Goal: Information Seeking & Learning: Find specific fact

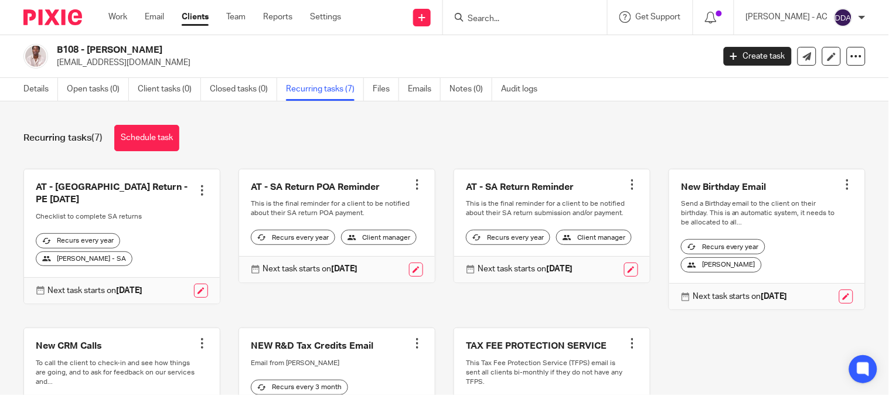
click at [504, 19] on input "Search" at bounding box center [518, 19] width 105 height 11
paste input "A39"
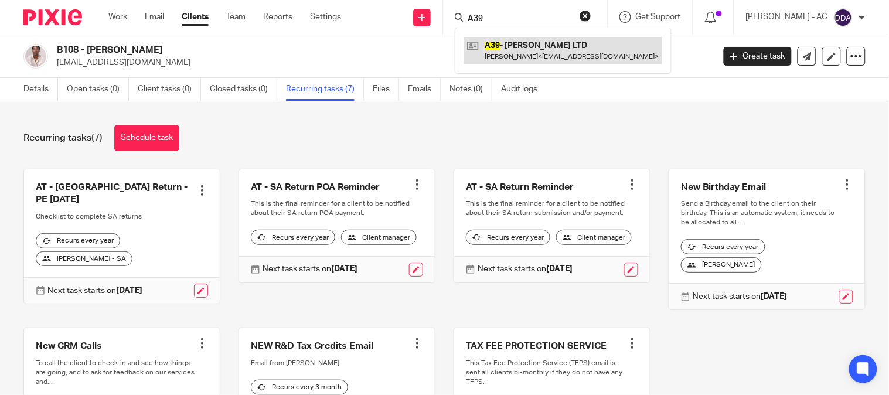
type input "A39"
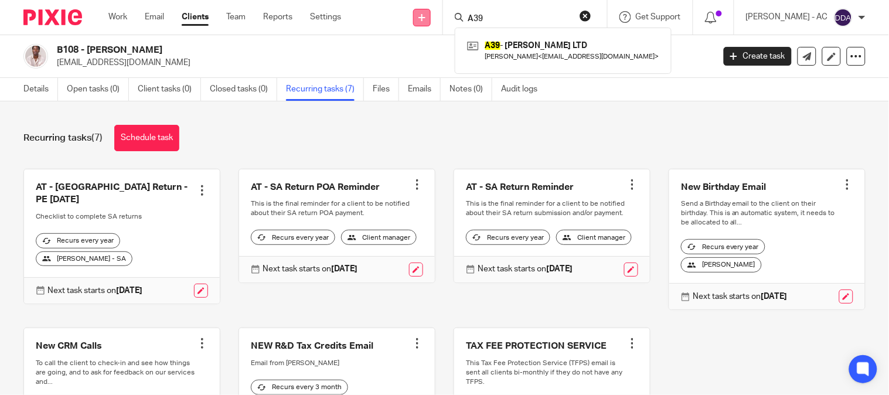
drag, startPoint x: 519, startPoint y: 22, endPoint x: 428, endPoint y: 21, distance: 90.8
click at [429, 21] on div "Send new email Create task Add client Request signature A39 A39 - LARA ADKINS L…" at bounding box center [623, 17] width 530 height 35
paste input "ALAN BATH"
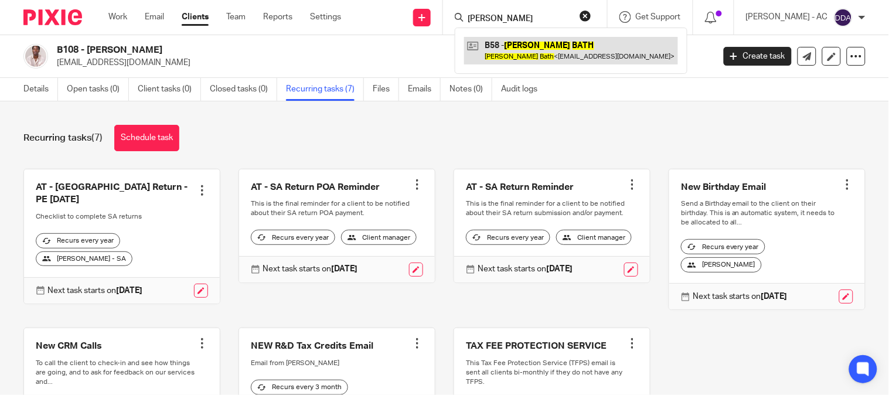
type input "ALAN BATH"
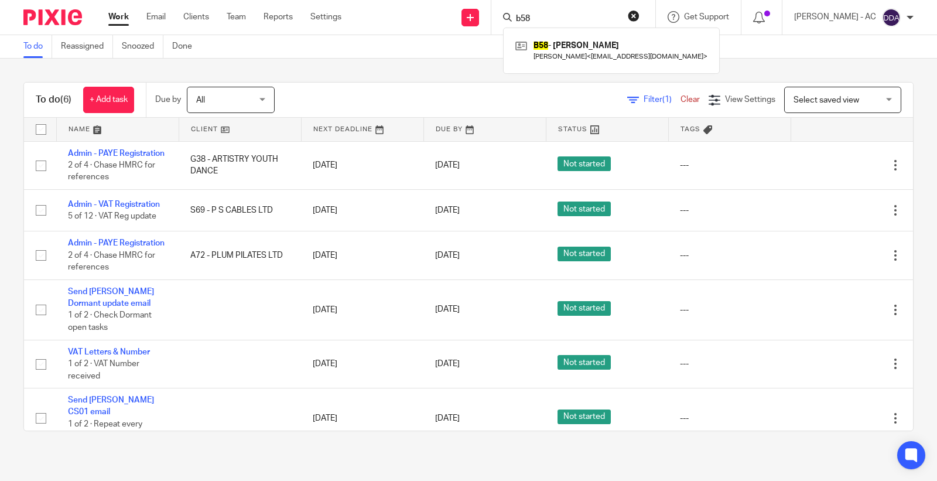
click at [487, 16] on div "Send new email Create task Add client Request signature b58 B58 - [PERSON_NAME]…" at bounding box center [648, 17] width 578 height 35
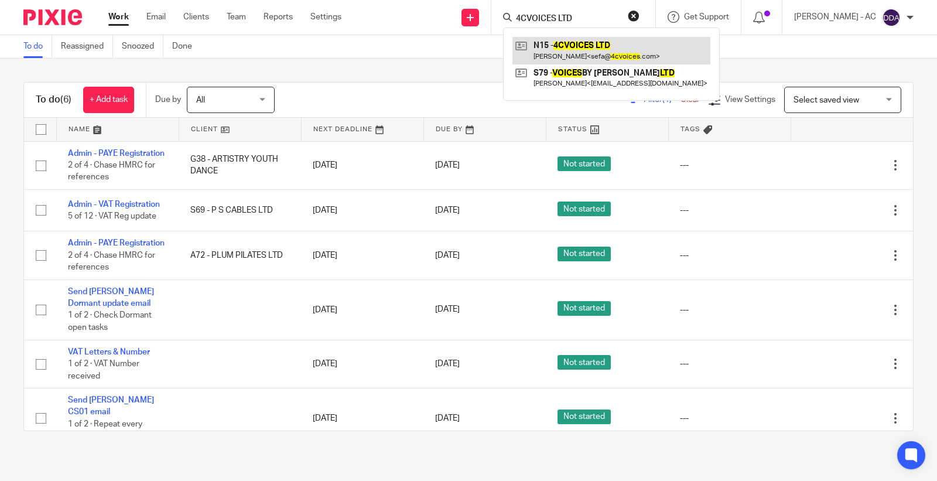
type input "4CVOICES LTD"
drag, startPoint x: 582, startPoint y: 14, endPoint x: 484, endPoint y: 21, distance: 98.0
click at [484, 21] on div "Send new email Create task Add client Request signature 4CVOICES LTD N15 - 4CVO…" at bounding box center [648, 17] width 578 height 35
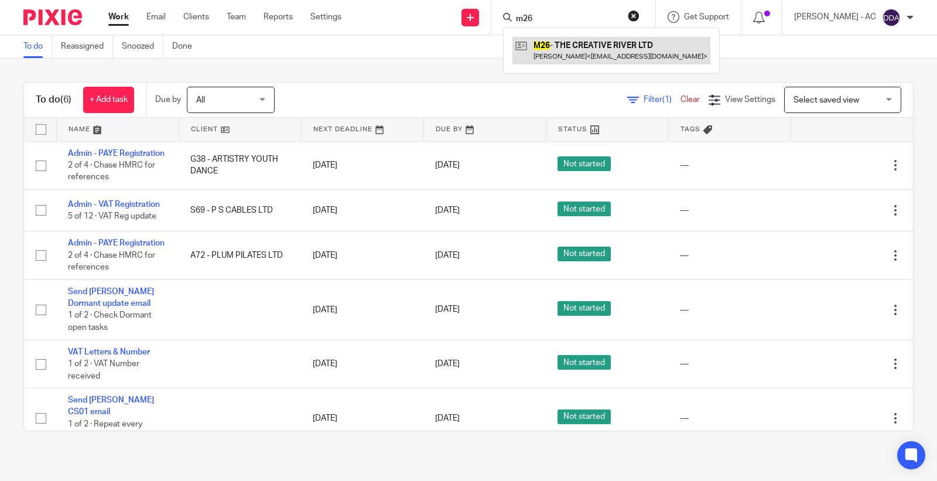
type input "m26"
drag, startPoint x: 561, startPoint y: 21, endPoint x: 453, endPoint y: 30, distance: 108.8
click at [454, 30] on div "Send new email Create task Add client Request signature m26 M26 - THE CREATIVE …" at bounding box center [648, 17] width 578 height 35
type input "f22"
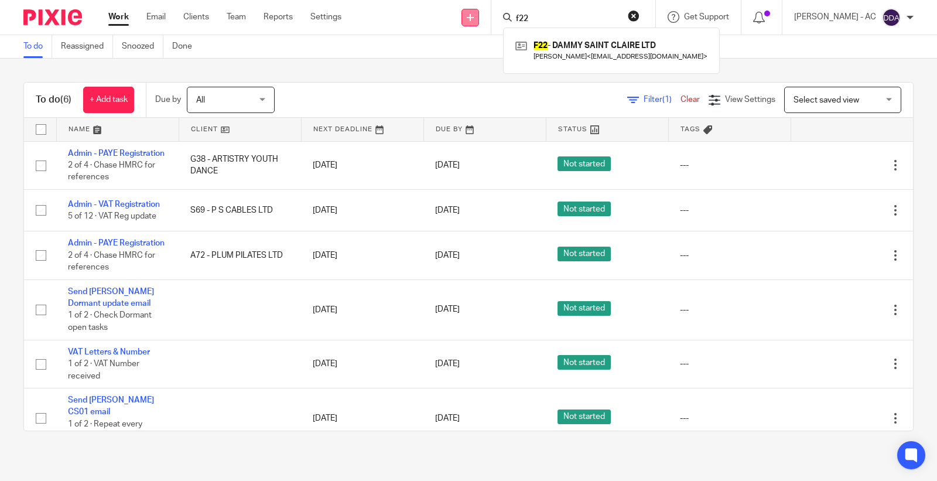
drag, startPoint x: 546, startPoint y: 16, endPoint x: 473, endPoint y: 9, distance: 73.0
click at [479, 12] on div "Send new email Create task Add client Request signature f22 F22 - DAMMY SAINT C…" at bounding box center [648, 17] width 578 height 35
type input "e10"
drag, startPoint x: 545, startPoint y: 16, endPoint x: 479, endPoint y: 18, distance: 65.6
click at [479, 18] on div "Send new email Create task Add client Request signature e10 E10 - D'VINE CONSUL…" at bounding box center [648, 17] width 578 height 35
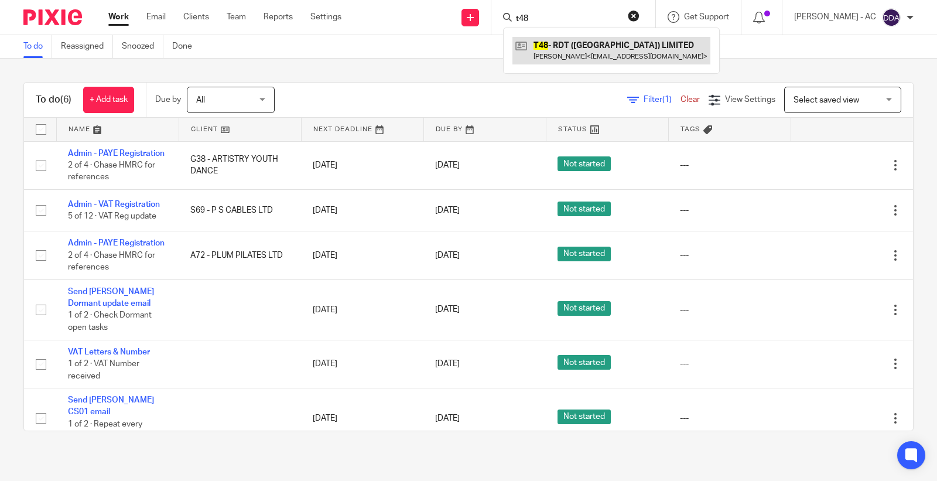
type input "t48"
drag, startPoint x: 559, startPoint y: 20, endPoint x: 438, endPoint y: 29, distance: 121.0
click at [440, 29] on div "Send new email Create task Add client Request signature t48 T48 - RDT (SCOTLAND…" at bounding box center [648, 17] width 578 height 35
type input "dae"
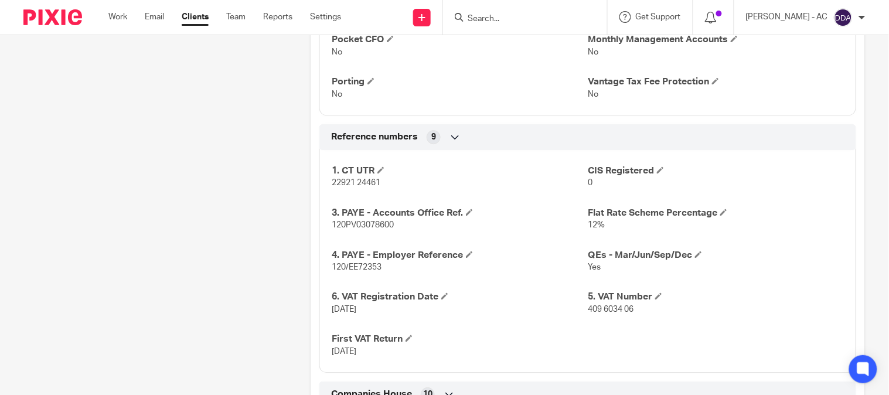
scroll to position [911, 0]
drag, startPoint x: 602, startPoint y: 311, endPoint x: 559, endPoint y: 312, distance: 43.3
click at [561, 312] on div "1. CT UTR 22921 24461 CIS Registered 0 3. PAYE - Accounts Office Ref. 120PV0307…" at bounding box center [587, 255] width 537 height 231
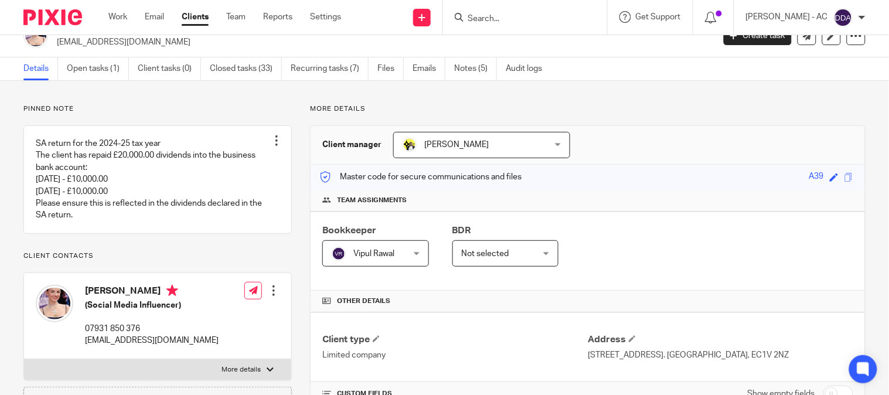
scroll to position [0, 0]
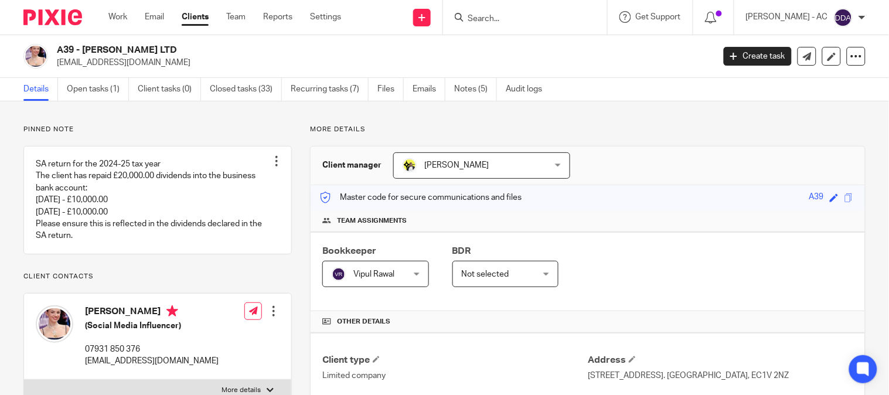
drag, startPoint x: 80, startPoint y: 47, endPoint x: 165, endPoint y: 45, distance: 84.4
click at [164, 45] on h2 "A39 - LARA ADKINS LTD" at bounding box center [316, 50] width 519 height 12
copy h2 "LARA ADKINS LTD"
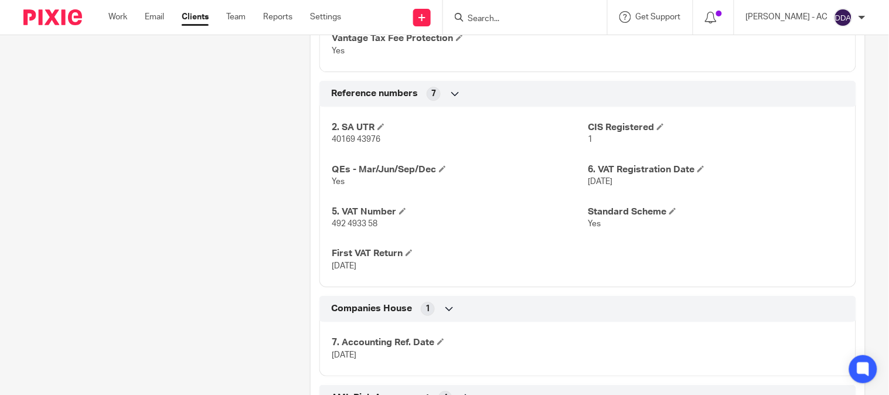
scroll to position [976, 0]
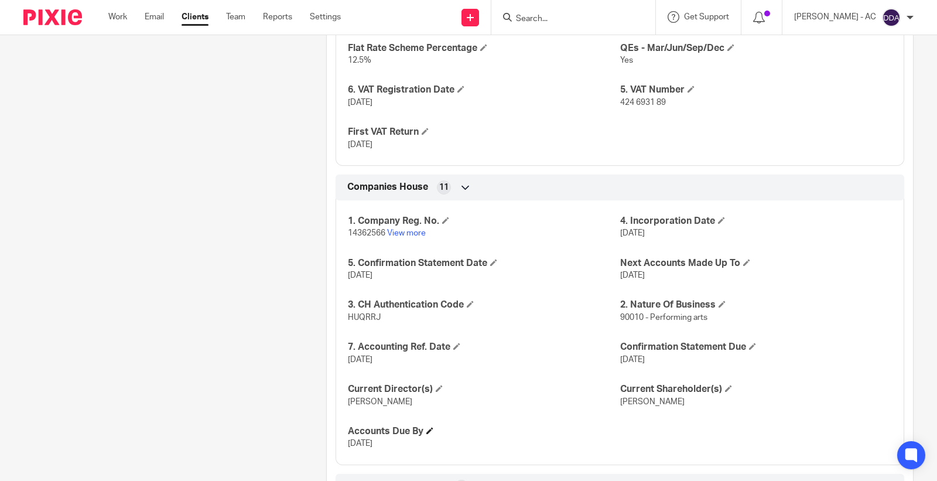
scroll to position [1203, 0]
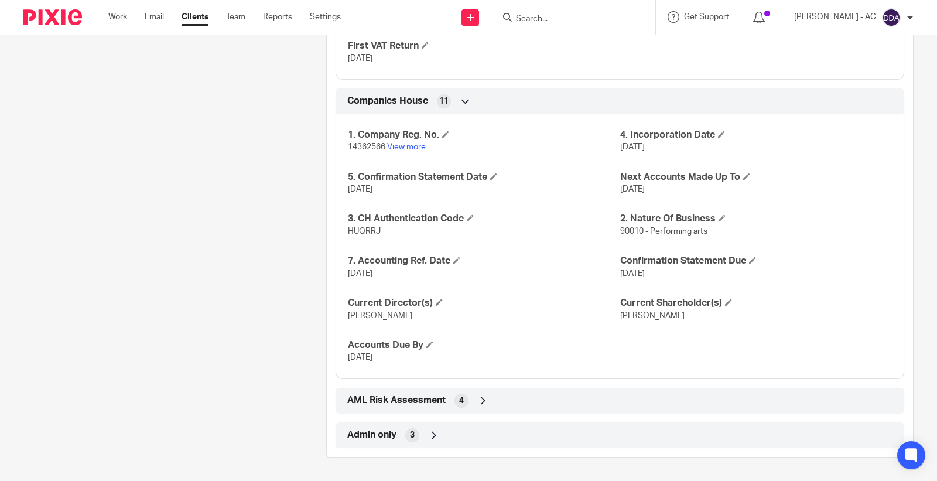
click at [400, 435] on div "Admin only 3" at bounding box center [619, 435] width 551 height 20
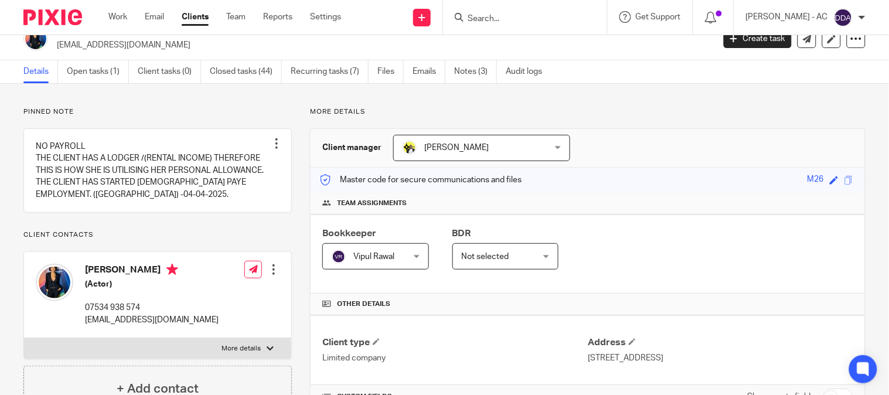
scroll to position [0, 0]
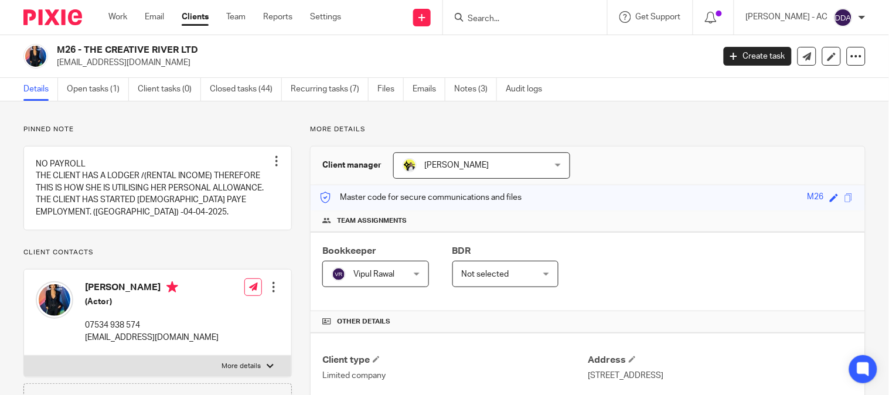
drag, startPoint x: 84, startPoint y: 47, endPoint x: 224, endPoint y: 37, distance: 140.3
click at [224, 37] on div "M26 - THE CREATIVE RIVER LTD jordanalexandra@outlook.com Create task Update fro…" at bounding box center [444, 56] width 889 height 43
copy h2 "THE CREATIVE RIVER LTD"
drag, startPoint x: 84, startPoint y: 39, endPoint x: 87, endPoint y: 45, distance: 6.3
click at [84, 39] on div "M26 - THE CREATIVE RIVER LTD jordanalexandra@outlook.com Create task Update fro…" at bounding box center [444, 56] width 889 height 43
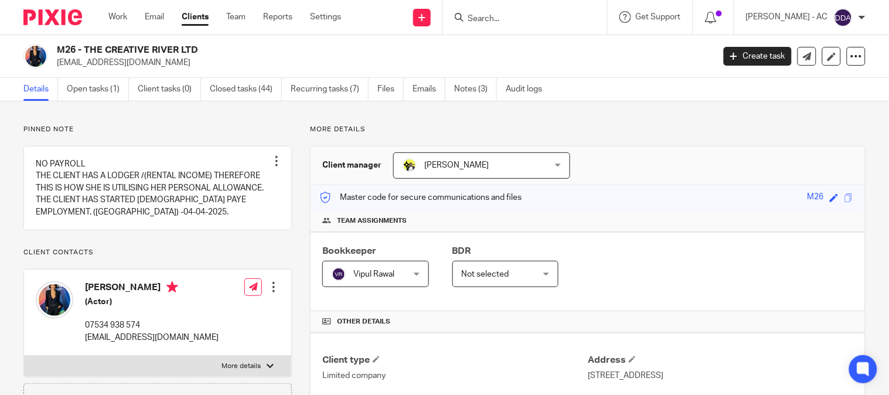
click at [86, 48] on h2 "M26 - THE CREATIVE RIVER LTD" at bounding box center [316, 50] width 519 height 12
drag, startPoint x: 86, startPoint y: 48, endPoint x: 201, endPoint y: 53, distance: 115.5
click at [201, 53] on h2 "M26 - THE CREATIVE RIVER LTD" at bounding box center [316, 50] width 519 height 12
copy h2 "THE CREATIVE RIVER LTD"
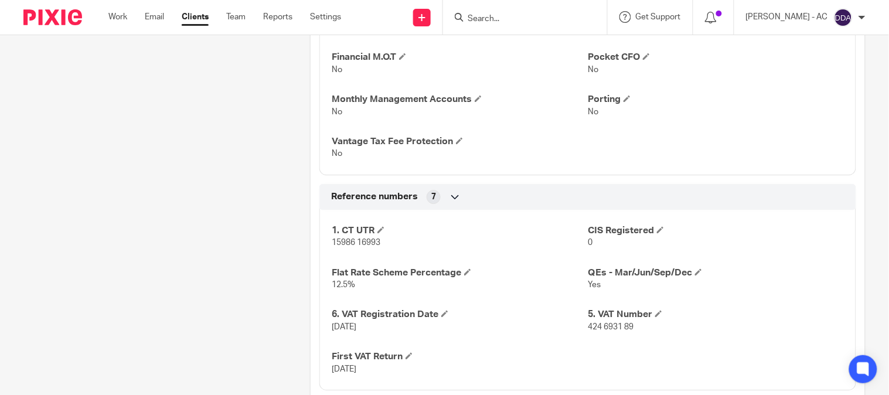
scroll to position [911, 0]
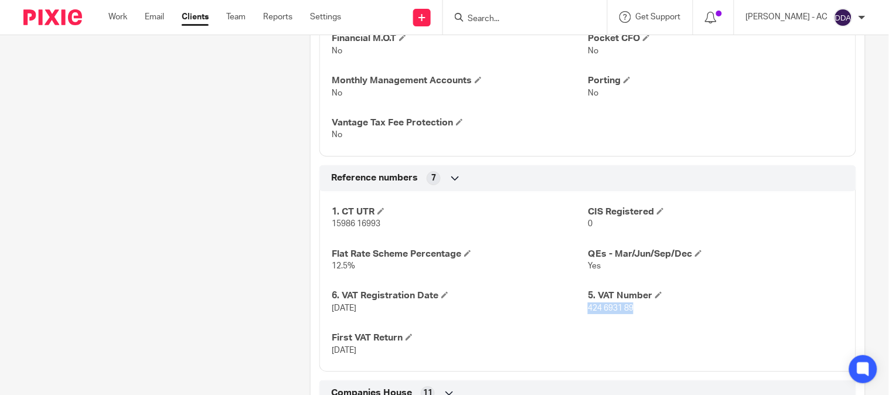
drag, startPoint x: 637, startPoint y: 308, endPoint x: 582, endPoint y: 309, distance: 55.7
click at [588, 309] on p "424 6931 89" at bounding box center [716, 308] width 256 height 12
copy span "424 6931 89"
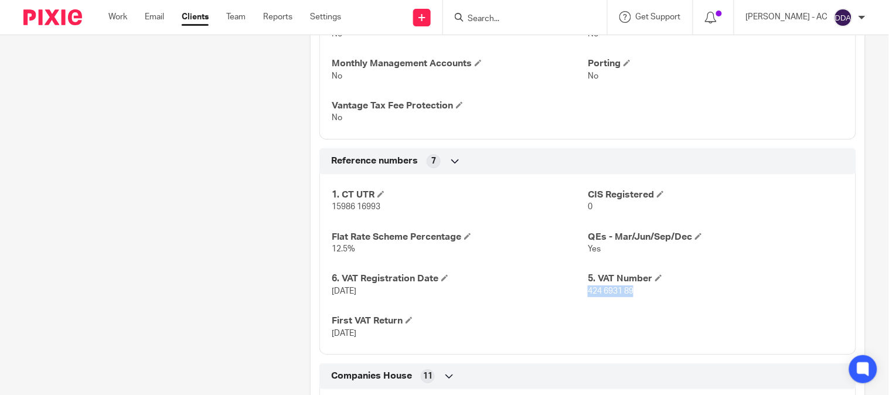
scroll to position [976, 0]
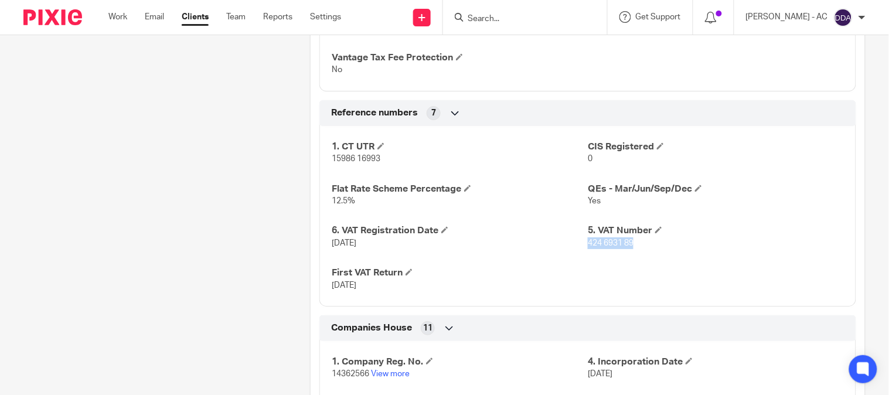
click at [646, 243] on p "424 6931 89" at bounding box center [716, 243] width 256 height 12
click at [636, 245] on p "424 6931 89" at bounding box center [716, 243] width 256 height 12
drag, startPoint x: 633, startPoint y: 245, endPoint x: 583, endPoint y: 246, distance: 49.8
click at [588, 246] on p "424 6931 89" at bounding box center [716, 243] width 256 height 12
copy span "424 6931 89"
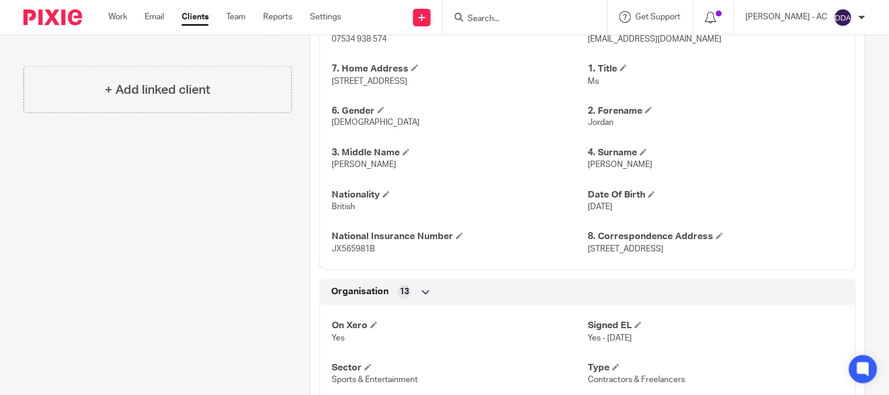
scroll to position [390, 0]
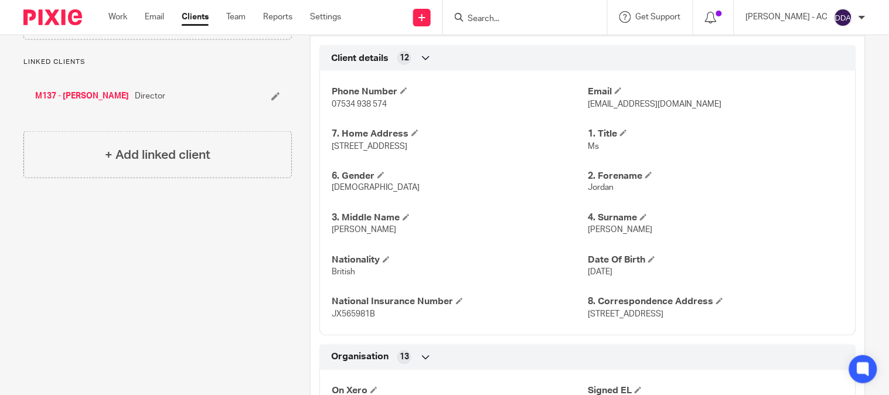
drag, startPoint x: 507, startPoint y: 151, endPoint x: 541, endPoint y: 147, distance: 34.7
click at [541, 147] on p "Flat 10, Branston House, Hornsey Road, London, N7 7BS" at bounding box center [460, 147] width 256 height 12
copy span "N7 7BS"
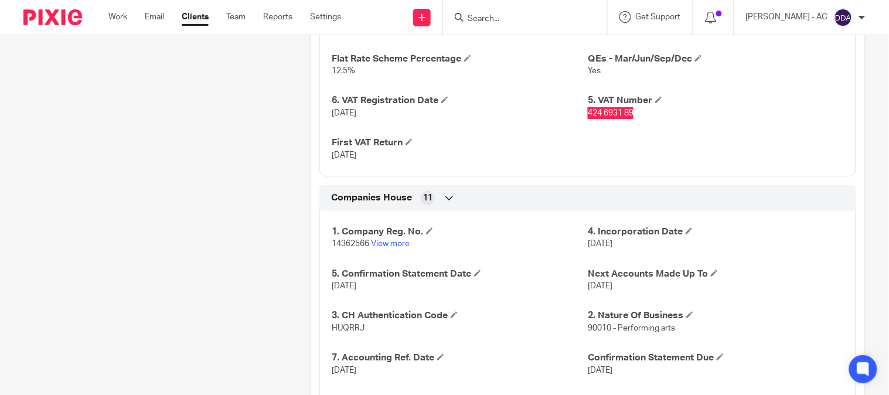
scroll to position [1041, 0]
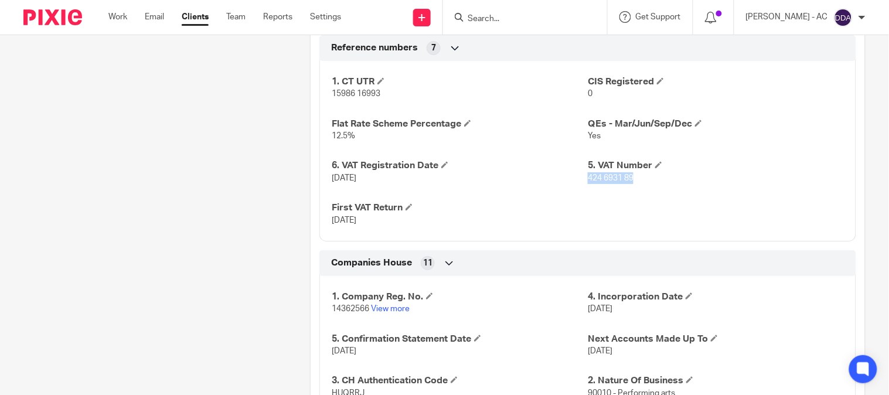
drag, startPoint x: 636, startPoint y: 184, endPoint x: 583, endPoint y: 183, distance: 52.7
click at [588, 183] on p "424 6931 89" at bounding box center [716, 178] width 256 height 12
copy span "424 6931 89"
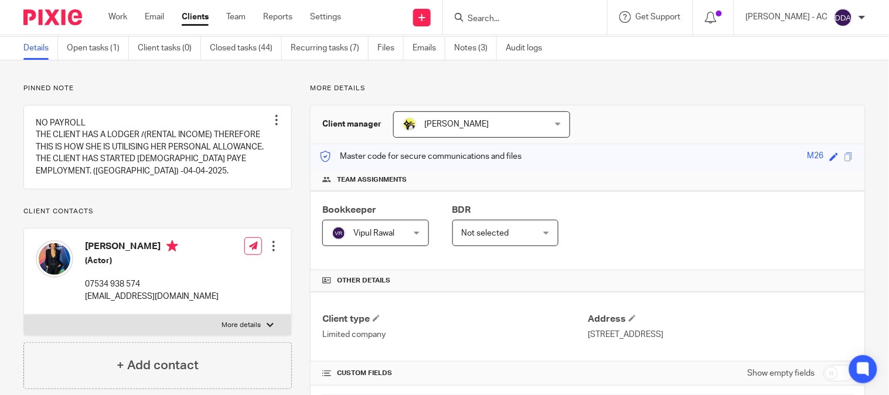
scroll to position [0, 0]
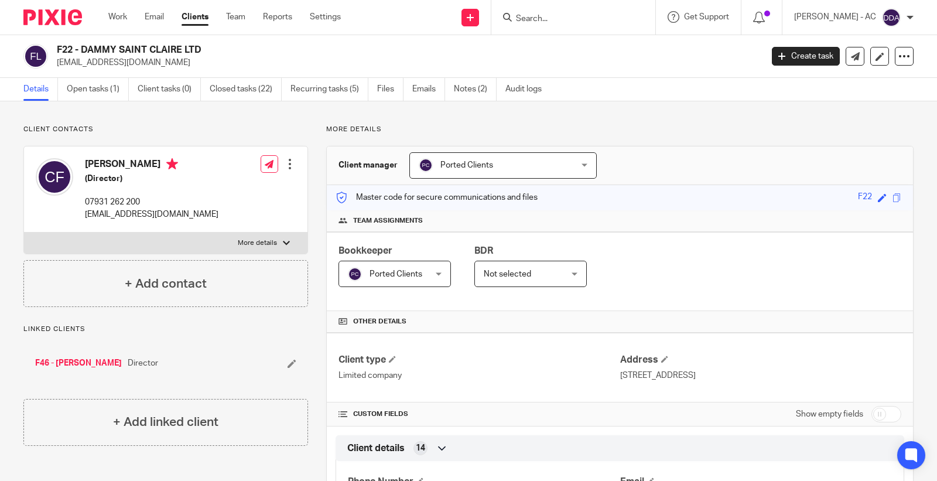
drag, startPoint x: 80, startPoint y: 48, endPoint x: 201, endPoint y: 47, distance: 121.3
click at [201, 47] on h2 "F22 - DAMMY SAINT CLAIRE LTD" at bounding box center [336, 50] width 558 height 12
copy h2 "DAMMY SAINT CLAIRE LTD"
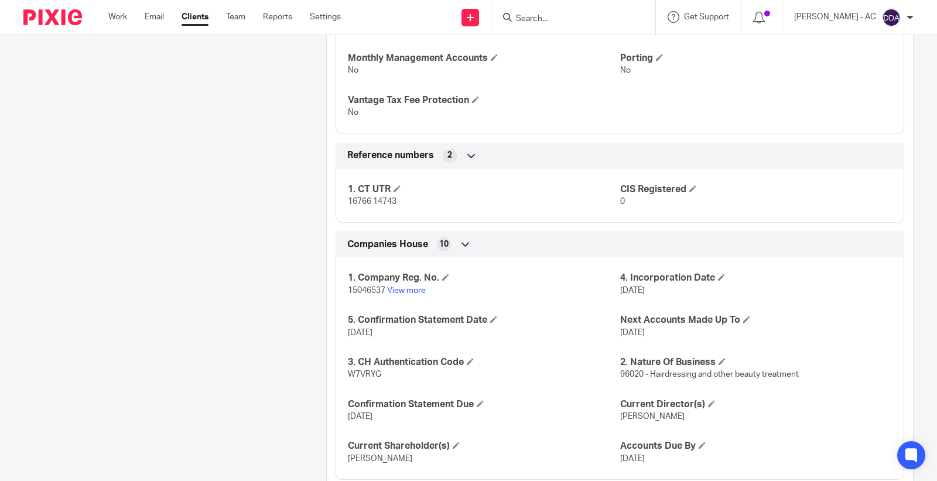
scroll to position [976, 0]
click at [360, 289] on span "15046537" at bounding box center [366, 290] width 37 height 8
click at [362, 288] on span "15046537" at bounding box center [366, 290] width 37 height 8
click at [363, 288] on span "15046537" at bounding box center [366, 290] width 37 height 8
copy p "15046537"
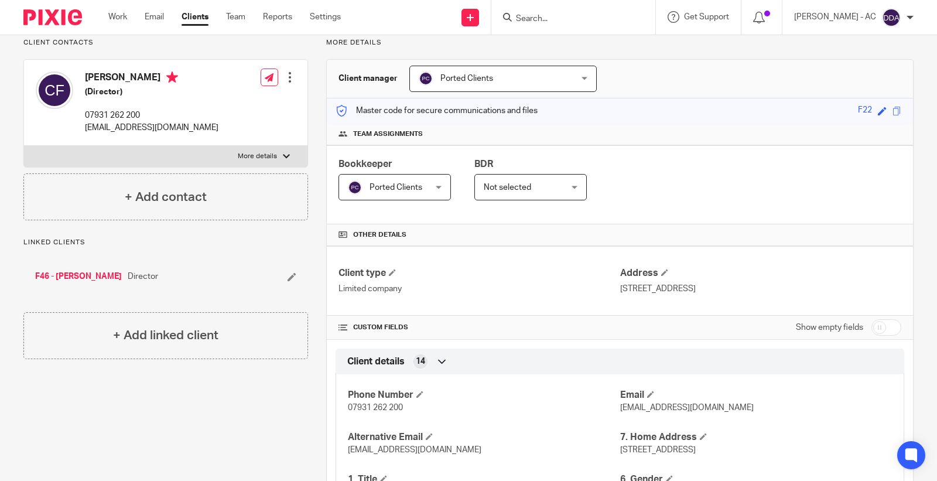
scroll to position [0, 0]
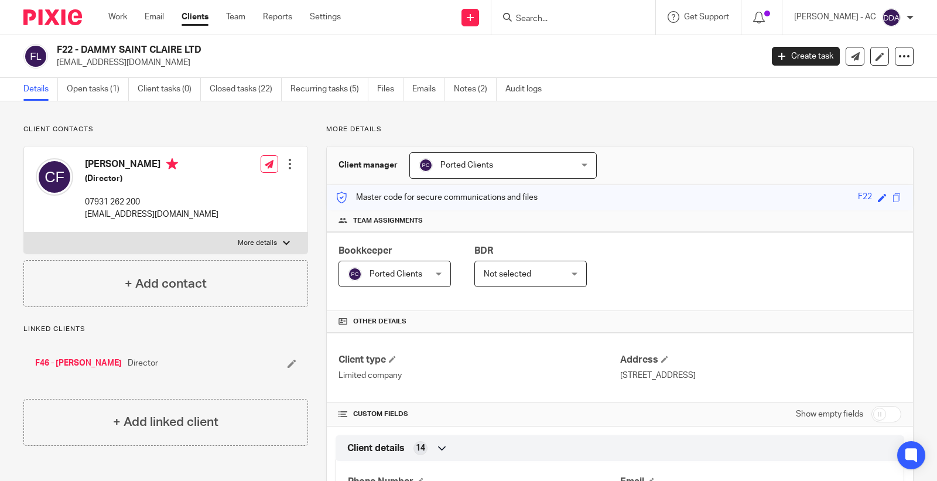
click at [64, 47] on h2 "F22 - DAMMY SAINT CLAIRE LTD" at bounding box center [336, 50] width 558 height 12
click at [64, 50] on h2 "F22 - DAMMY SAINT CLAIRE LTD" at bounding box center [336, 50] width 558 height 12
copy h2 "F22"
drag, startPoint x: 80, startPoint y: 47, endPoint x: 203, endPoint y: 48, distance: 123.0
click at [203, 48] on h2 "E10 - D'VINE CONSULTANCY LTD" at bounding box center [336, 50] width 558 height 12
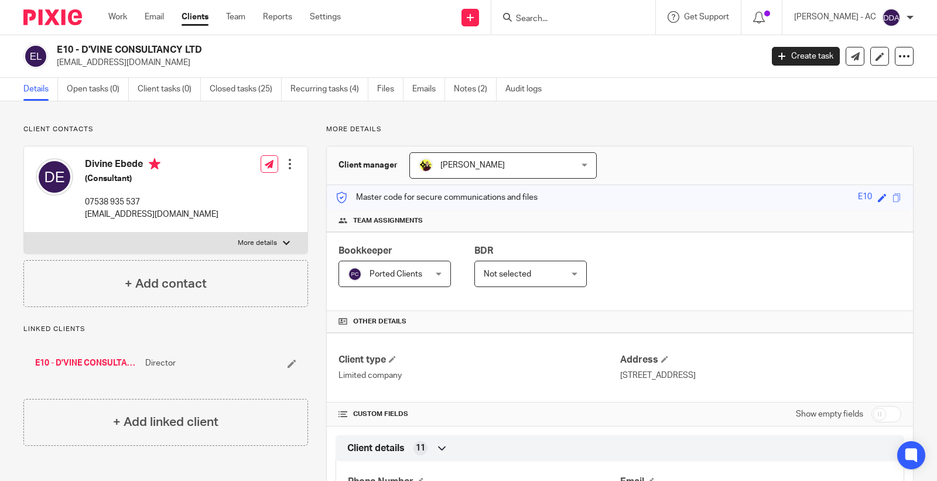
copy h2 "D'VINE CONSULTANCY LTD"
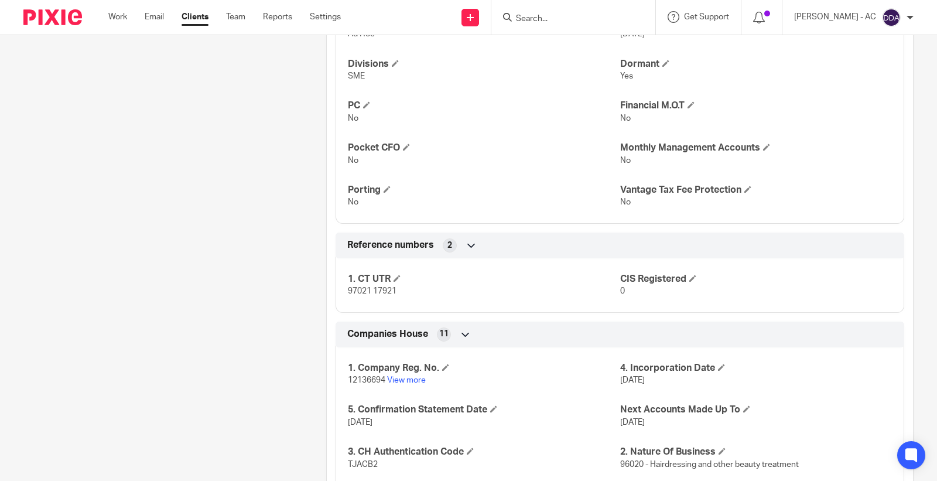
scroll to position [846, 0]
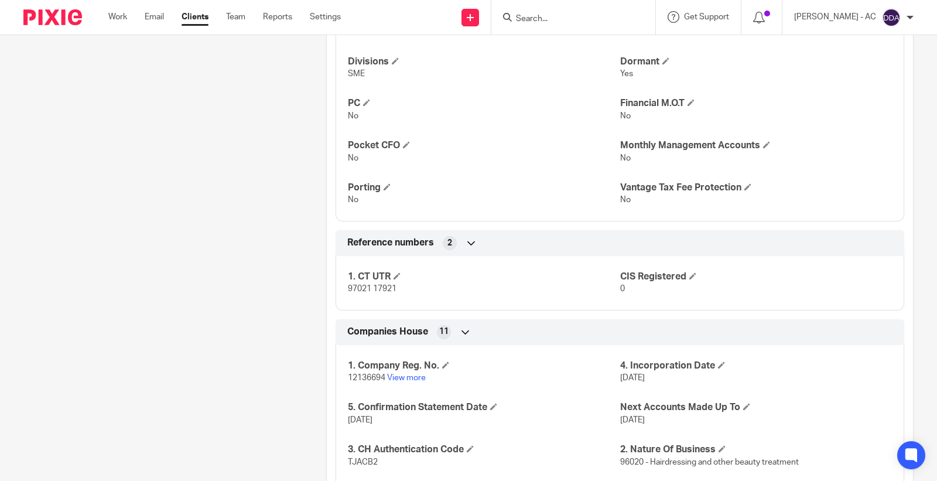
click at [357, 382] on p "12136694 View more" at bounding box center [484, 378] width 272 height 12
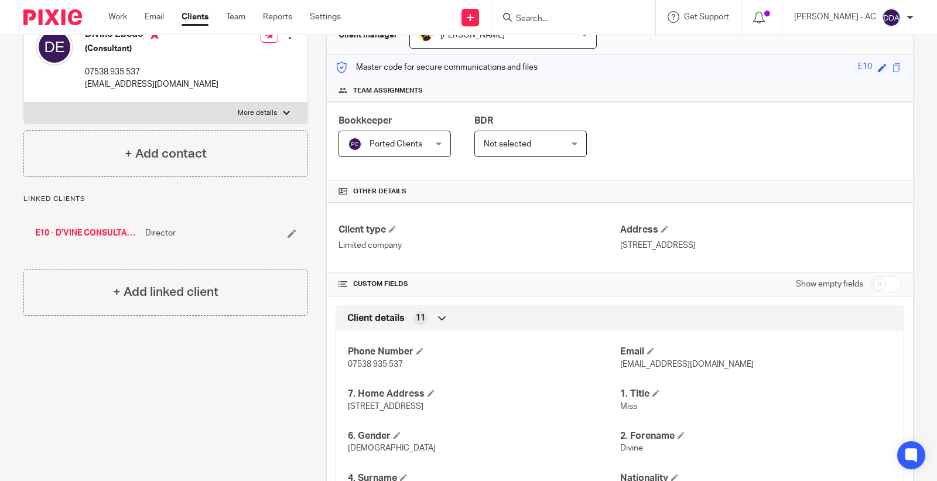
scroll to position [0, 0]
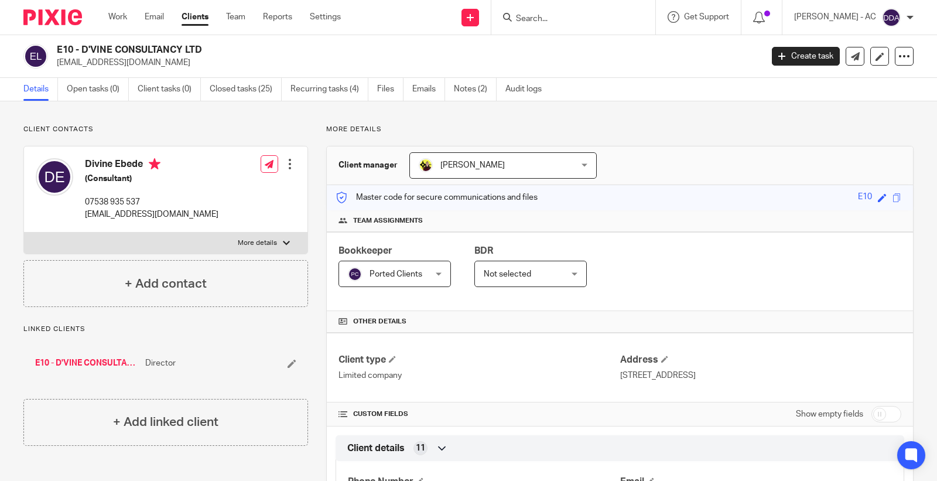
drag, startPoint x: 82, startPoint y: 52, endPoint x: 202, endPoint y: 41, distance: 120.5
click at [202, 41] on div "E10 - D'VINE CONSULTANCY LTD ebededivine@googlemail.com Create task Update from…" at bounding box center [468, 56] width 937 height 43
copy h2 "D'VINE CONSULTANCY LTD"
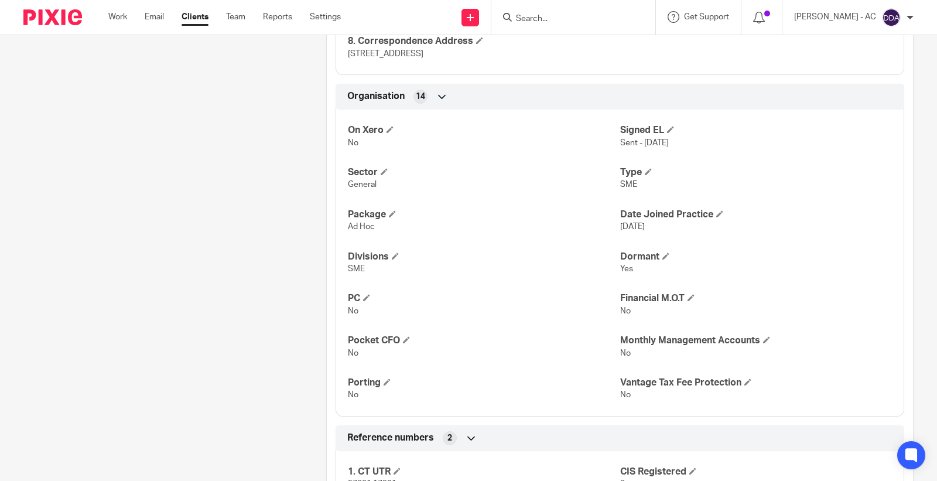
scroll to position [976, 0]
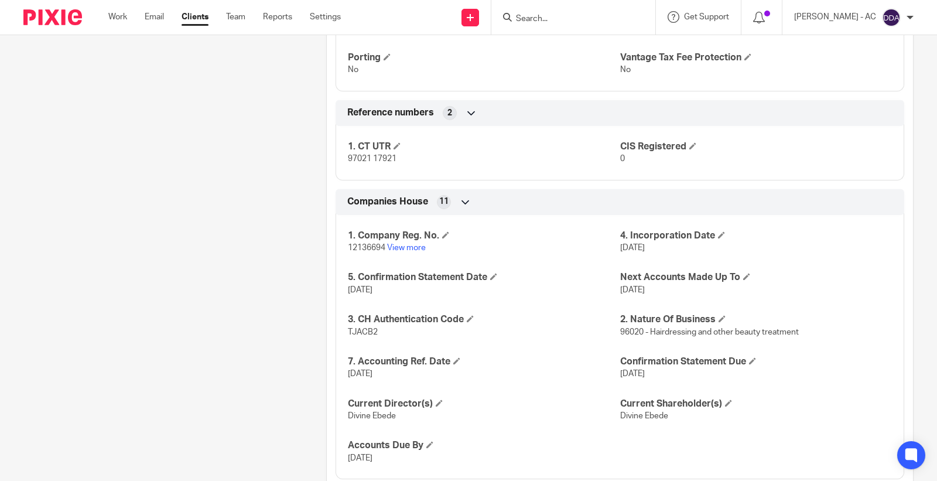
click at [353, 246] on span "12136694" at bounding box center [366, 248] width 37 height 8
copy p "12136694"
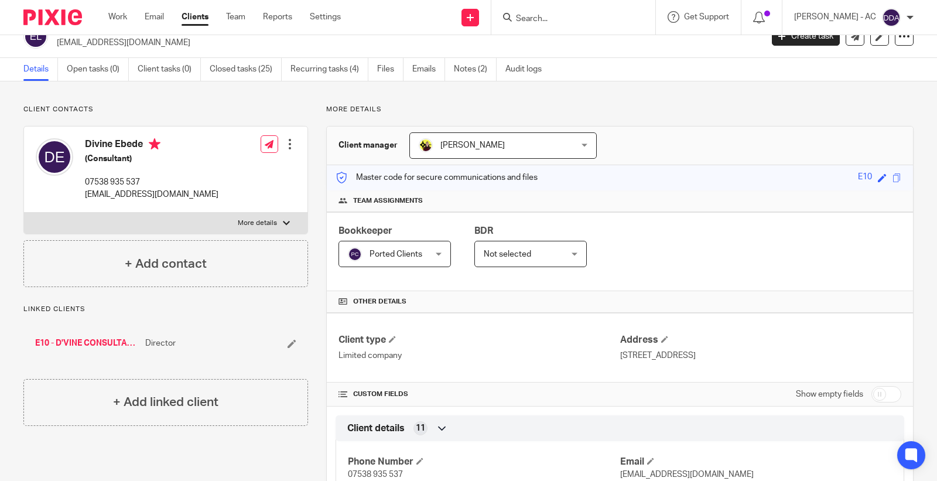
scroll to position [0, 0]
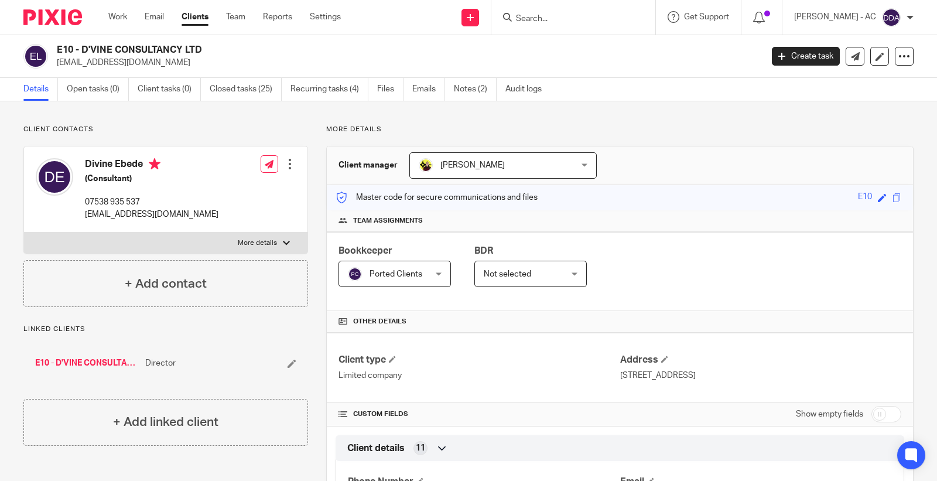
click at [67, 46] on h2 "E10 - D'VINE CONSULTANCY LTD" at bounding box center [336, 50] width 558 height 12
copy h2 "E10"
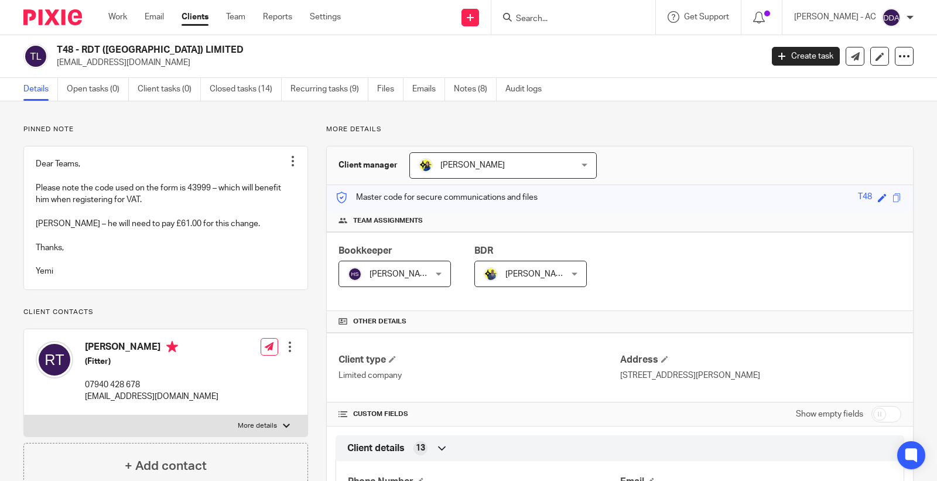
drag, startPoint x: 83, startPoint y: 50, endPoint x: 197, endPoint y: 47, distance: 114.2
click at [197, 47] on h2 "T48 - RDT ([GEOGRAPHIC_DATA]) LIMITED" at bounding box center [336, 50] width 558 height 12
copy h2 "RDT ([GEOGRAPHIC_DATA]) LIMITED"
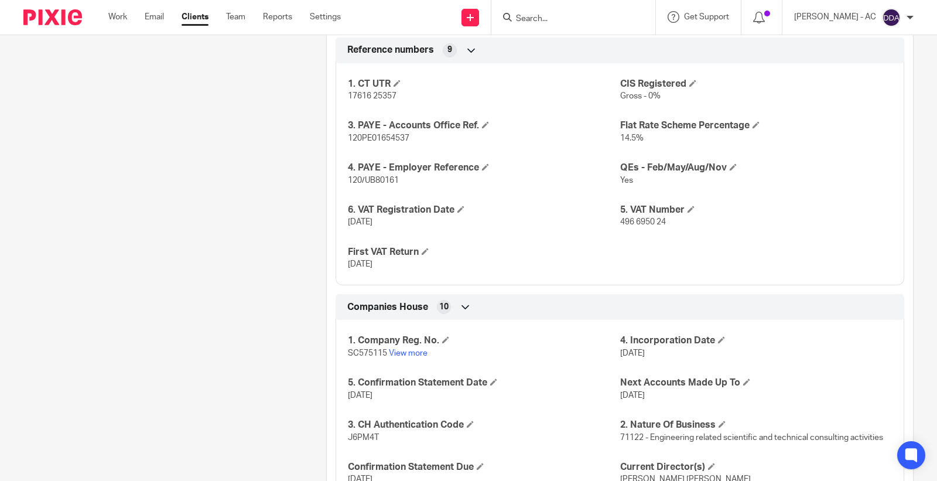
scroll to position [1237, 0]
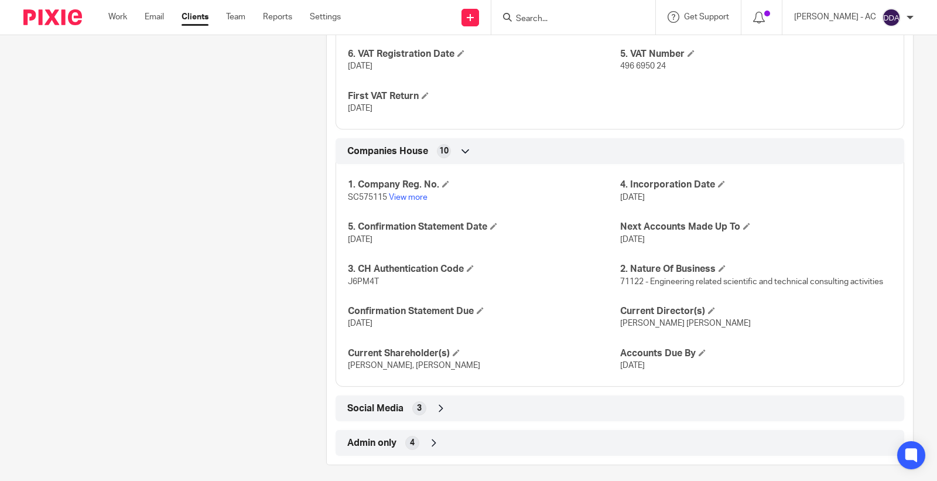
click at [366, 201] on span "SC575115" at bounding box center [367, 197] width 39 height 8
copy p "SC575115"
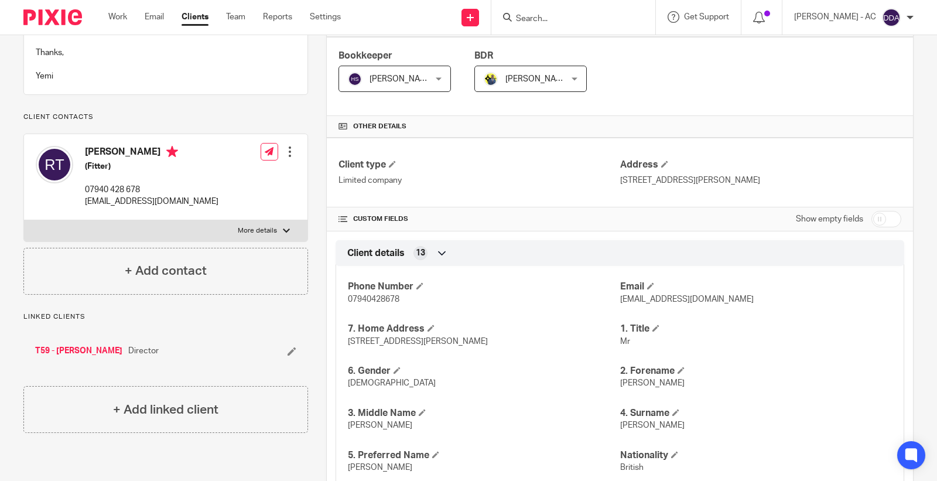
scroll to position [0, 0]
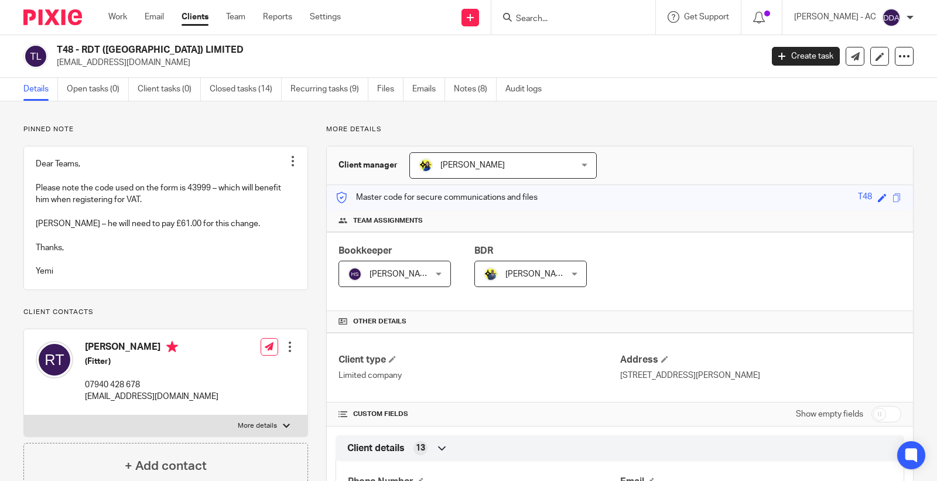
click at [64, 45] on h2 "T48 - RDT (SCOTLAND) LIMITED" at bounding box center [336, 50] width 558 height 12
copy h2 "T48"
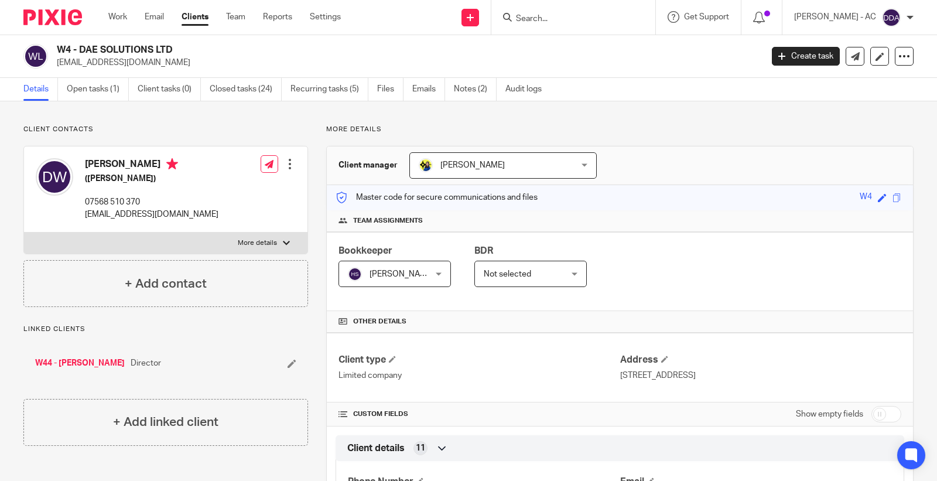
drag, startPoint x: 173, startPoint y: 50, endPoint x: 76, endPoint y: 51, distance: 96.7
click at [76, 51] on h2 "W4 - DAE SOLUTIONS LTD" at bounding box center [336, 50] width 558 height 12
copy h2 "DAE SOLUTIONS LTD"
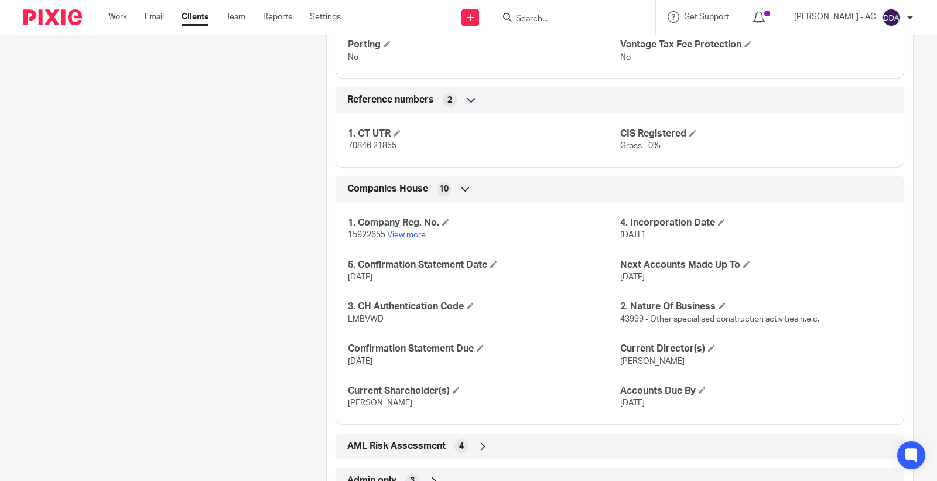
scroll to position [976, 0]
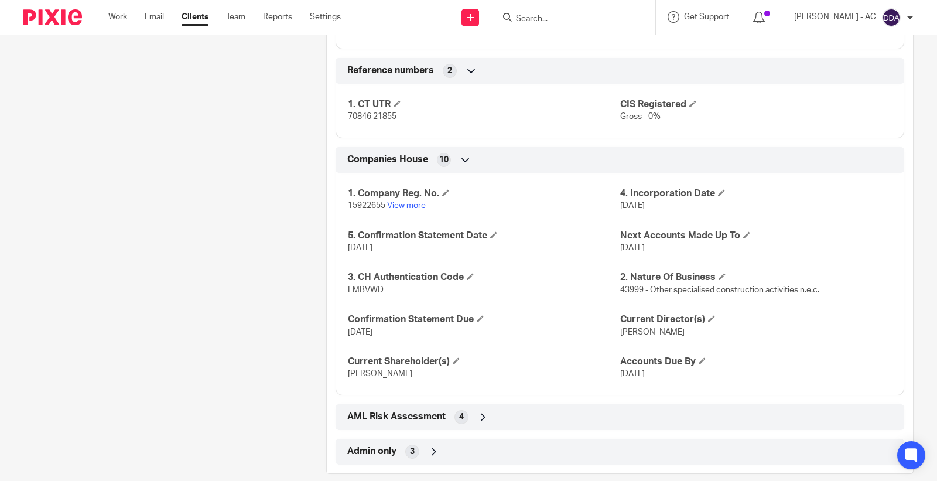
click at [370, 209] on span "15922655" at bounding box center [366, 205] width 37 height 8
copy p "15922655"
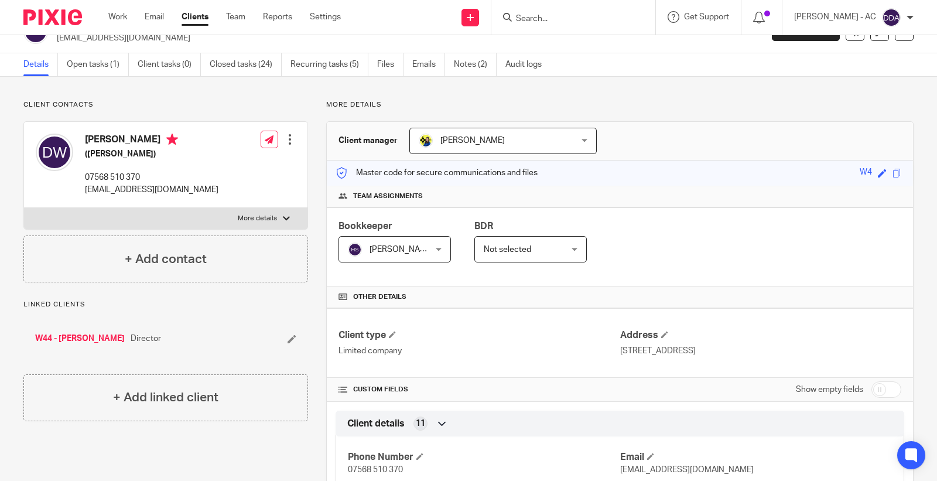
scroll to position [0, 0]
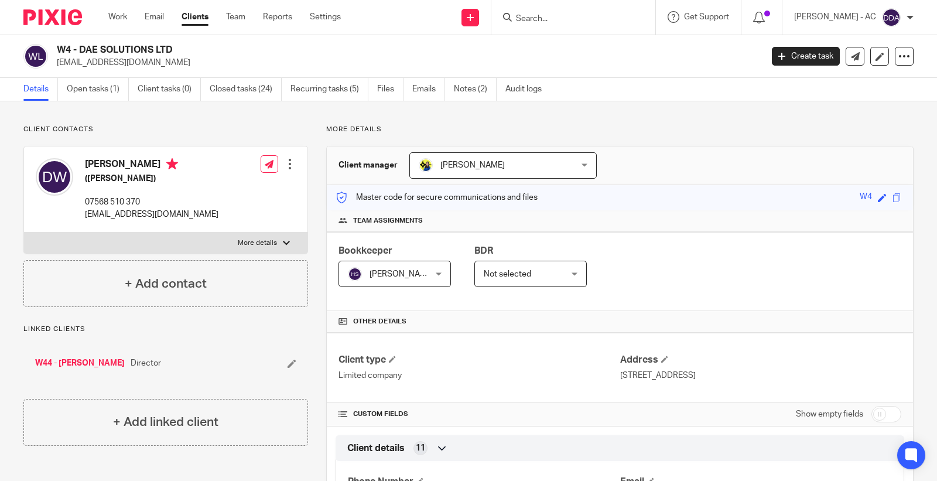
click at [69, 50] on h2 "W4 - DAE SOLUTIONS LTD" at bounding box center [336, 50] width 558 height 12
click at [57, 46] on h2 "W4 - DAE SOLUTIONS LTD" at bounding box center [336, 50] width 558 height 12
copy h2 "W4"
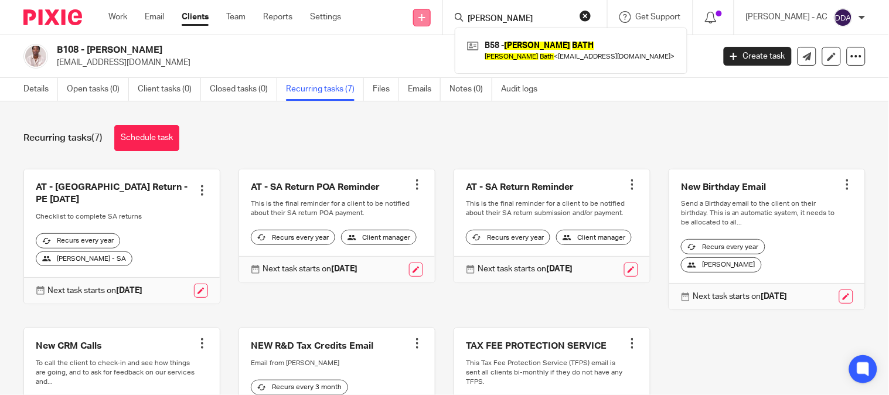
drag, startPoint x: 554, startPoint y: 20, endPoint x: 438, endPoint y: 21, distance: 116.0
click at [440, 21] on div "Send new email Create task Add client Request signature [PERSON_NAME] BATH B58 …" at bounding box center [623, 17] width 530 height 35
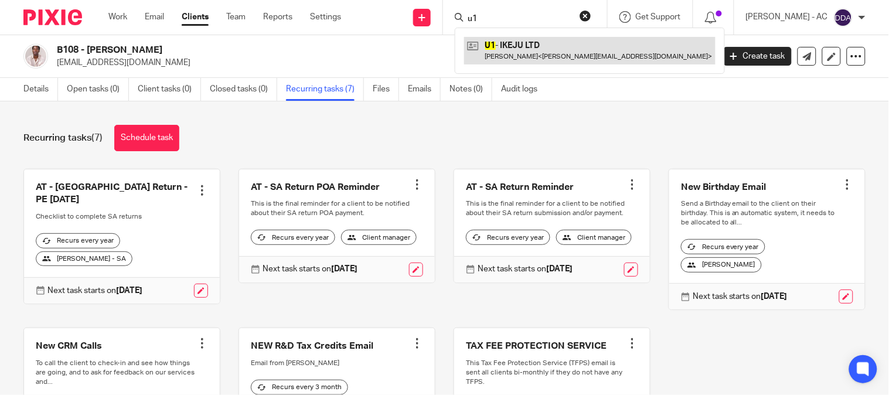
type input "u1"
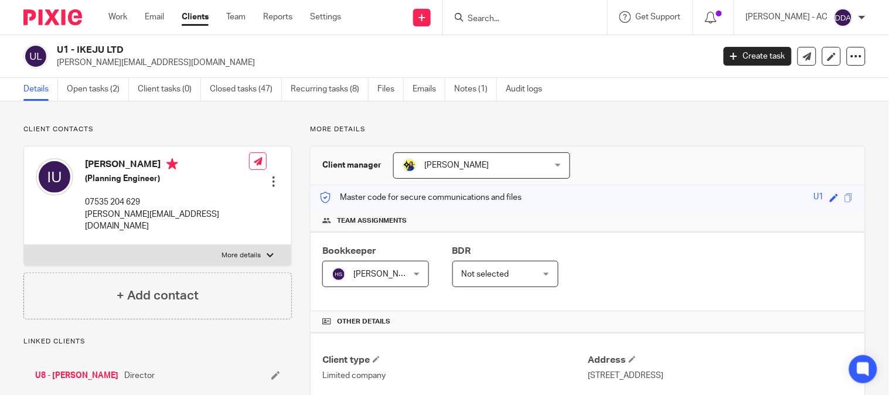
click at [75, 46] on h2 "U1 - IKEJU LTD" at bounding box center [316, 50] width 519 height 12
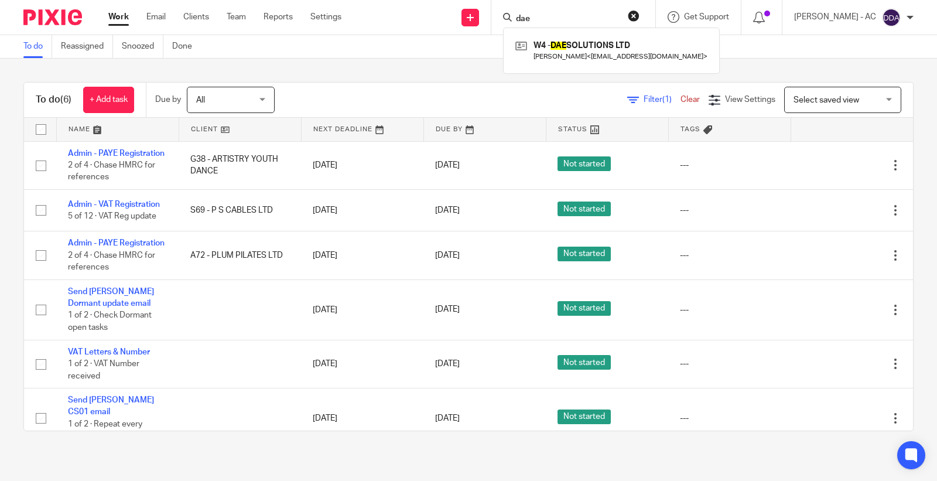
click at [471, 23] on div "Send new email Create task Add client Request signature dae W4 - DAE SOLUTIONS …" at bounding box center [648, 17] width 578 height 35
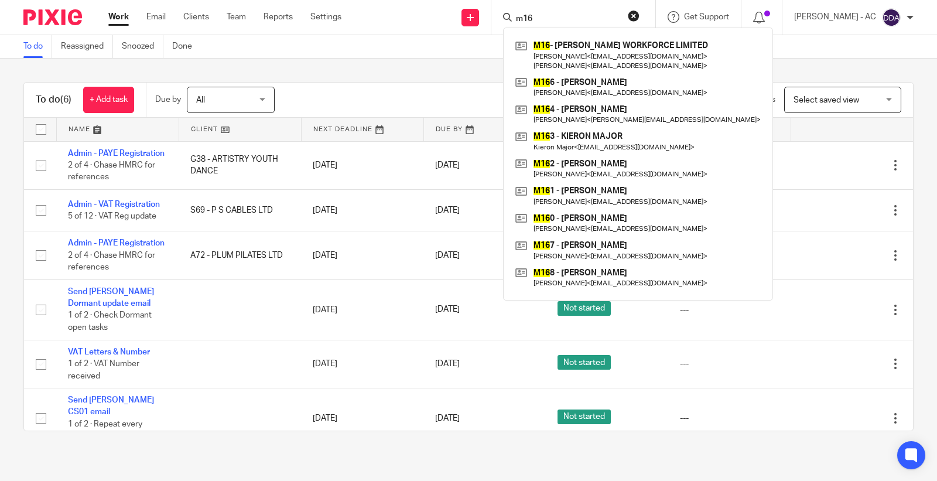
drag, startPoint x: 548, startPoint y: 15, endPoint x: 526, endPoint y: 4, distance: 24.4
click at [511, 14] on div "m16 M16 - [PERSON_NAME] WORKFORCE LIMITED [PERSON_NAME] < [EMAIL_ADDRESS][DOMAI…" at bounding box center [573, 17] width 164 height 35
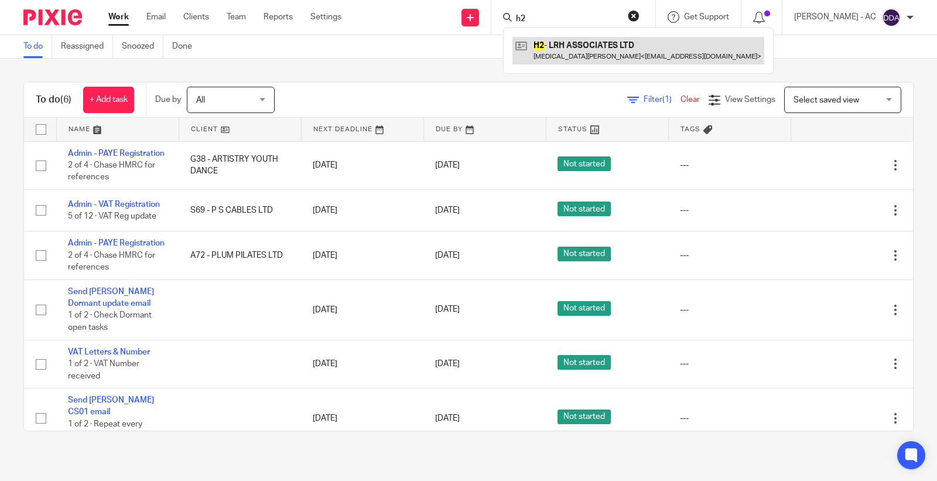
type input "h2"
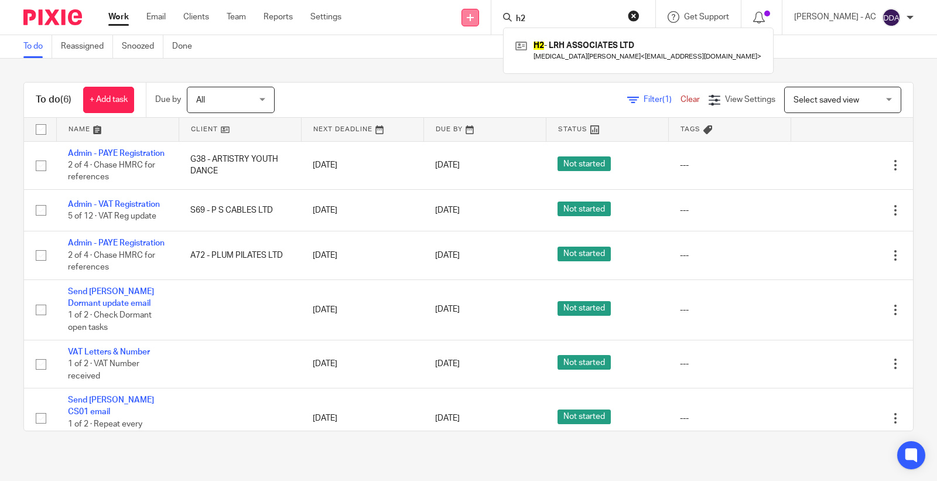
drag, startPoint x: 562, startPoint y: 16, endPoint x: 481, endPoint y: 19, distance: 80.9
click at [481, 19] on div "Send new email Create task Add client Request signature h2 H2 - LRH ASSOCIATES …" at bounding box center [648, 17] width 578 height 35
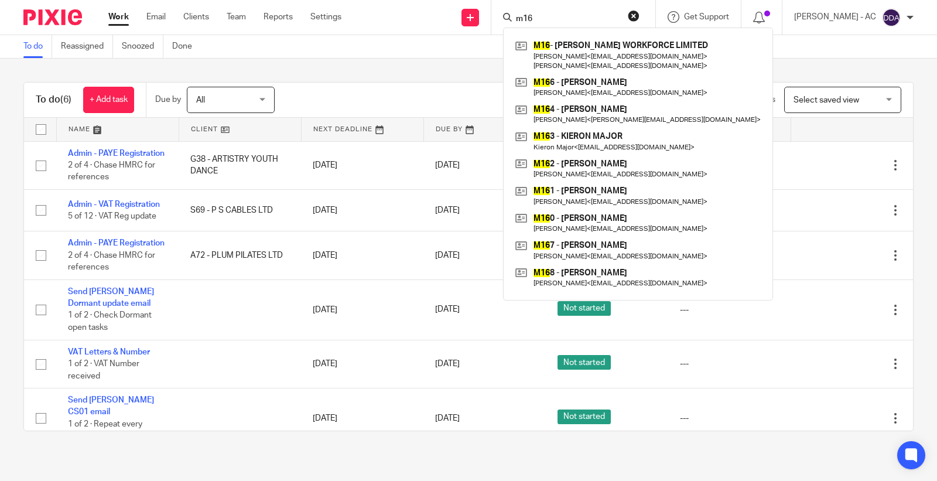
type input "m16"
click button "submit" at bounding box center [0, 0] width 0 height 0
drag, startPoint x: 564, startPoint y: 13, endPoint x: 423, endPoint y: 25, distance: 141.1
click at [425, 25] on div "Send new email Create task Add client Request signature m16 M16 - [PERSON_NAME]…" at bounding box center [648, 17] width 578 height 35
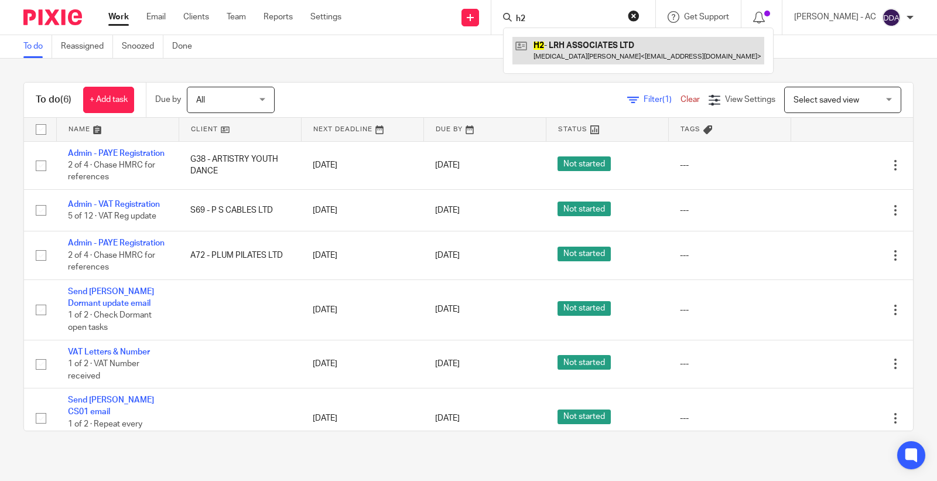
type input "h2"
click at [600, 45] on link at bounding box center [639, 50] width 252 height 27
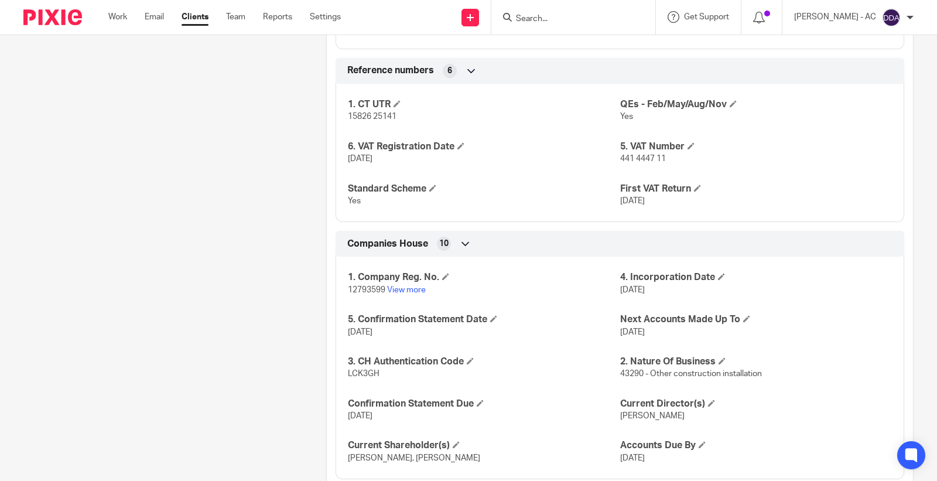
scroll to position [1067, 0]
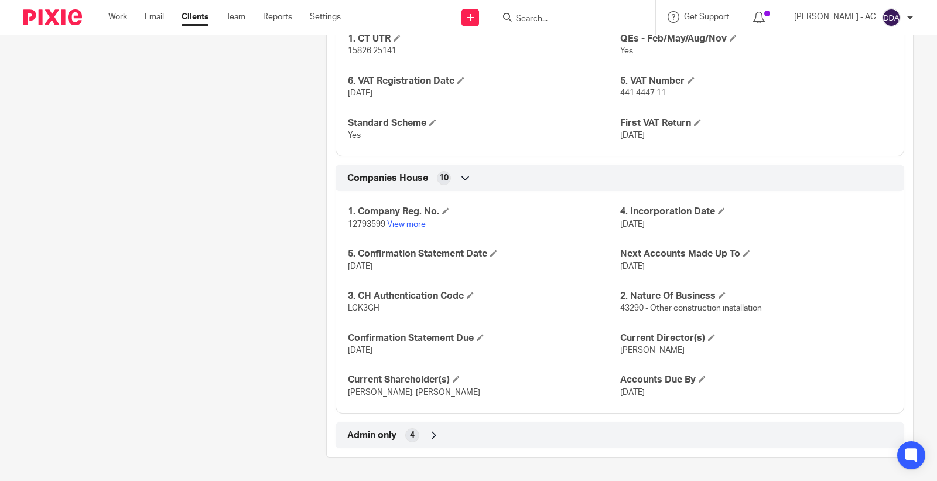
click at [636, 95] on span "441 4447 11" at bounding box center [643, 93] width 46 height 8
copy p "441 4447 11"
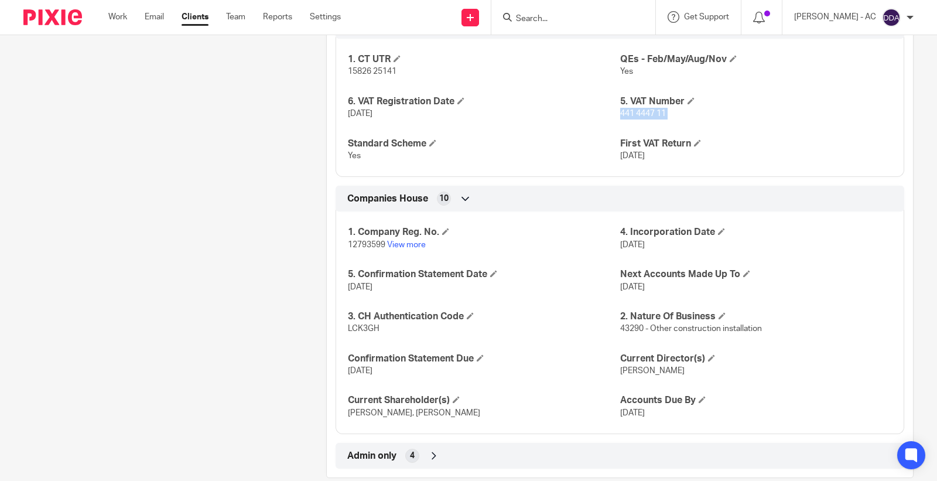
scroll to position [1002, 0]
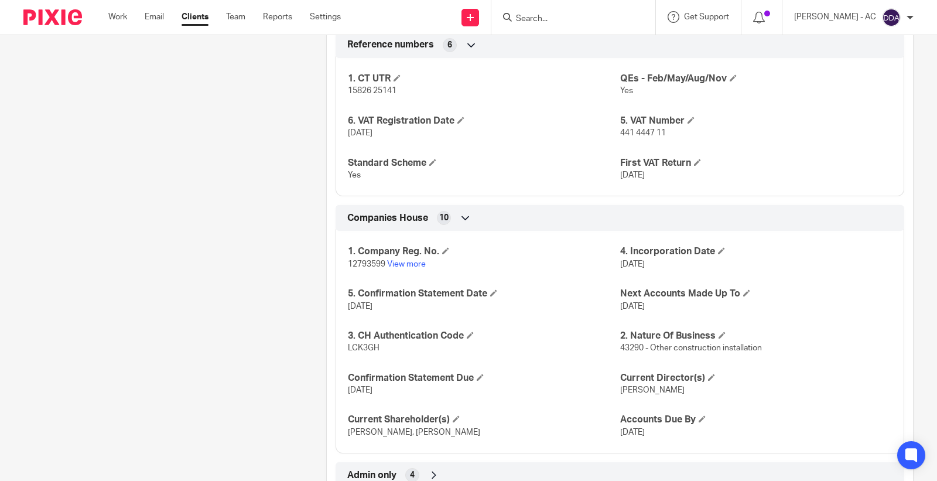
click at [687, 138] on div "1. CT UTR 15826 25141 QEs - Feb/May/Aug/Nov Yes 6. VAT Registration Date 12-06-…" at bounding box center [620, 122] width 569 height 147
click at [691, 127] on h4 "5. VAT Number" at bounding box center [756, 121] width 272 height 12
click at [688, 124] on span at bounding box center [691, 120] width 7 height 7
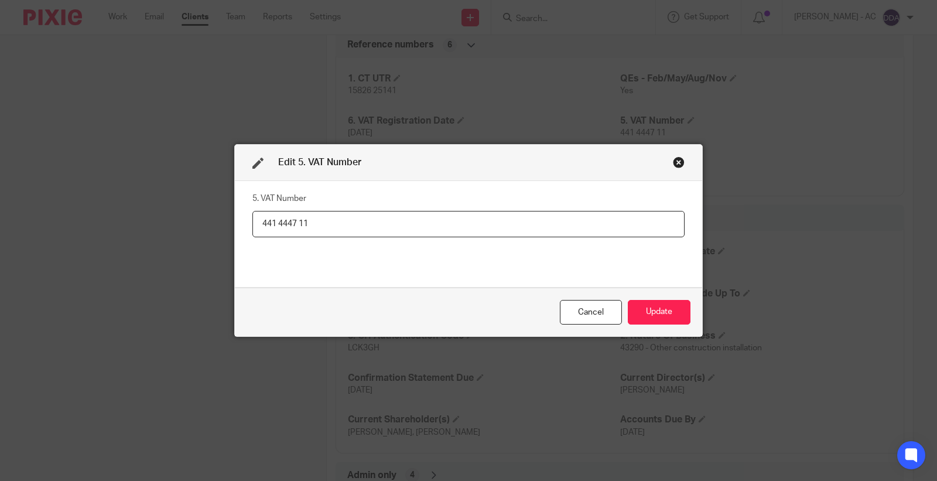
drag, startPoint x: 332, startPoint y: 229, endPoint x: 350, endPoint y: 268, distance: 42.7
click at [121, 235] on div "Edit 5. VAT Number 5. VAT Number 441 4447 11 Cancel Update" at bounding box center [468, 240] width 937 height 481
click at [654, 317] on button "Update" at bounding box center [659, 312] width 63 height 25
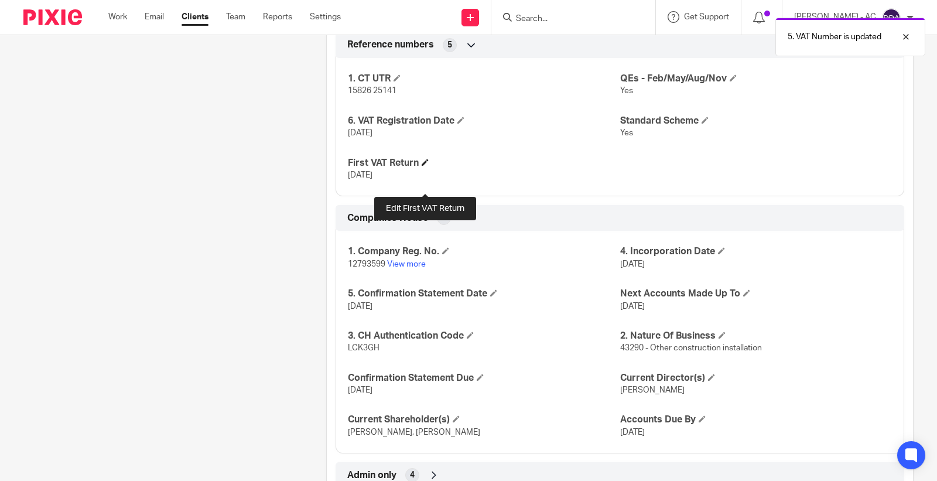
click at [424, 166] on span at bounding box center [425, 162] width 7 height 7
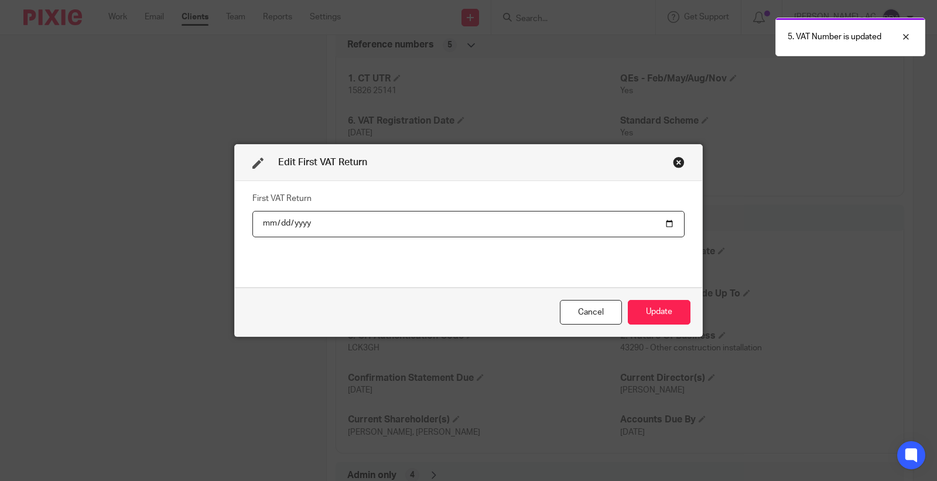
drag, startPoint x: 336, startPoint y: 226, endPoint x: 192, endPoint y: 218, distance: 144.3
click at [192, 218] on div "Edit First VAT Return First VAT Return 2025-08-31 Cancel Update" at bounding box center [468, 240] width 937 height 481
drag, startPoint x: 323, startPoint y: 223, endPoint x: 311, endPoint y: 224, distance: 11.8
click at [314, 223] on input "2025-08-31" at bounding box center [468, 224] width 432 height 26
drag, startPoint x: 423, startPoint y: 224, endPoint x: 406, endPoint y: 226, distance: 17.7
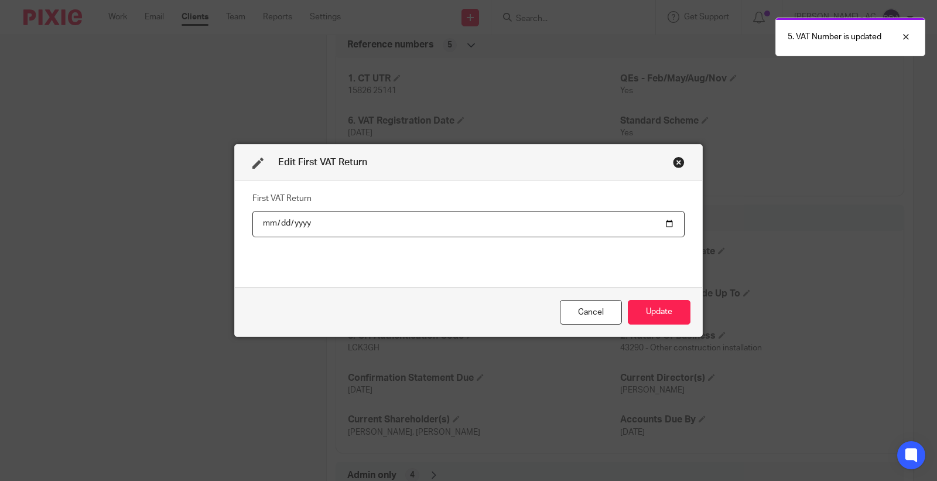
click at [419, 224] on input "2025-08-31" at bounding box center [468, 224] width 432 height 26
click at [405, 226] on input "2025-08-31" at bounding box center [468, 224] width 432 height 26
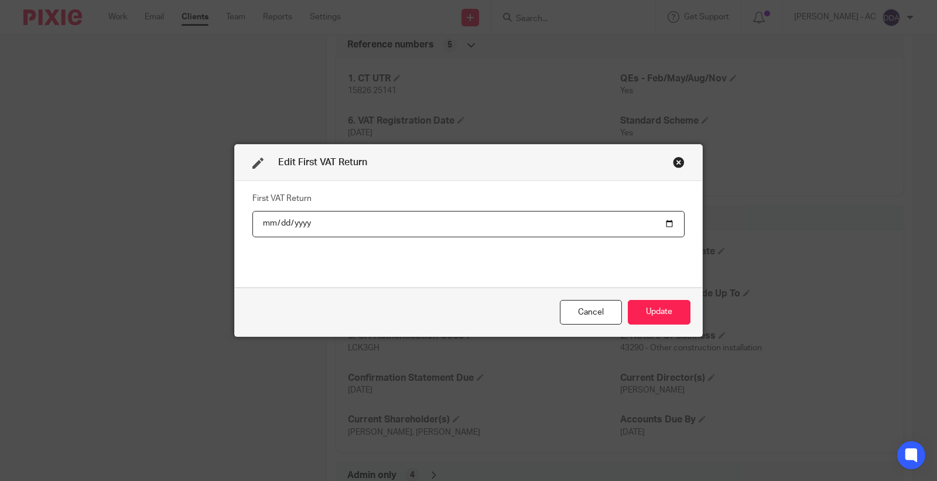
type input "2025-08-31"
click at [650, 314] on button "Update" at bounding box center [659, 312] width 63 height 25
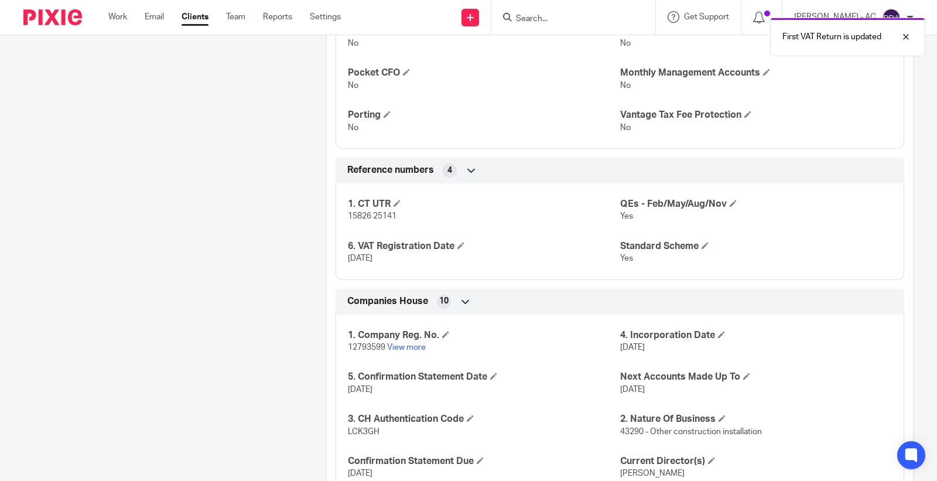
scroll to position [871, 0]
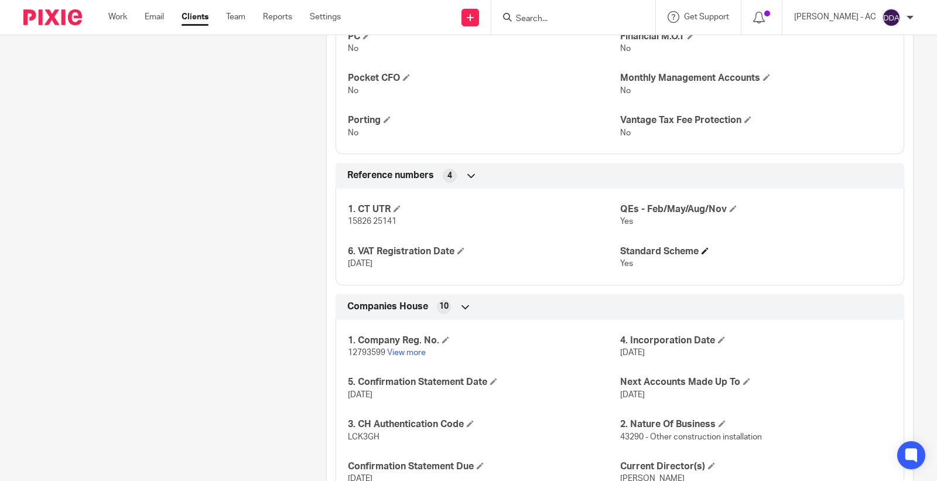
click at [697, 258] on h4 "Standard Scheme" at bounding box center [756, 251] width 272 height 12
click at [702, 254] on span at bounding box center [705, 250] width 7 height 7
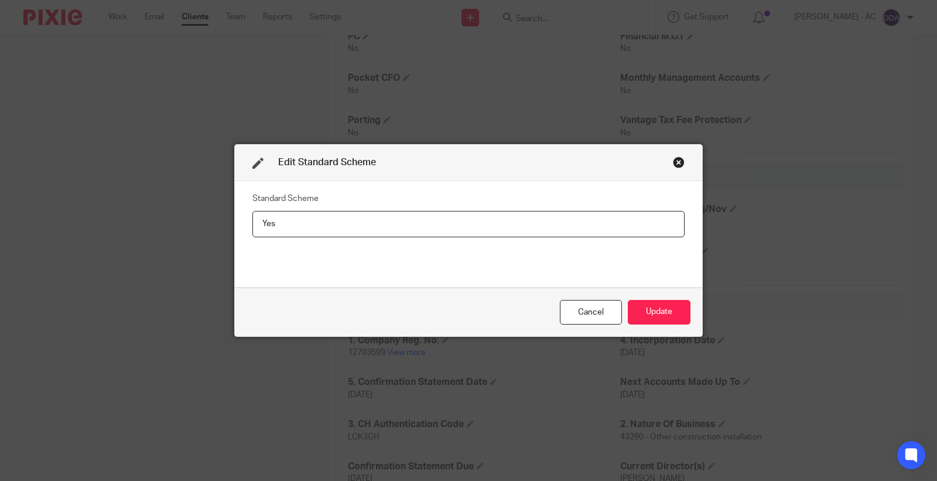
drag, startPoint x: 348, startPoint y: 226, endPoint x: 191, endPoint y: 229, distance: 157.0
click at [191, 229] on div "Edit Standard Scheme Standard Scheme Yes Cancel Update" at bounding box center [468, 240] width 937 height 481
click at [635, 302] on button "Update" at bounding box center [659, 312] width 63 height 25
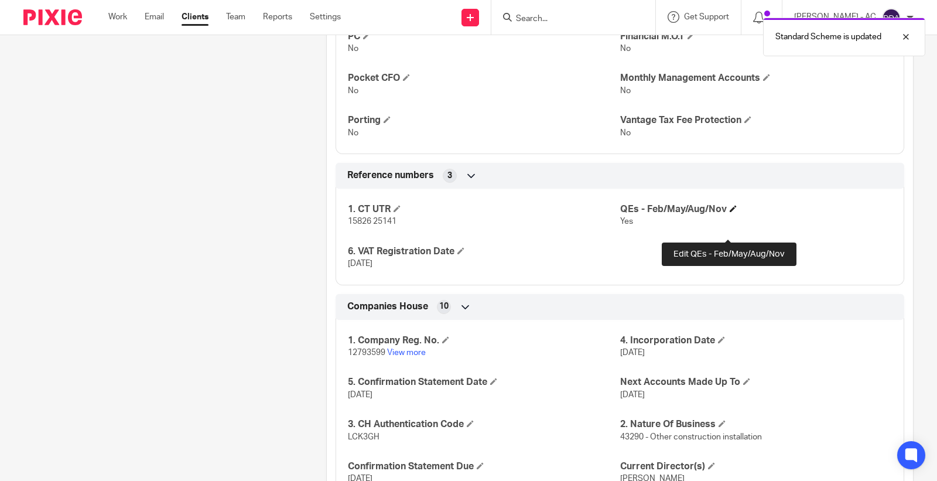
click at [730, 212] on span at bounding box center [733, 208] width 7 height 7
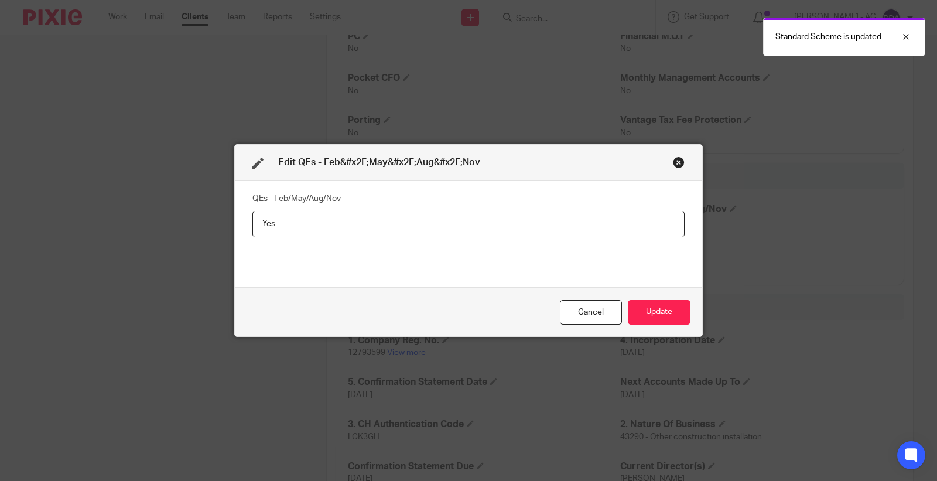
drag, startPoint x: 355, startPoint y: 215, endPoint x: 162, endPoint y: 231, distance: 194.0
click at [162, 231] on div "Edit QEs - Feb&#x2F;May&#x2F;Aug&#x2F;Nov QEs - Feb/May/Aug/Nov Yes Cancel Upda…" at bounding box center [468, 240] width 937 height 481
click at [644, 308] on button "Update" at bounding box center [659, 312] width 63 height 25
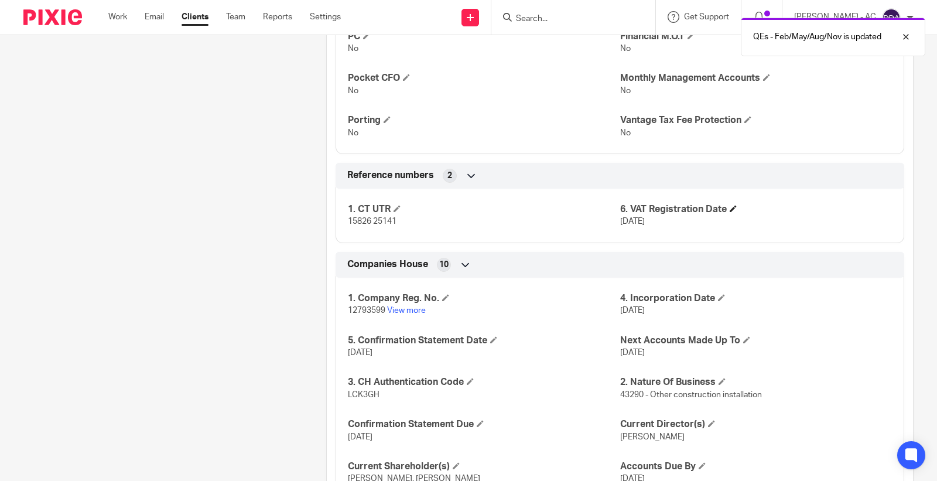
click at [723, 216] on h4 "6. VAT Registration Date" at bounding box center [756, 209] width 272 height 12
click at [730, 212] on span at bounding box center [733, 208] width 7 height 7
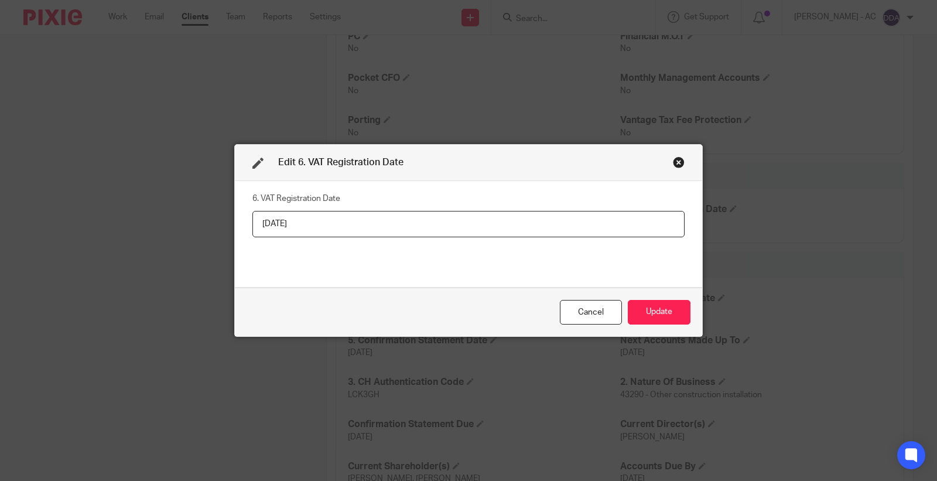
drag, startPoint x: 380, startPoint y: 232, endPoint x: 122, endPoint y: 232, distance: 257.7
click at [122, 232] on div "Edit 6. VAT Registration Date 6. VAT Registration Date 12-06-2023 Cancel Update" at bounding box center [468, 240] width 937 height 481
click at [651, 318] on button "Update" at bounding box center [659, 312] width 63 height 25
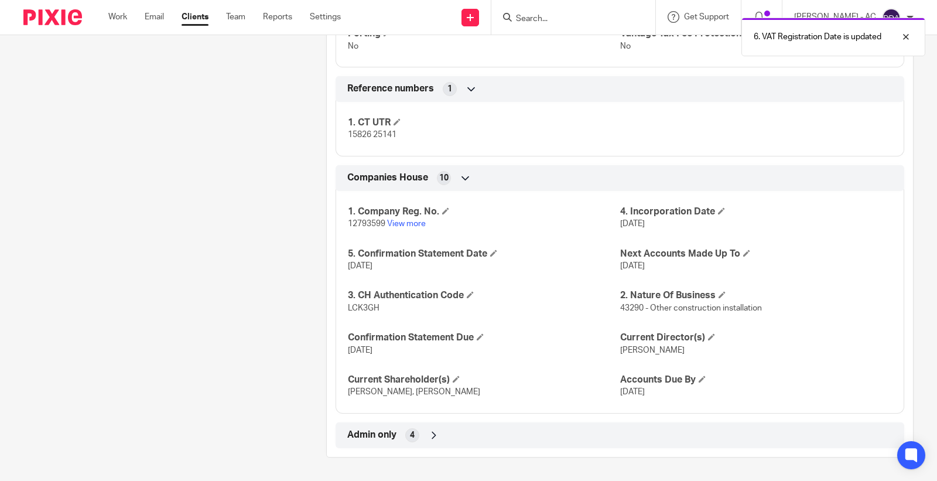
scroll to position [982, 0]
click at [430, 432] on icon at bounding box center [434, 435] width 12 height 12
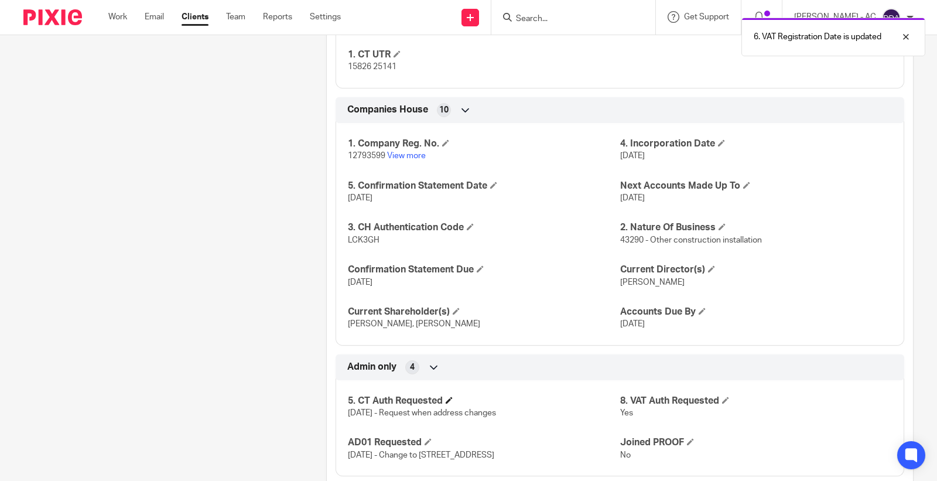
scroll to position [1079, 0]
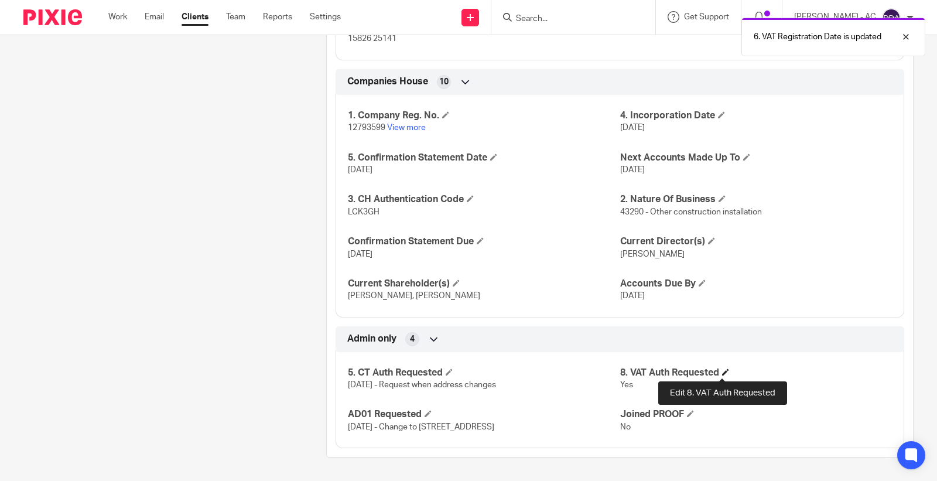
click at [722, 373] on span at bounding box center [725, 371] width 7 height 7
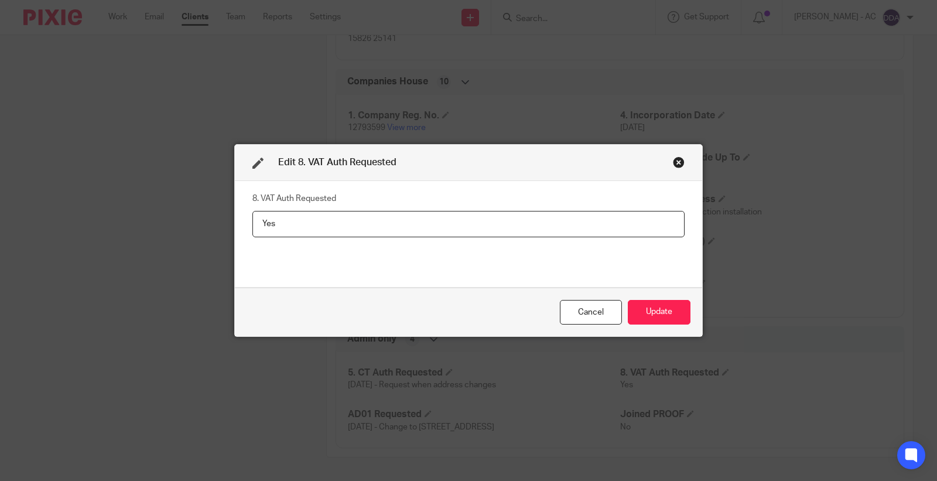
drag, startPoint x: 293, startPoint y: 227, endPoint x: 158, endPoint y: 223, distance: 134.8
click at [159, 223] on div "Edit 8. VAT Auth Requested 8. VAT Auth Requested Yes Cancel Update" at bounding box center [468, 240] width 937 height 481
click at [682, 303] on button "Update" at bounding box center [659, 312] width 63 height 25
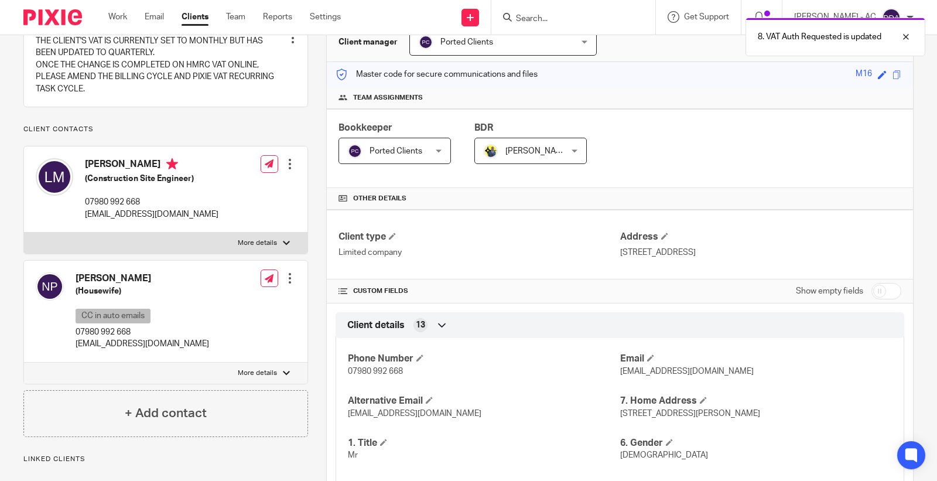
scroll to position [0, 0]
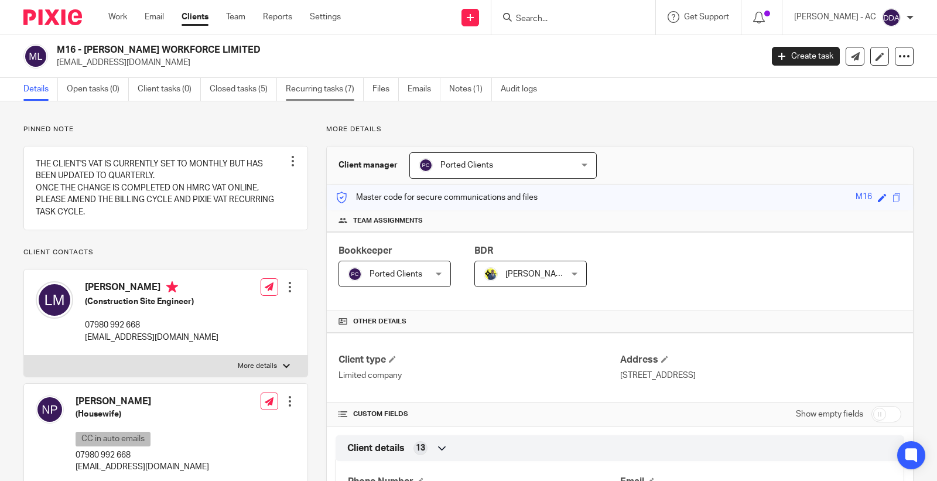
click at [317, 89] on link "Recurring tasks (7)" at bounding box center [325, 89] width 78 height 23
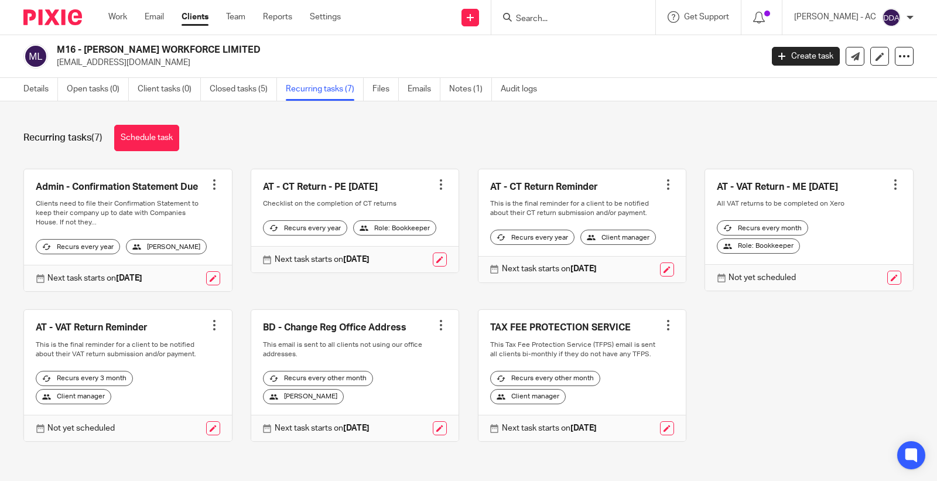
click at [890, 185] on div at bounding box center [896, 185] width 12 height 12
click at [839, 258] on span "Cancel schedule" at bounding box center [833, 259] width 62 height 8
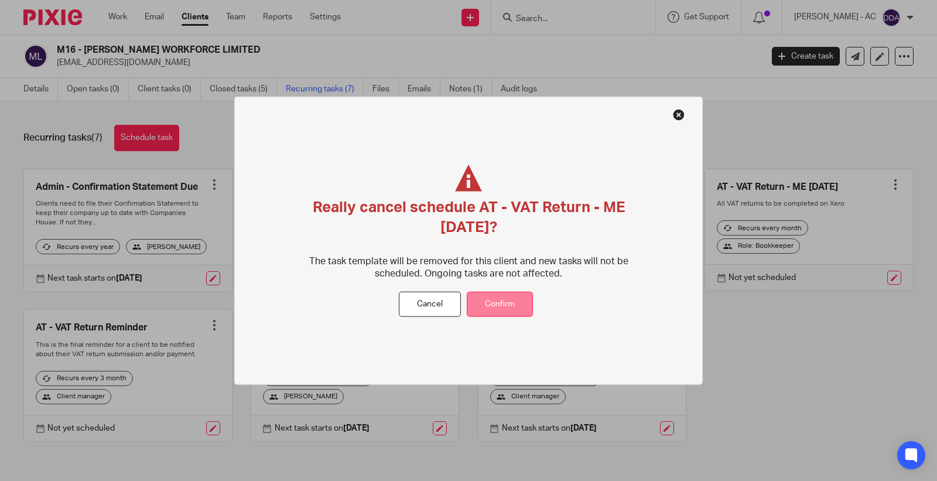
click at [504, 293] on button "Confirm" at bounding box center [500, 304] width 66 height 25
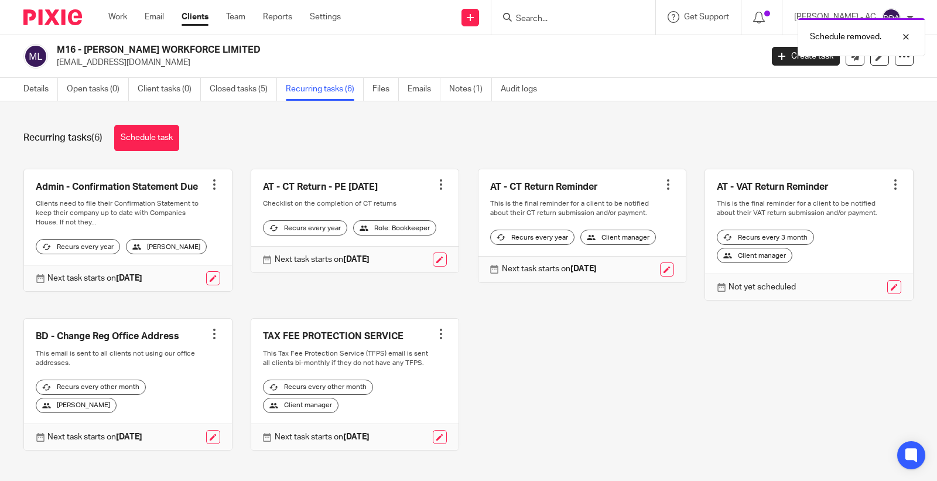
scroll to position [30, 0]
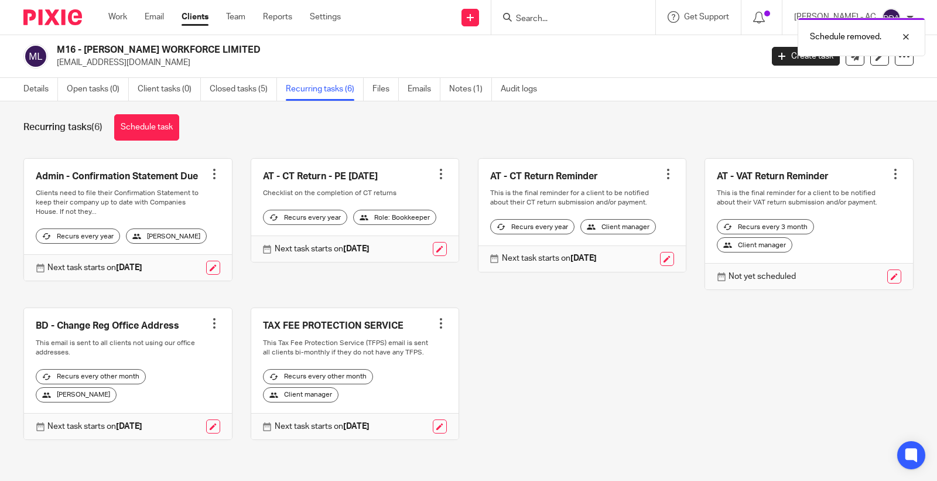
click at [890, 168] on div at bounding box center [896, 174] width 12 height 12
click at [828, 229] on span "Cancel schedule" at bounding box center [833, 229] width 62 height 8
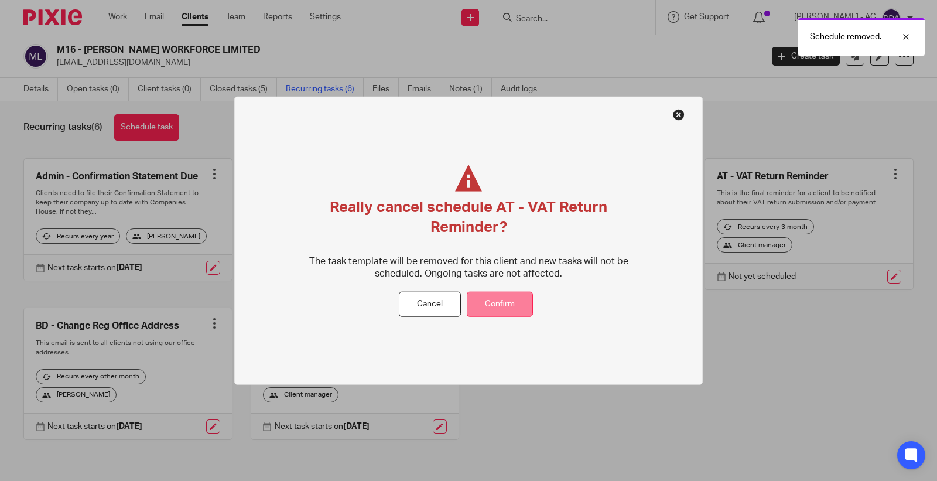
click at [518, 303] on button "Confirm" at bounding box center [500, 304] width 66 height 25
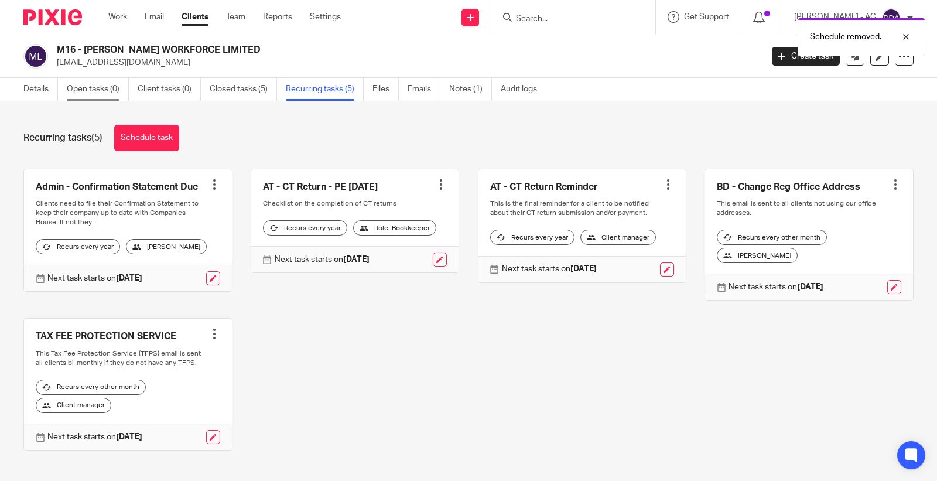
click at [100, 96] on link "Open tasks (0)" at bounding box center [98, 89] width 62 height 23
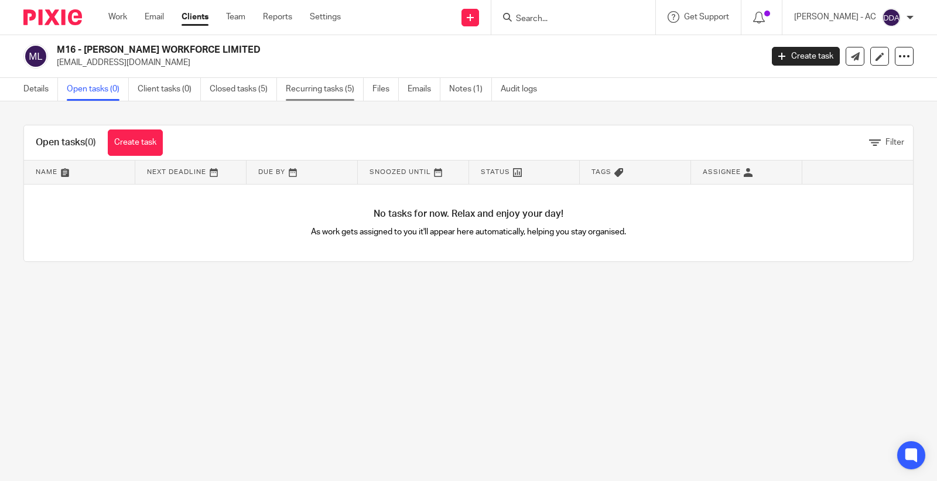
click at [342, 88] on link "Recurring tasks (5)" at bounding box center [325, 89] width 78 height 23
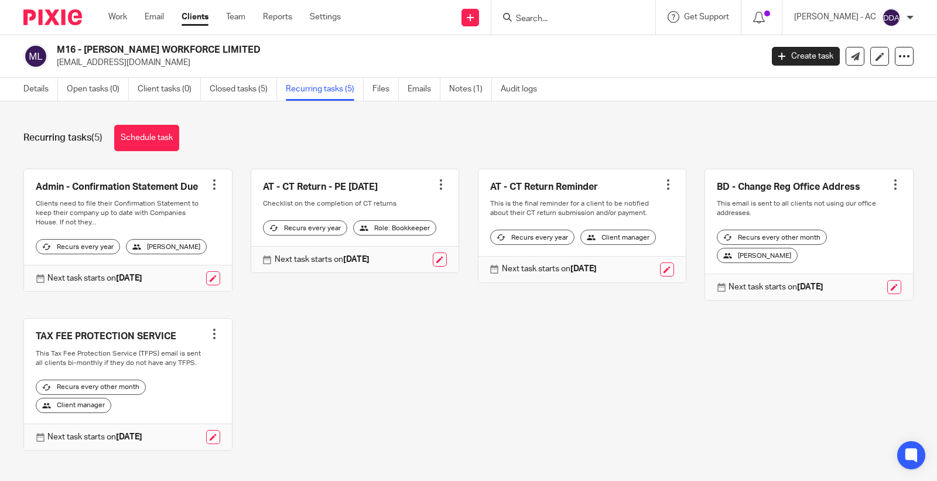
click at [528, 353] on div "Admin - Confirmation Statement Due Create task Clone template Recalculate sched…" at bounding box center [459, 318] width 909 height 299
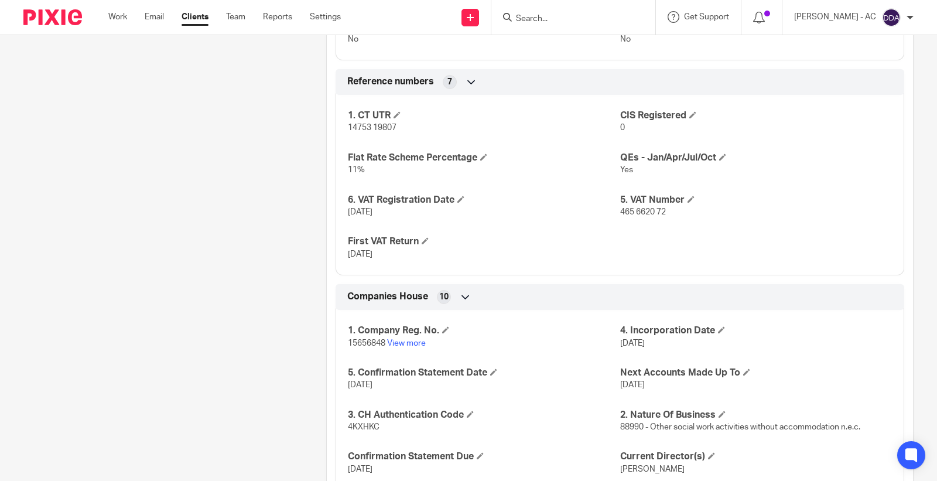
scroll to position [955, 0]
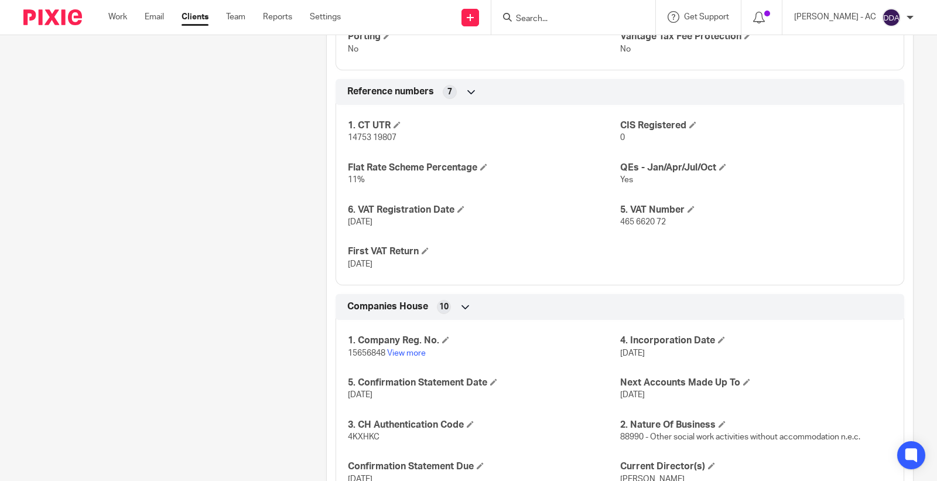
click at [642, 225] on span "465 6620 72" at bounding box center [643, 222] width 46 height 8
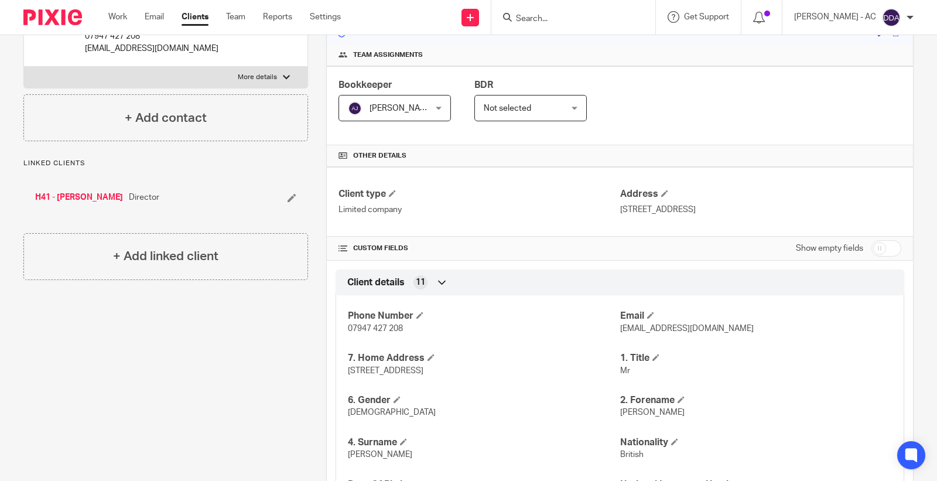
scroll to position [0, 0]
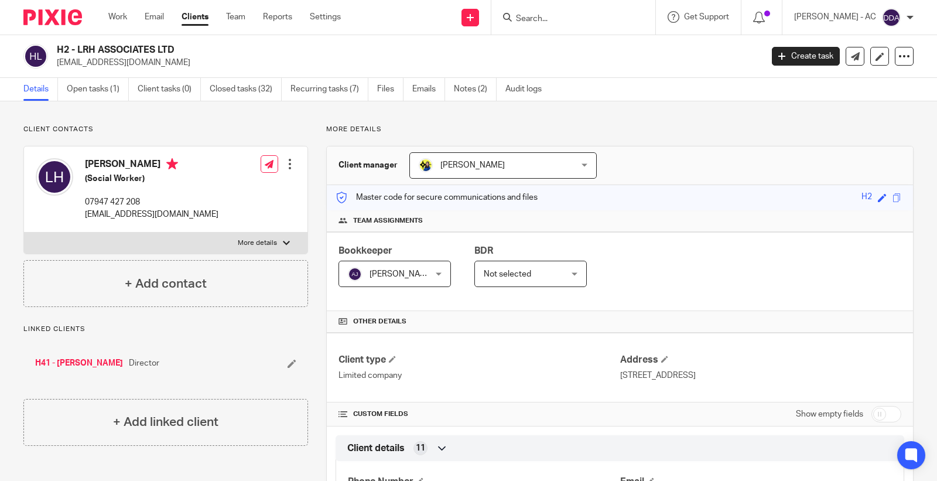
click at [660, 127] on p "More details" at bounding box center [620, 129] width 588 height 9
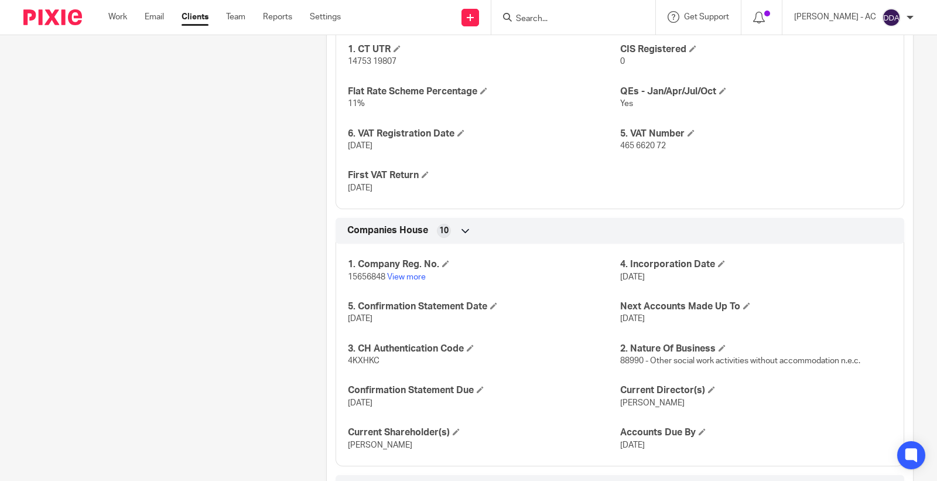
scroll to position [955, 0]
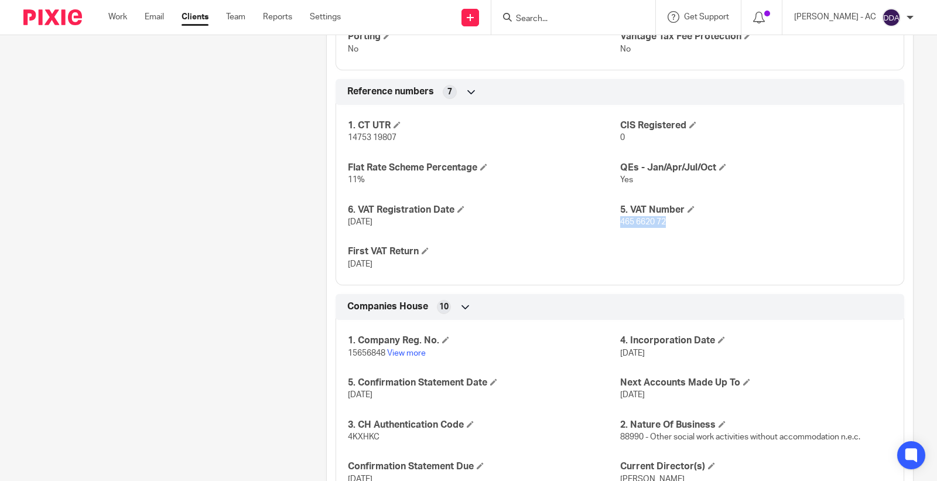
drag, startPoint x: 677, startPoint y: 230, endPoint x: 613, endPoint y: 227, distance: 63.3
click at [613, 227] on div "1. CT UTR 14753 19807 CIS Registered 0 Flat Rate Scheme Percentage 11% QEs - Ja…" at bounding box center [620, 190] width 569 height 189
copy span "465 6620 72"
click at [688, 207] on span at bounding box center [691, 209] width 7 height 7
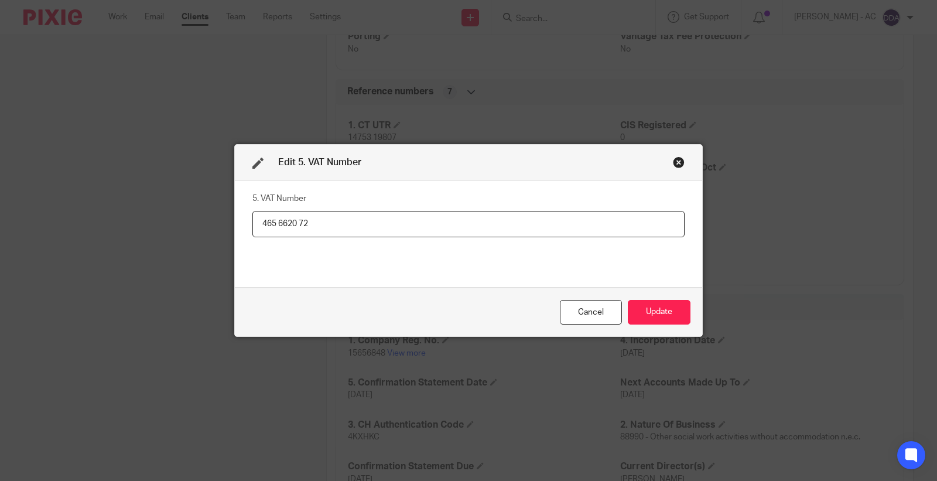
drag, startPoint x: 452, startPoint y: 233, endPoint x: 89, endPoint y: 215, distance: 363.6
click at [89, 215] on div "Edit 5. VAT Number 5. VAT Number 465 6620 72 Cancel Update" at bounding box center [468, 240] width 937 height 481
click at [657, 312] on button "Update" at bounding box center [659, 312] width 63 height 25
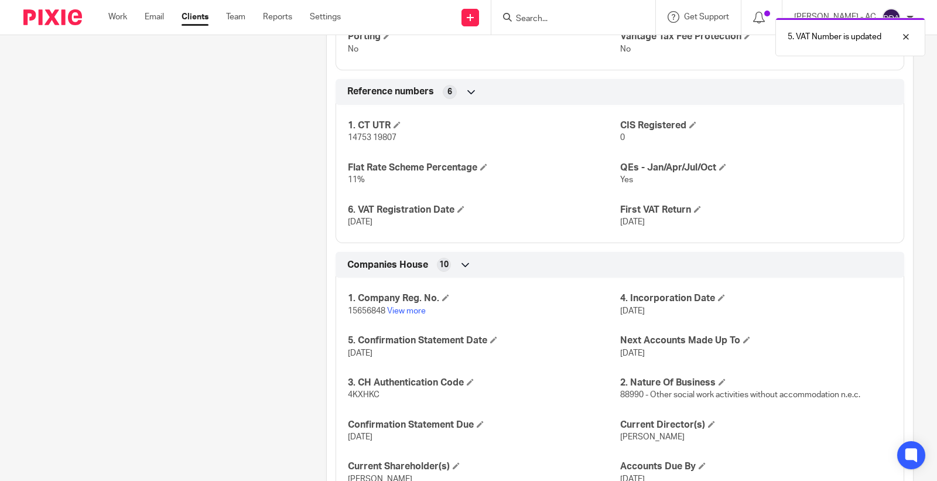
click at [689, 203] on div "1. CT UTR 14753 19807 CIS Registered 0 Flat Rate Scheme Percentage 11% QEs - Ja…" at bounding box center [620, 169] width 569 height 147
click at [694, 211] on span at bounding box center [697, 209] width 7 height 7
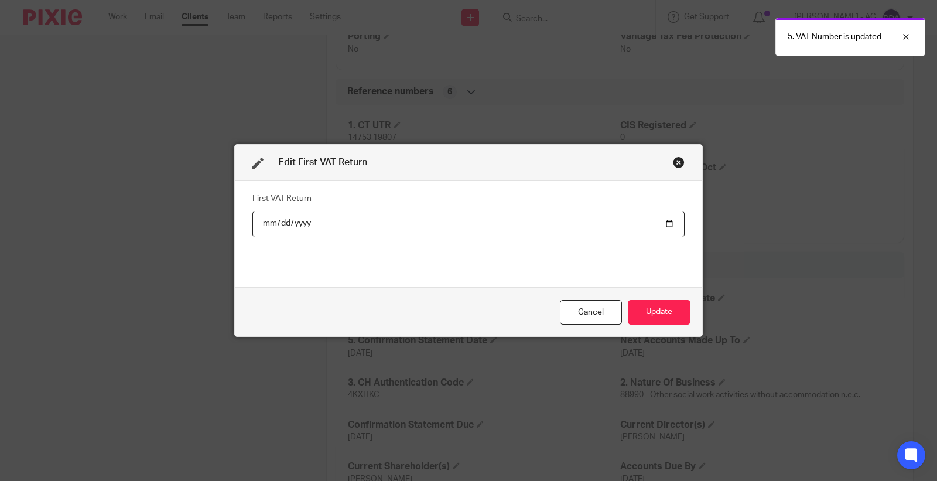
click at [346, 220] on input "[DATE]" at bounding box center [468, 224] width 432 height 26
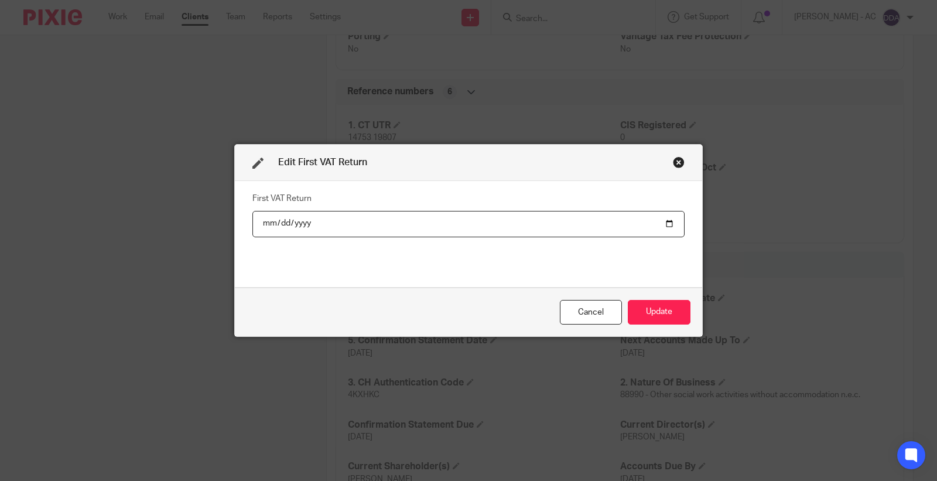
click at [628, 300] on button "Update" at bounding box center [659, 312] width 63 height 25
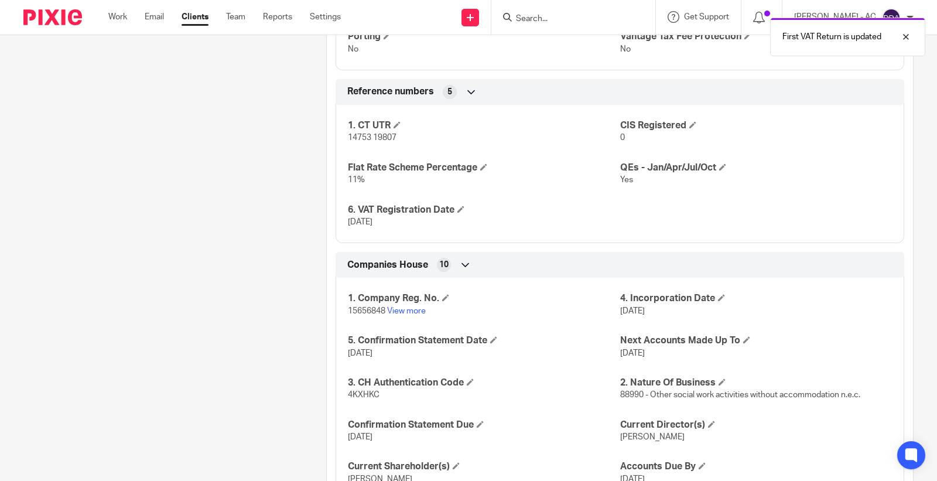
click at [645, 308] on span "[DATE]" at bounding box center [632, 311] width 25 height 8
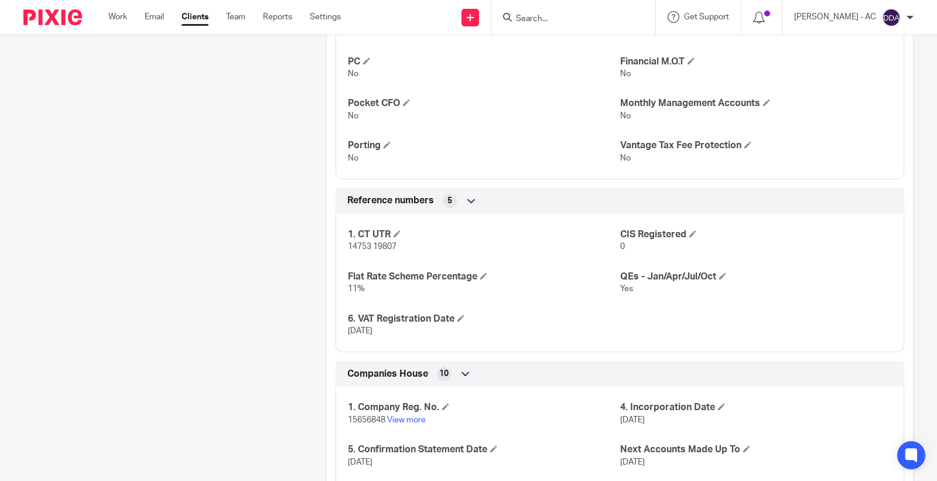
scroll to position [911, 0]
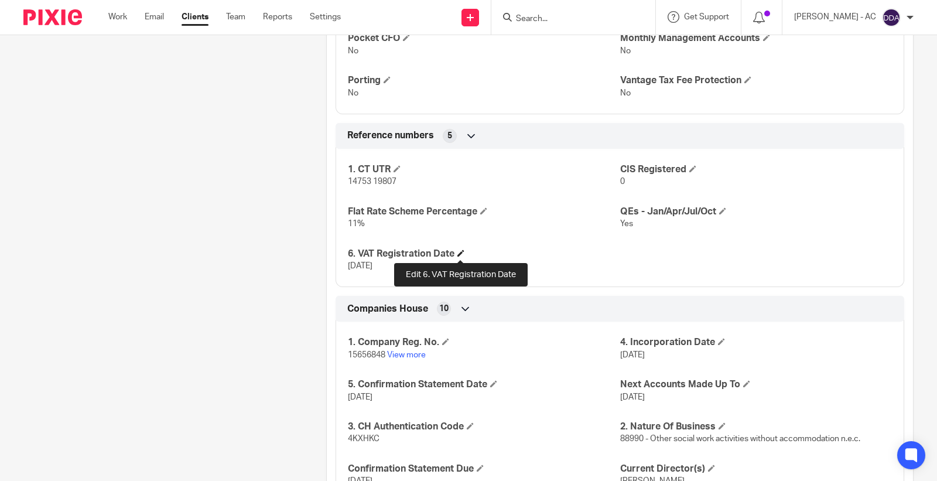
click at [457, 251] on span at bounding box center [460, 253] width 7 height 7
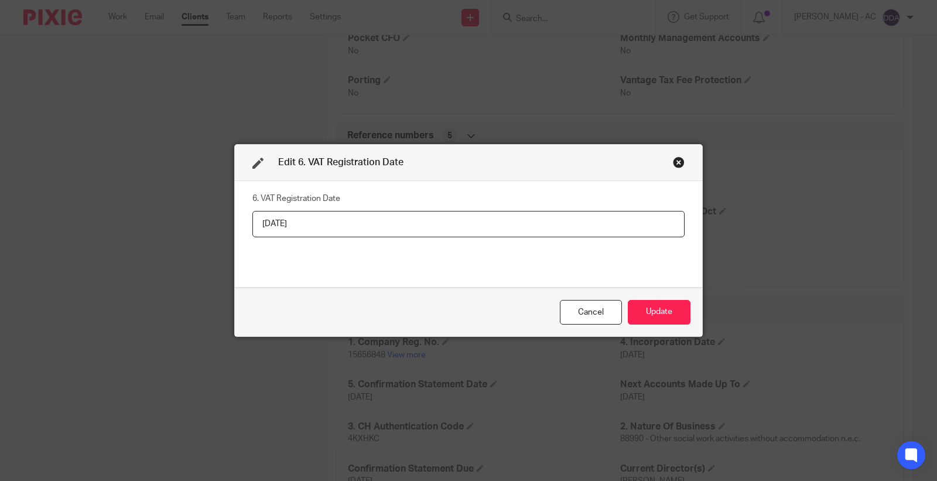
drag, startPoint x: 313, startPoint y: 226, endPoint x: 238, endPoint y: 226, distance: 75.0
click at [238, 226] on div "6. VAT Registration Date [DATE]" at bounding box center [468, 234] width 467 height 106
click at [658, 306] on button "Update" at bounding box center [659, 312] width 63 height 25
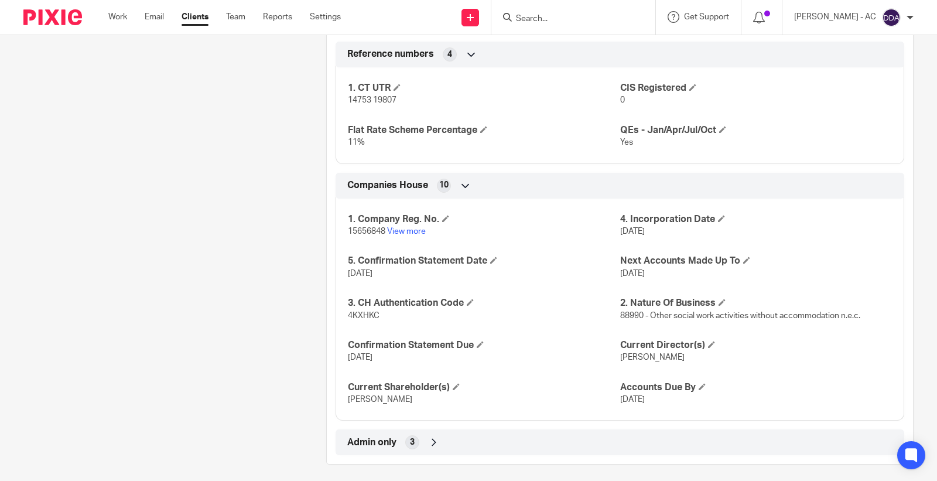
scroll to position [1000, 0]
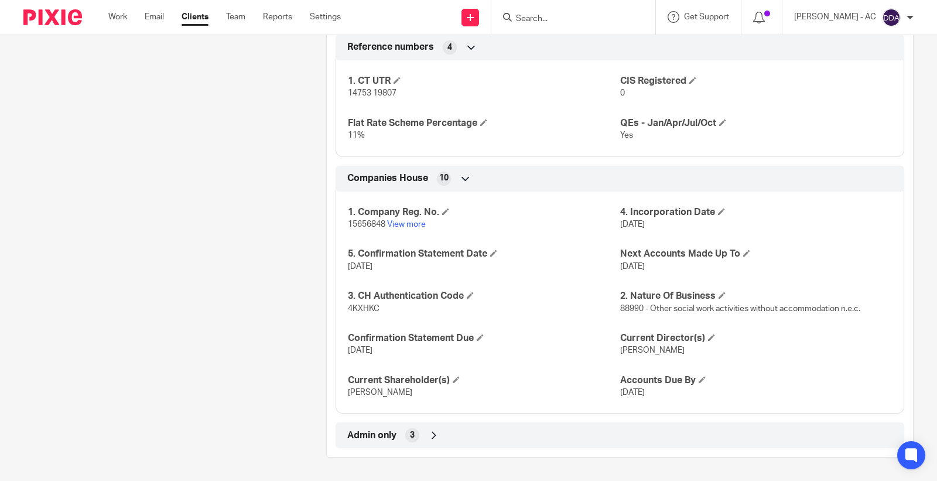
click at [436, 432] on div "Admin only 3" at bounding box center [619, 435] width 551 height 20
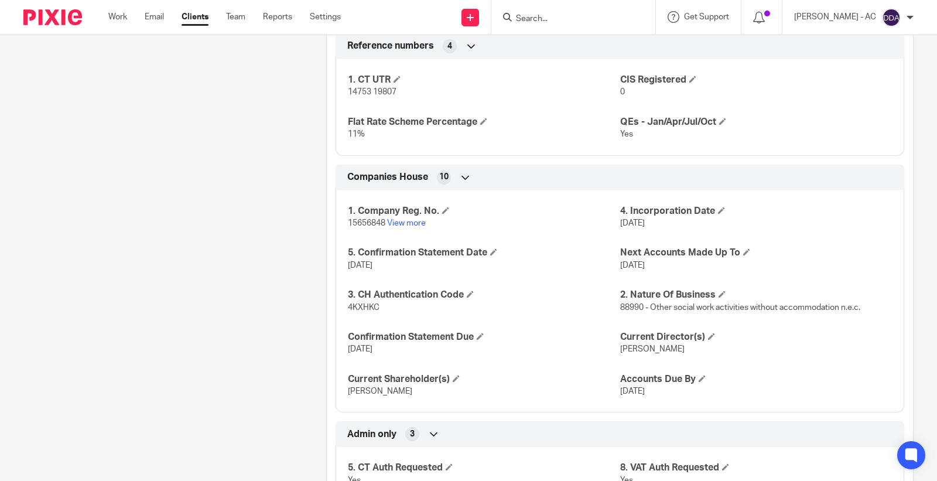
click at [435, 432] on icon at bounding box center [434, 434] width 12 height 12
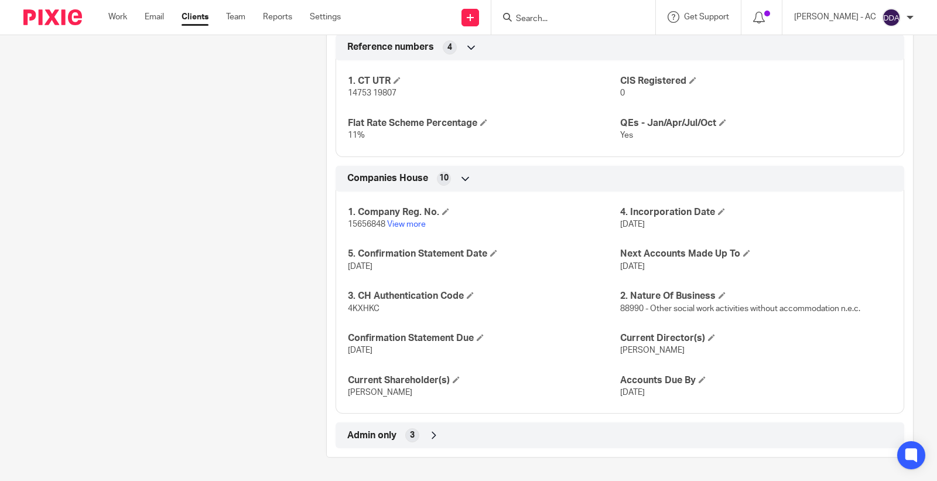
click at [431, 432] on icon at bounding box center [434, 435] width 12 height 12
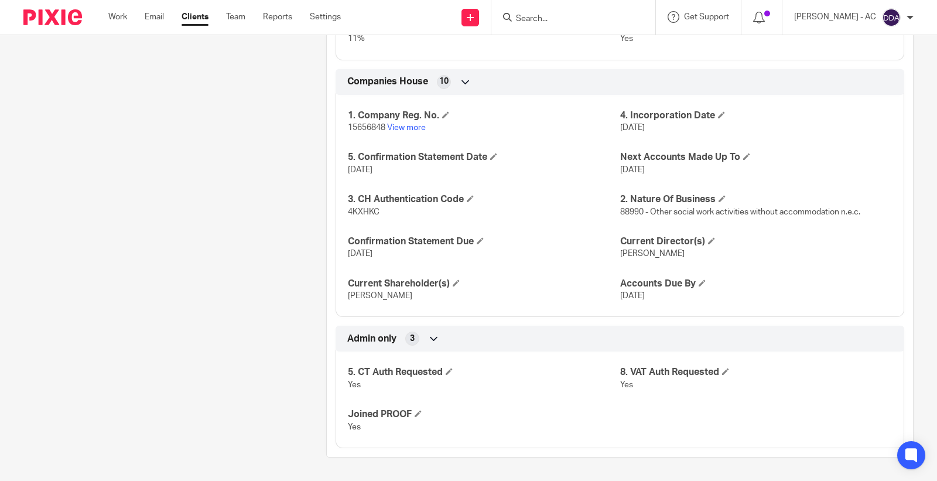
scroll to position [1097, 0]
click at [717, 377] on h4 "8. VAT Auth Requested" at bounding box center [756, 372] width 272 height 12
click at [722, 375] on span at bounding box center [725, 371] width 7 height 7
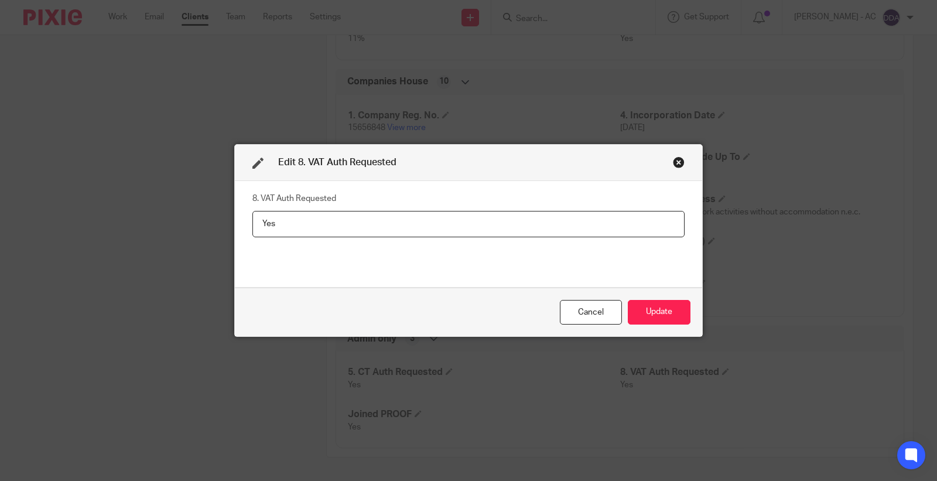
drag, startPoint x: 315, startPoint y: 225, endPoint x: 183, endPoint y: 224, distance: 131.8
click at [183, 224] on div "Edit 8. VAT Auth Requested 8. VAT Auth Requested Yes Cancel Update" at bounding box center [468, 240] width 937 height 481
click at [681, 300] on button "Update" at bounding box center [659, 312] width 63 height 25
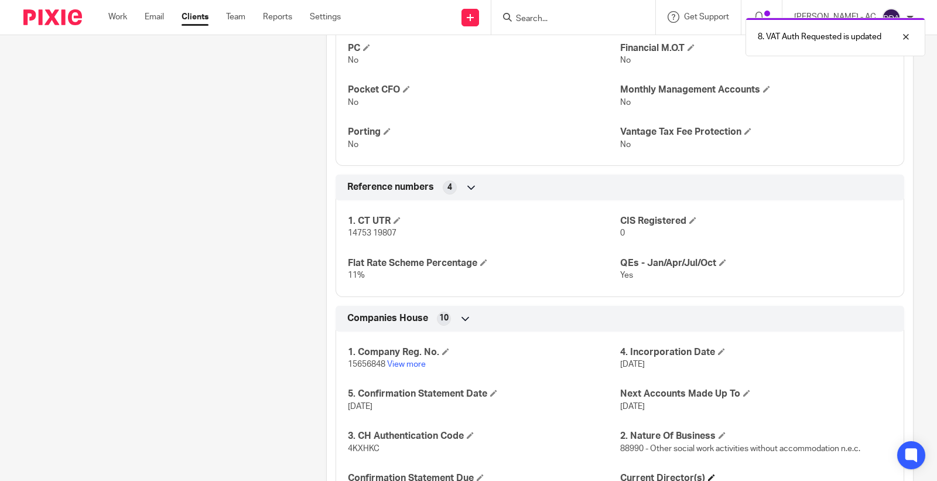
scroll to position [794, 0]
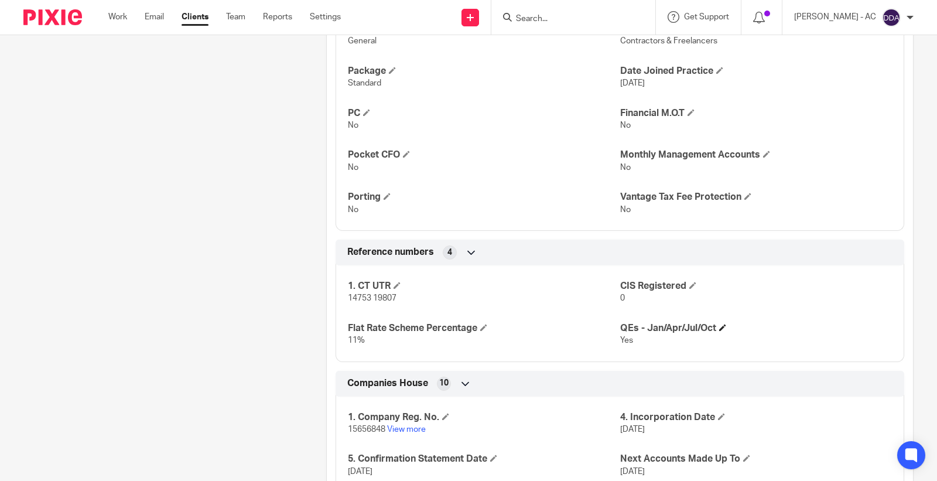
click at [713, 327] on h4 "QEs - Jan/Apr/Jul/Oct" at bounding box center [756, 328] width 272 height 12
click at [716, 327] on h4 "QEs - Jan/Apr/Jul/Oct" at bounding box center [756, 328] width 272 height 12
click at [721, 329] on span at bounding box center [722, 327] width 7 height 7
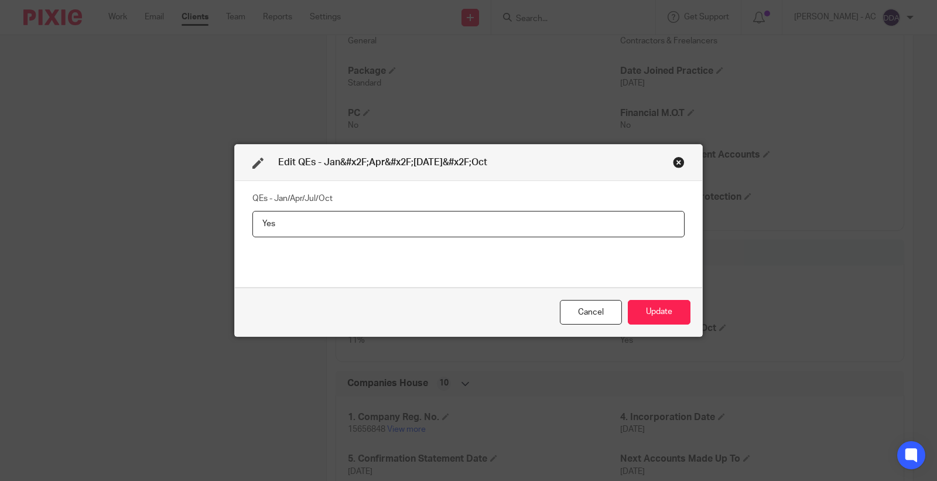
drag, startPoint x: 295, startPoint y: 226, endPoint x: 133, endPoint y: 225, distance: 161.7
click at [135, 225] on div "Edit QEs - Jan&#x2F;Apr&#x2F;[DATE]&#x2F;Oct QEs - Jan/Apr/Jul/Oct Yes Cancel U…" at bounding box center [468, 240] width 937 height 481
click at [662, 306] on button "Update" at bounding box center [659, 312] width 63 height 25
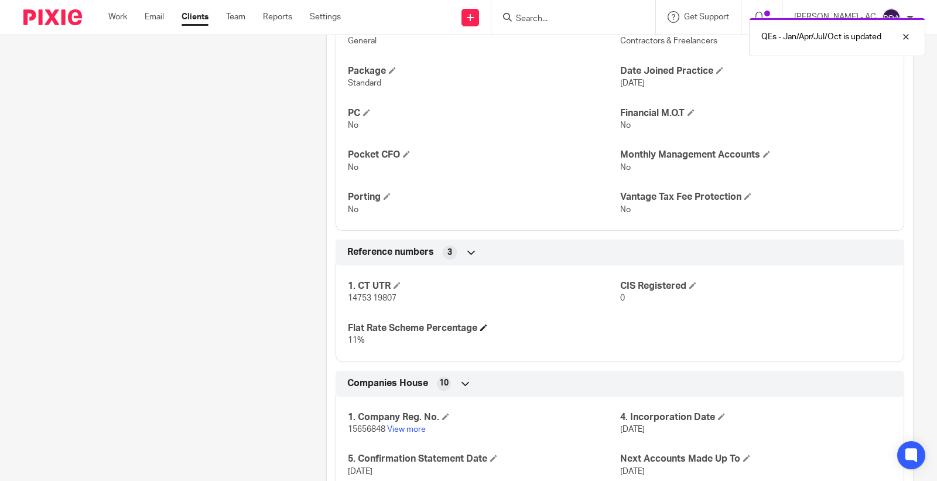
click at [479, 330] on h4 "Flat Rate Scheme Percentage" at bounding box center [484, 328] width 272 height 12
click at [481, 329] on span at bounding box center [483, 327] width 7 height 7
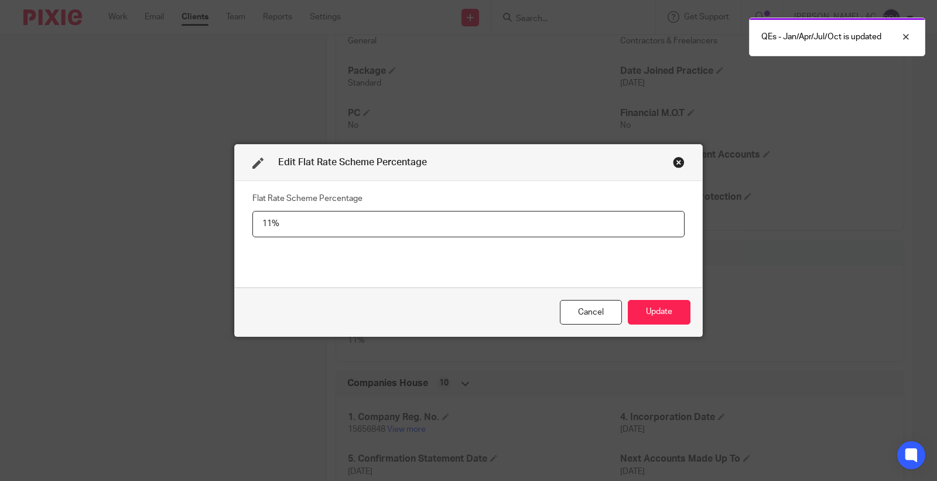
drag, startPoint x: 322, startPoint y: 228, endPoint x: 226, endPoint y: 227, distance: 96.1
click at [224, 226] on div "Edit Flat Rate Scheme Percentage Flat Rate Scheme Percentage 11% Cancel Update" at bounding box center [468, 240] width 937 height 481
click at [662, 315] on button "Update" at bounding box center [659, 312] width 63 height 25
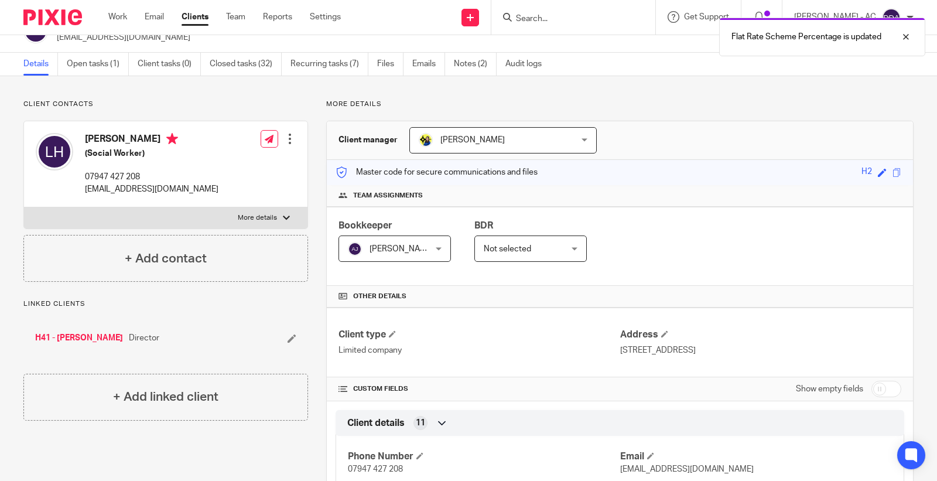
scroll to position [0, 0]
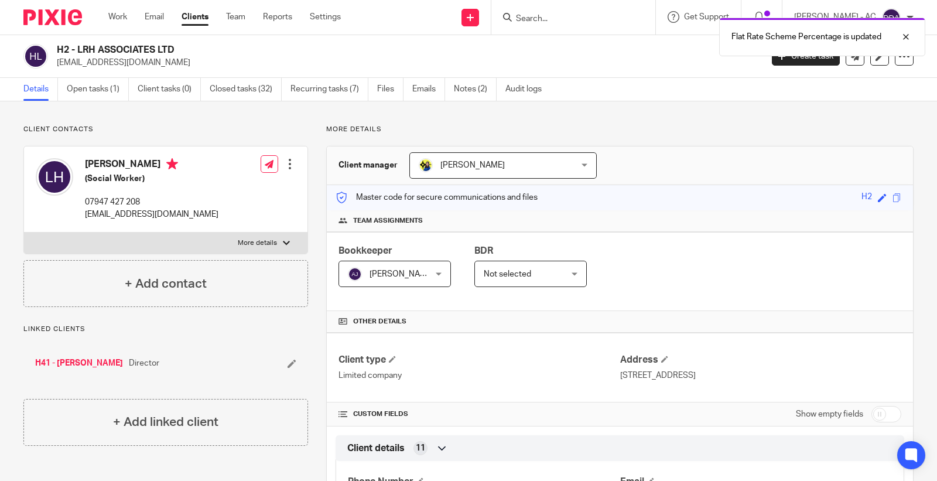
click at [310, 73] on div "H2 - LRH ASSOCIATES LTD lintonharper@gmail.com Create task Update from Companie…" at bounding box center [468, 56] width 937 height 43
click at [313, 88] on link "Recurring tasks (7)" at bounding box center [330, 89] width 78 height 23
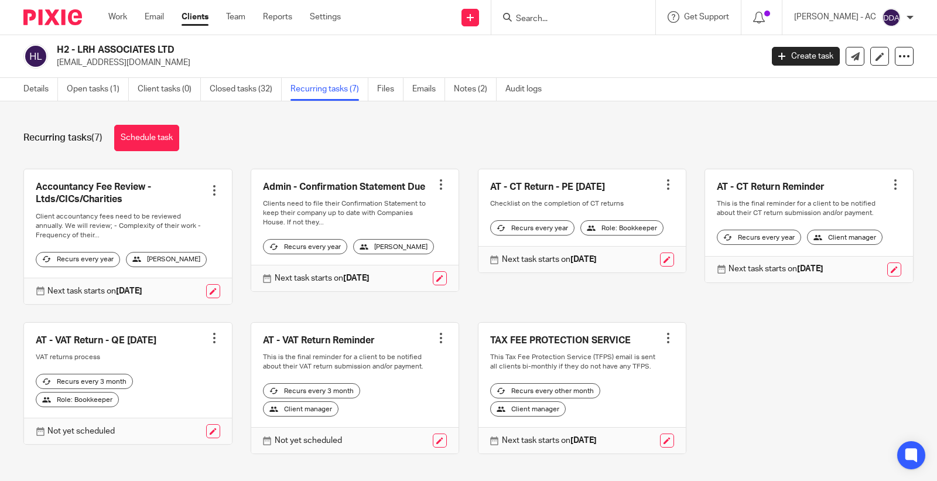
click at [435, 338] on div at bounding box center [441, 338] width 12 height 12
click at [392, 414] on span "Cancel schedule" at bounding box center [389, 412] width 62 height 8
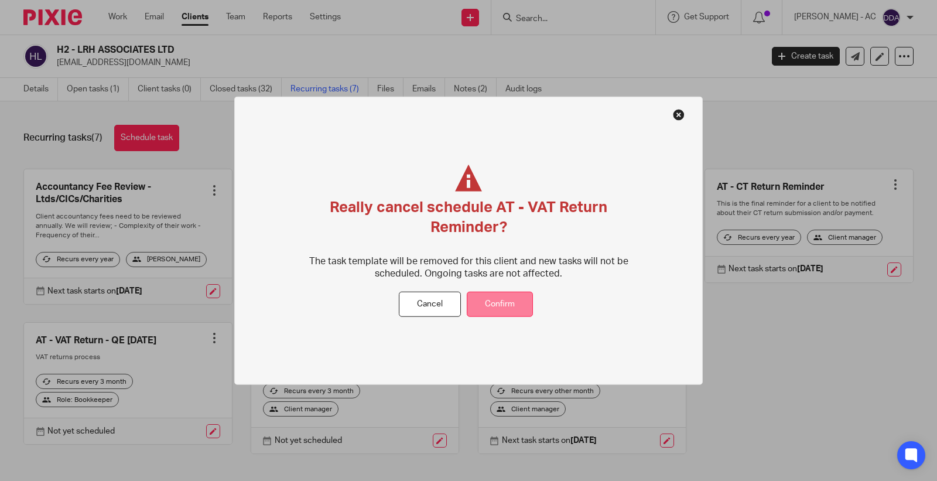
click at [500, 305] on button "Confirm" at bounding box center [500, 304] width 66 height 25
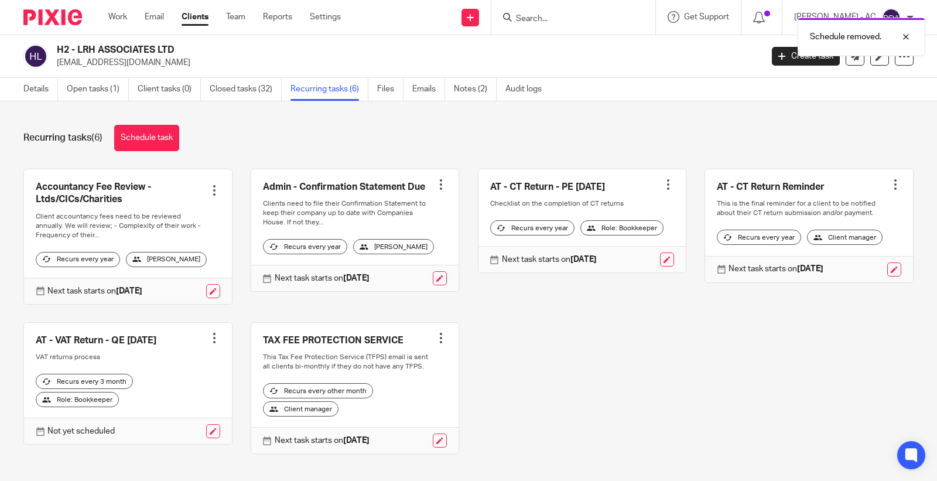
click at [209, 342] on div at bounding box center [215, 338] width 12 height 12
click at [164, 411] on span "Cancel schedule" at bounding box center [166, 412] width 62 height 8
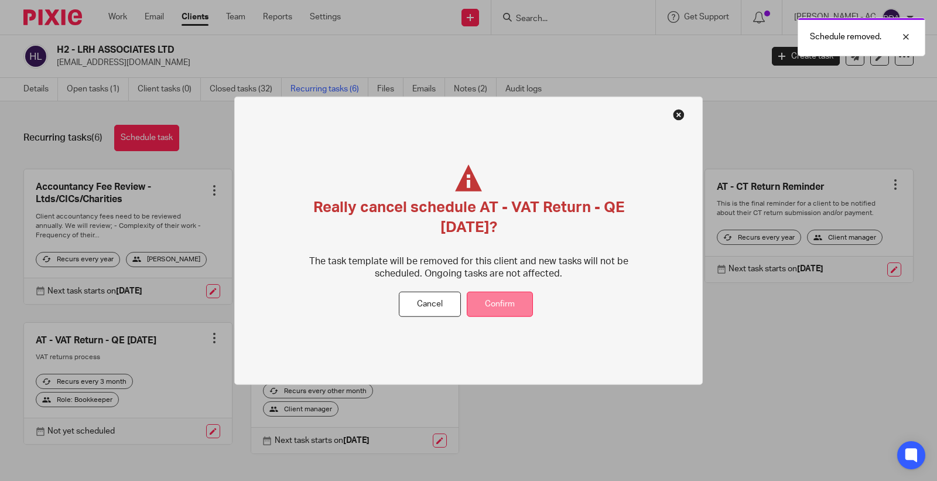
click at [498, 305] on button "Confirm" at bounding box center [500, 304] width 66 height 25
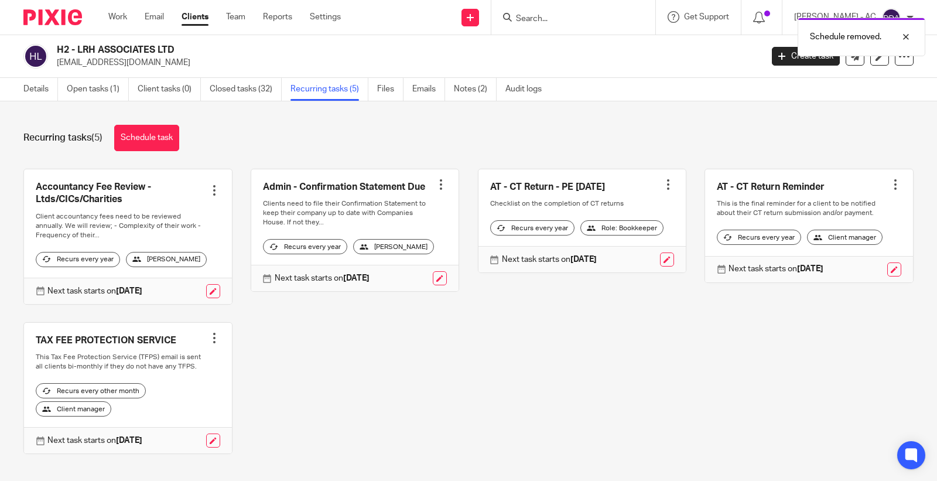
drag, startPoint x: 425, startPoint y: 358, endPoint x: 411, endPoint y: 339, distance: 24.7
click at [425, 354] on div "Accountancy Fee Review - Ltds/CICs/Charities Create task Clone template Recalcu…" at bounding box center [459, 320] width 909 height 303
click at [323, 88] on link "Recurring tasks (5)" at bounding box center [330, 89] width 78 height 23
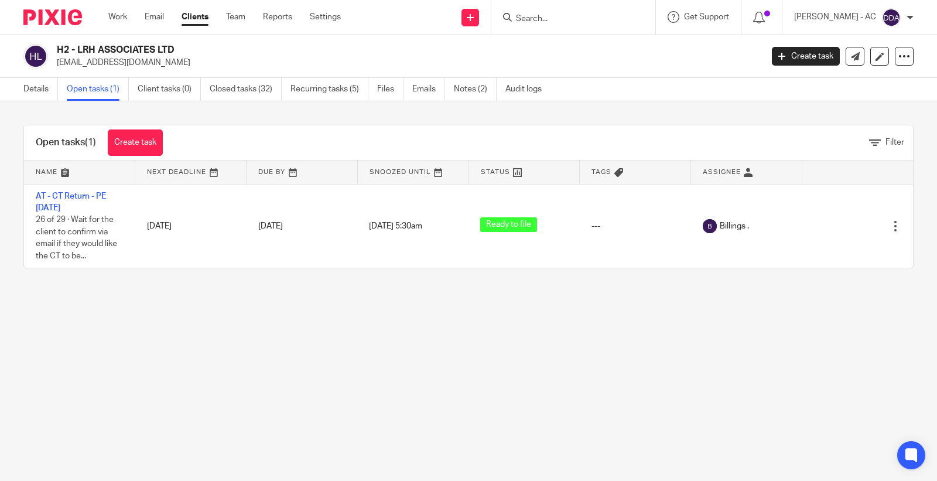
click at [8, 78] on div "Details Open tasks (1) Client tasks (0) Closed tasks (32) Recurring tasks (5) F…" at bounding box center [285, 89] width 571 height 23
click at [29, 95] on link "Details" at bounding box center [40, 89] width 35 height 23
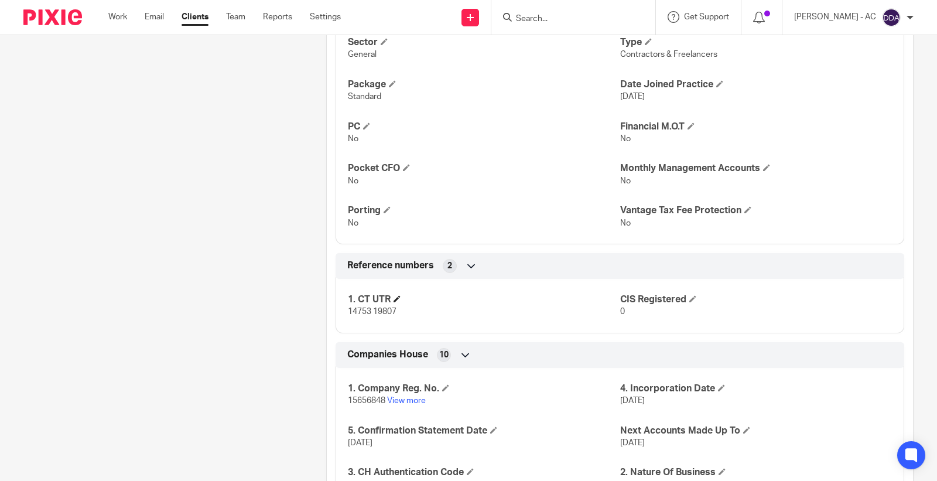
scroll to position [846, 0]
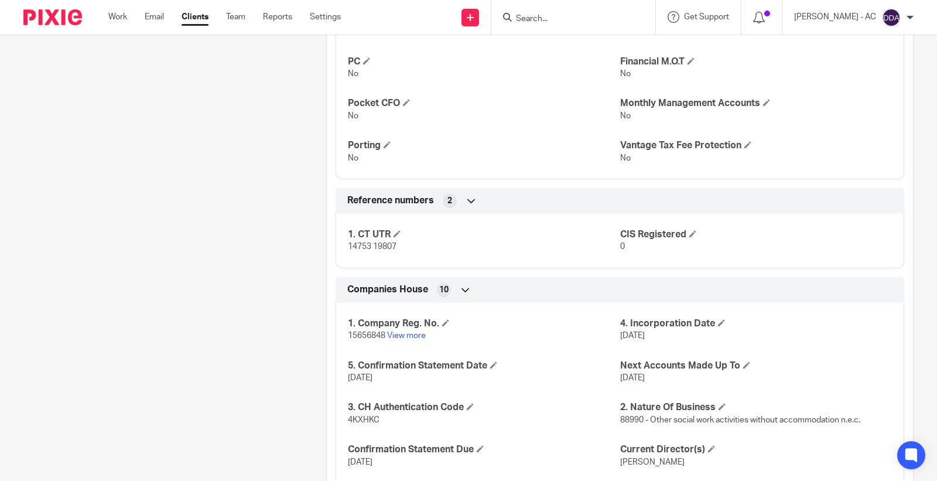
click at [351, 332] on p "15656848 View more" at bounding box center [484, 336] width 272 height 12
click at [350, 330] on p "15656848 View more" at bounding box center [484, 336] width 272 height 12
click at [376, 336] on p "15656848 View more" at bounding box center [484, 336] width 272 height 12
click at [376, 337] on span "15656848" at bounding box center [366, 336] width 37 height 8
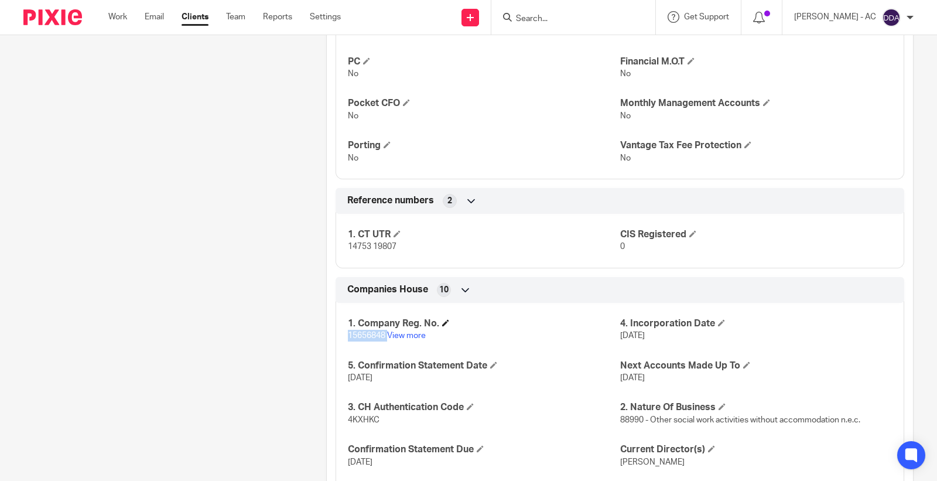
copy p "15656848"
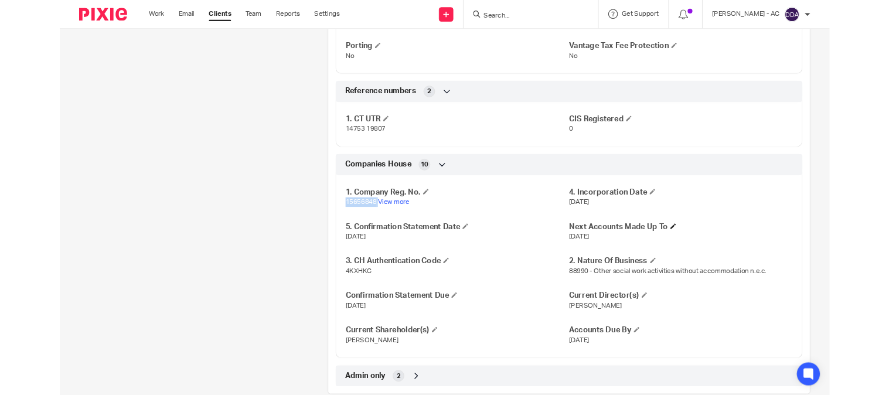
scroll to position [958, 0]
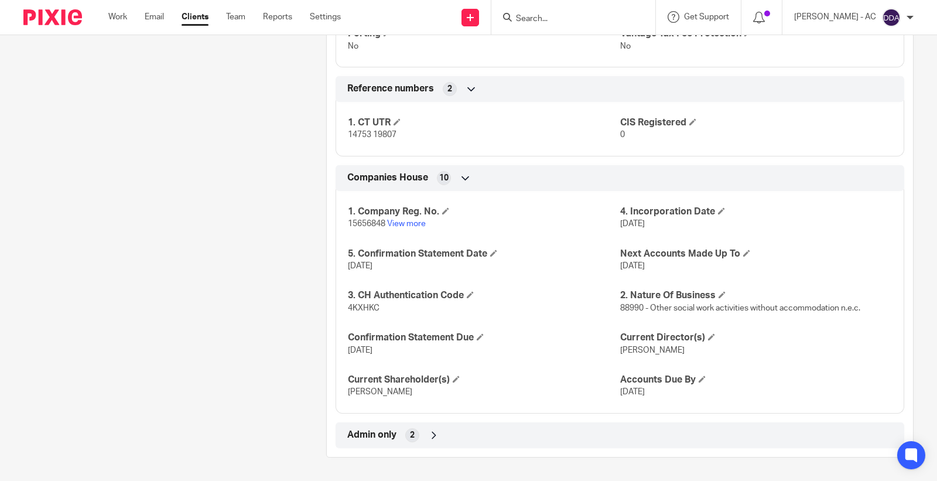
click at [363, 306] on span "4KXHKC" at bounding box center [364, 308] width 32 height 8
copy span "4KXHKC"
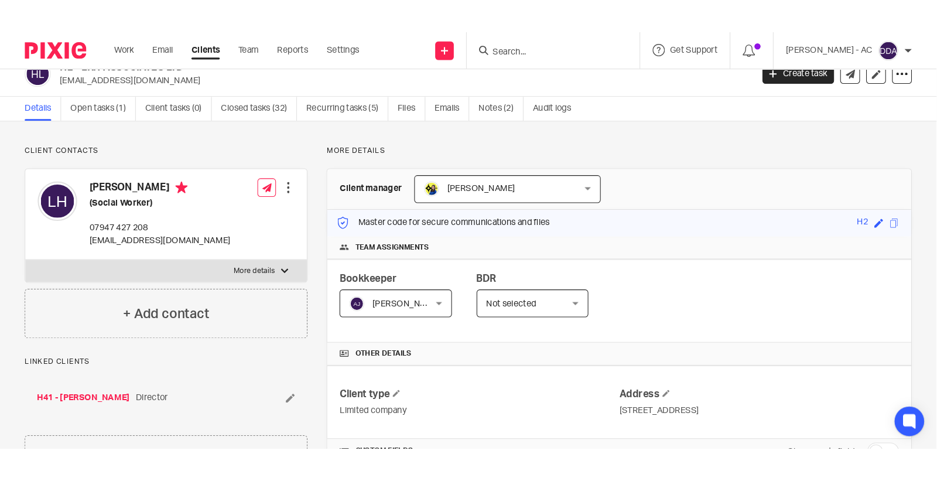
scroll to position [0, 0]
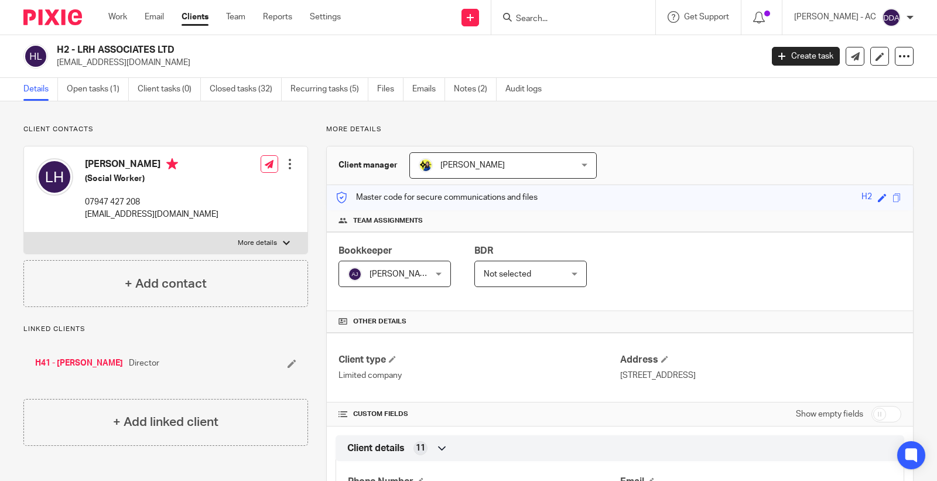
click at [571, 12] on form at bounding box center [577, 17] width 125 height 15
click at [564, 15] on input "Search" at bounding box center [567, 19] width 105 height 11
paste input "jackie.whates@btinternet.com"
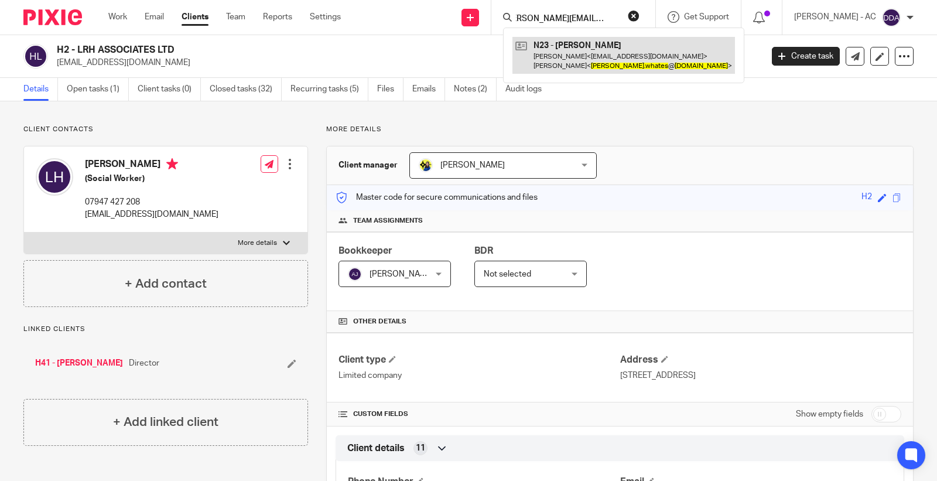
type input "jackie.whates@btinternet.com"
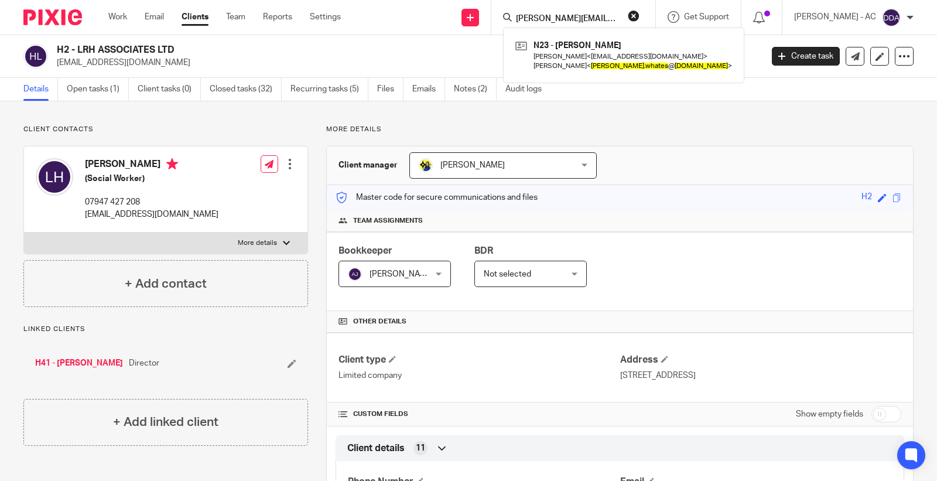
click at [640, 16] on button "reset" at bounding box center [634, 16] width 12 height 12
click at [590, 31] on div "N23 - JACQUELINE NEWMAN Peter Newman < burnout555@hotmail.com > Jacqueline Newm…" at bounding box center [616, 55] width 241 height 55
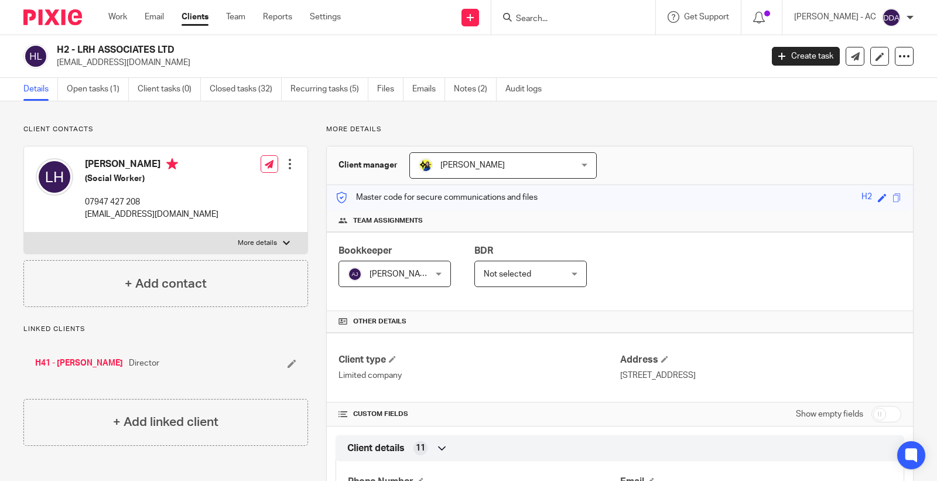
click at [567, 25] on div at bounding box center [573, 17] width 164 height 35
click at [558, 22] on input "Search" at bounding box center [567, 19] width 105 height 11
paste input "Saskia"
drag, startPoint x: 576, startPoint y: 15, endPoint x: 528, endPoint y: 18, distance: 47.5
click at [535, 18] on input "Saskia" at bounding box center [567, 19] width 105 height 11
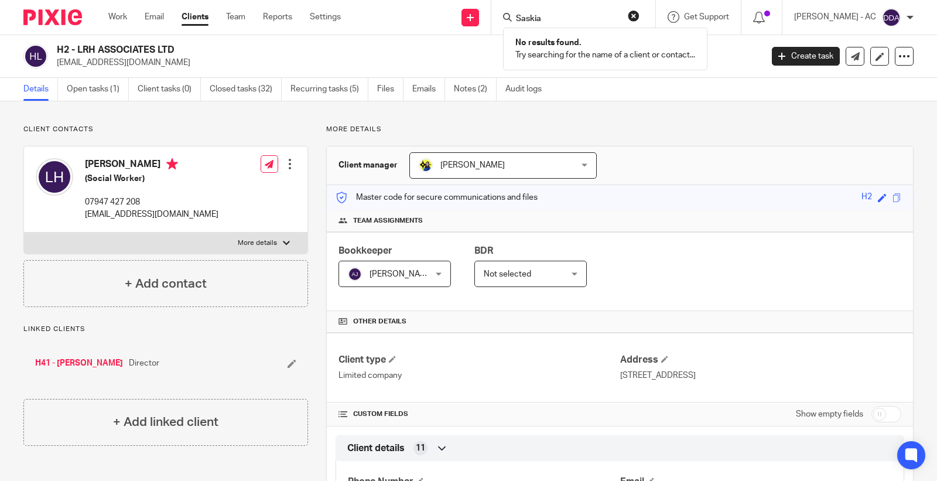
paste input "Karene Peter ("
type input "SaKarene Peter ("
drag, startPoint x: 600, startPoint y: 20, endPoint x: 493, endPoint y: 26, distance: 107.4
click at [493, 26] on div "Send new email Create task Add client Request signature SaKarene Peter ( No res…" at bounding box center [647, 17] width 579 height 35
paste input "Karene Peter ("
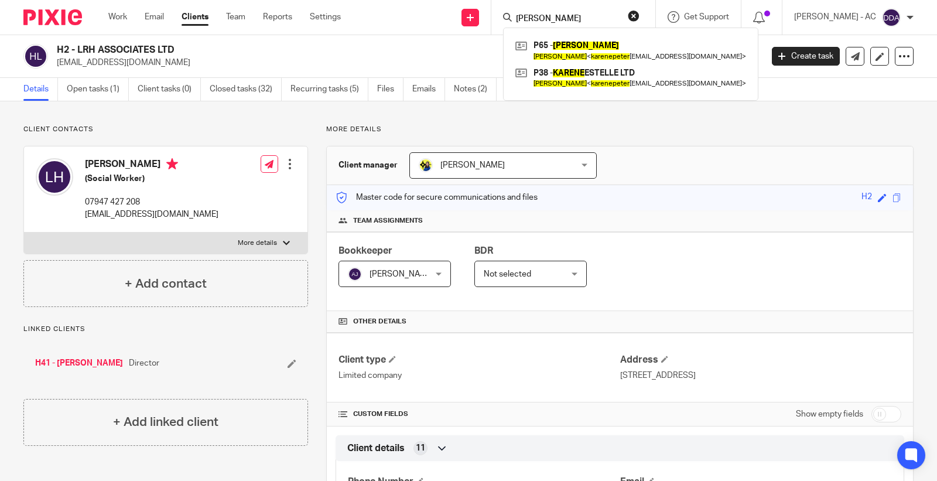
type input "Karene Peter"
drag, startPoint x: 601, startPoint y: 15, endPoint x: 467, endPoint y: 30, distance: 135.0
click at [467, 30] on div "Send new email Create task Add client Request signature Karene Peter P65 - KARE…" at bounding box center [647, 17] width 579 height 35
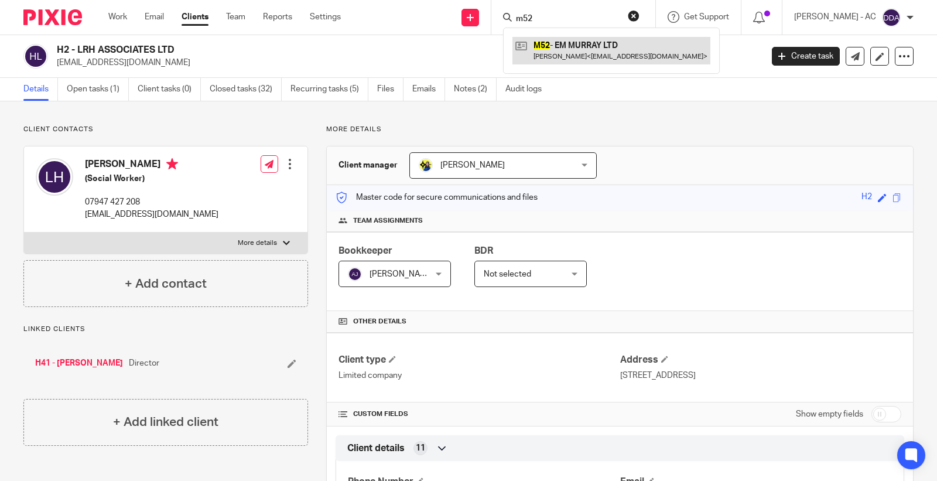
type input "m52"
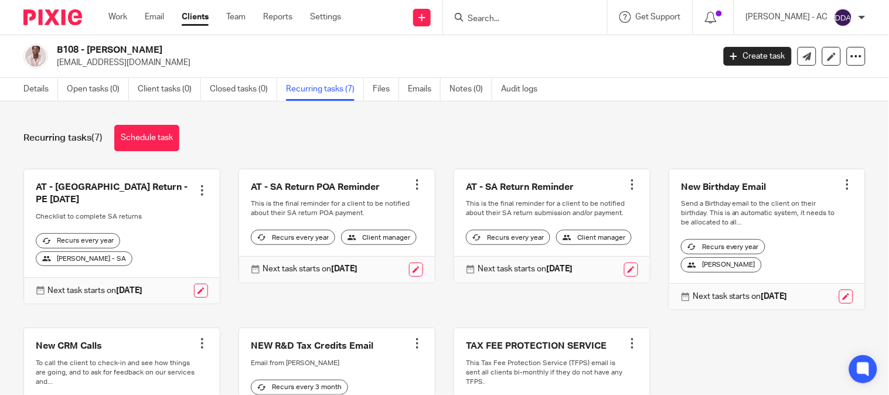
drag, startPoint x: 487, startPoint y: 12, endPoint x: 449, endPoint y: 54, distance: 57.6
click at [449, 54] on h2 "B108 - [PERSON_NAME]" at bounding box center [316, 50] width 519 height 12
click at [498, 21] on input "Search" at bounding box center [518, 19] width 105 height 11
paste input "STUDIO MYA LTD"
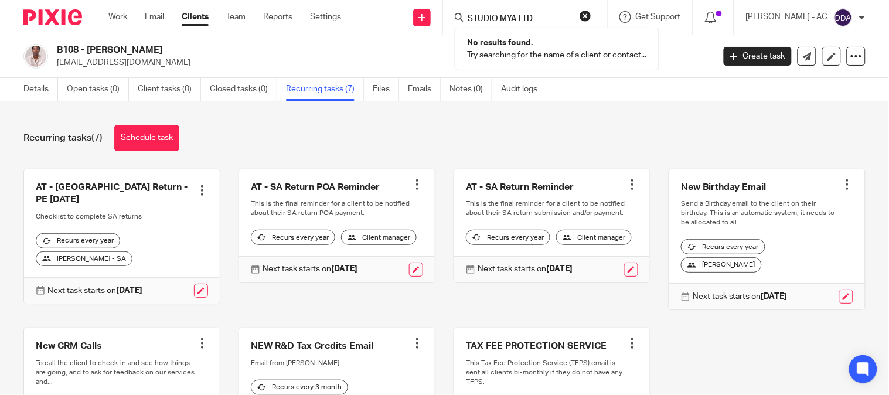
type input "STUDIO MYA LTD"
drag, startPoint x: 554, startPoint y: 16, endPoint x: 432, endPoint y: 21, distance: 121.3
click at [436, 21] on div "Send new email Create task Add client Request signature STUDIO MYA LTD No resul…" at bounding box center [623, 17] width 530 height 35
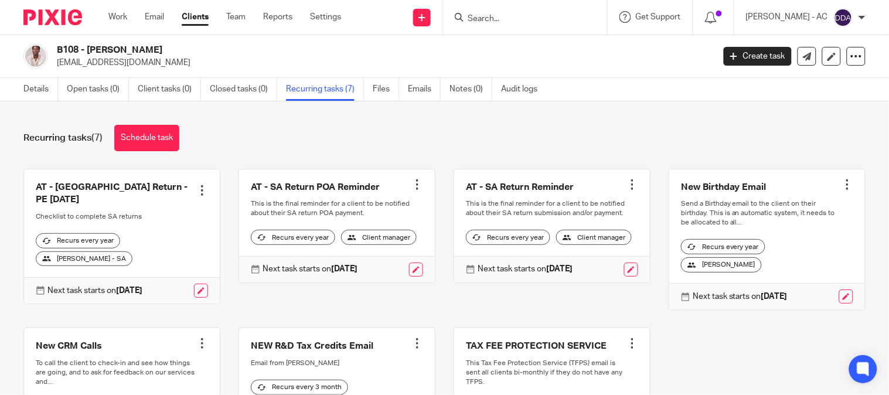
paste input "[PERSON_NAME][EMAIL_ADDRESS][DOMAIN_NAME]"
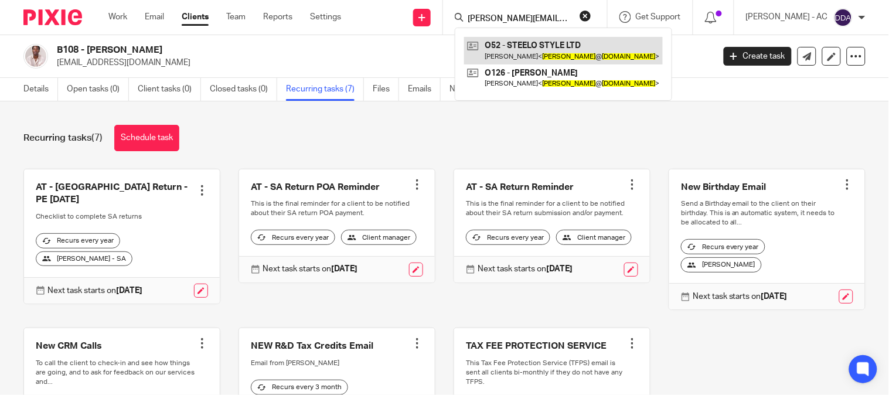
type input "[PERSON_NAME][EMAIL_ADDRESS][DOMAIN_NAME]"
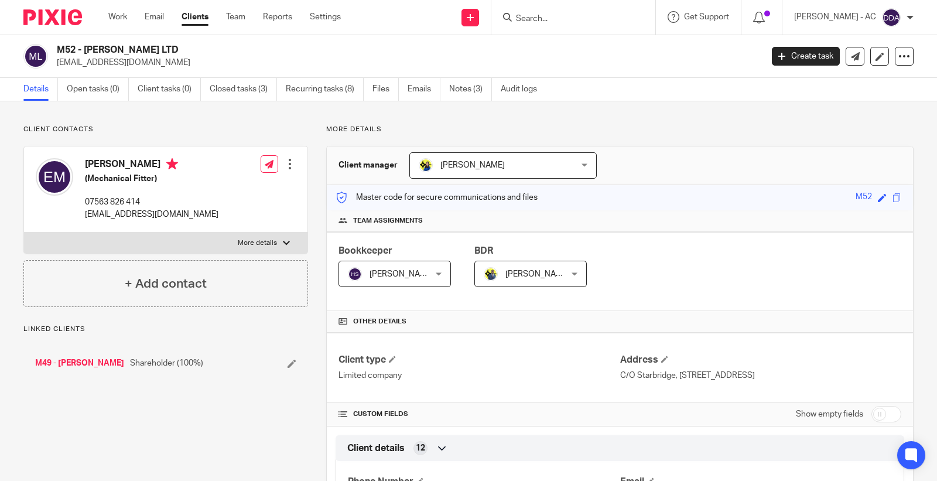
click at [238, 127] on p "Client contacts" at bounding box center [165, 129] width 285 height 9
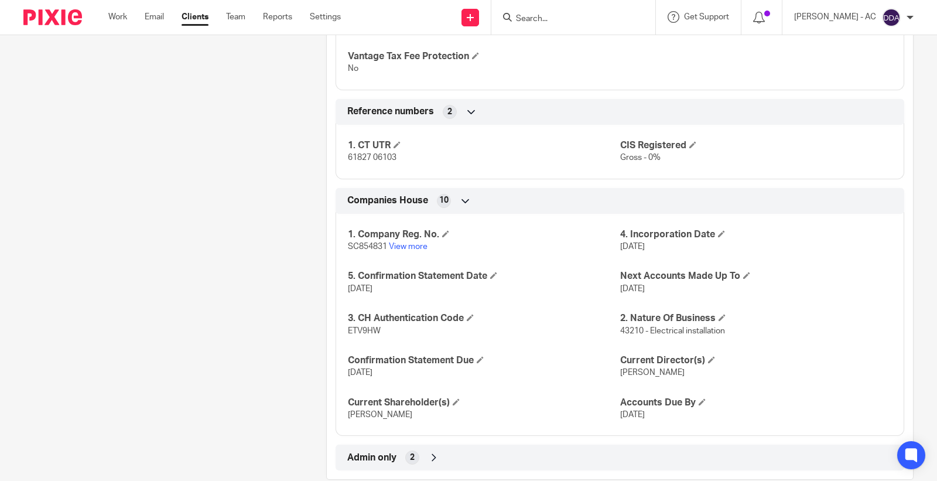
scroll to position [1000, 0]
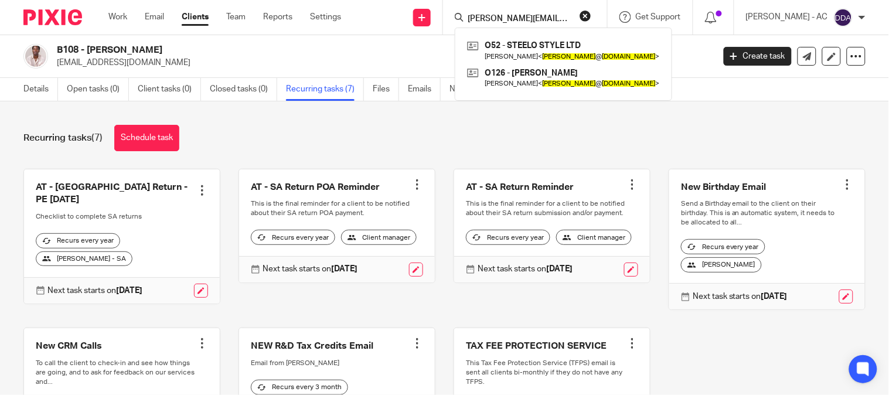
click at [591, 18] on button "reset" at bounding box center [585, 16] width 12 height 12
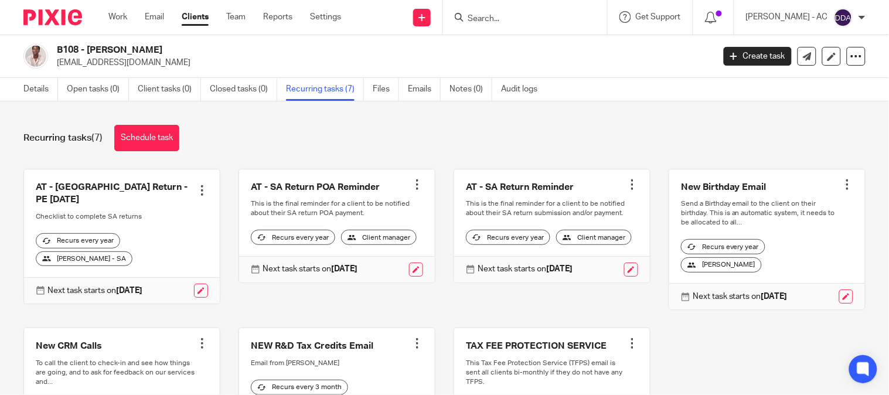
click at [531, 18] on input "Search" at bounding box center [518, 19] width 105 height 11
